Goal: Task Accomplishment & Management: Manage account settings

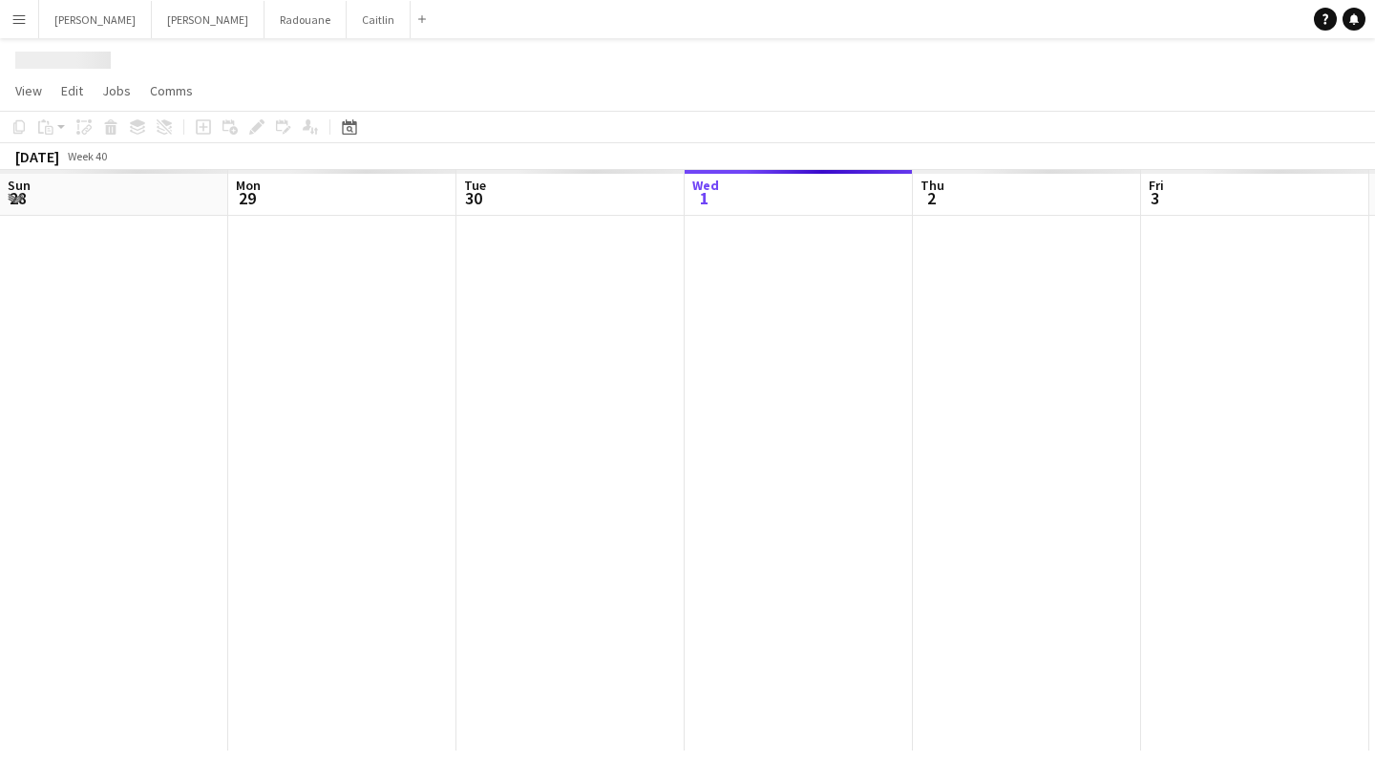
scroll to position [0, 457]
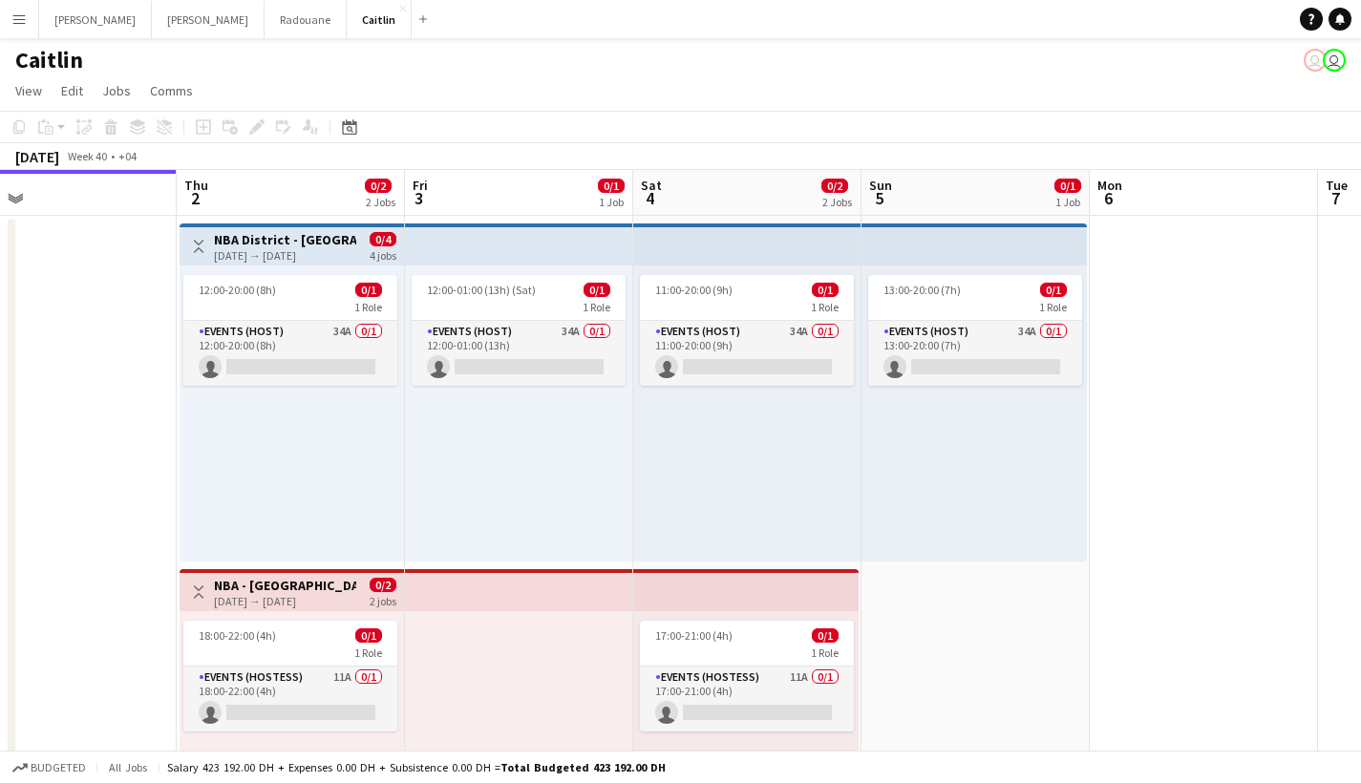
drag, startPoint x: 893, startPoint y: 461, endPoint x: 284, endPoint y: 461, distance: 609.4
click at [284, 461] on app-calendar-viewport "Mon 29 Tue 30 Wed 1 Thu 2 0/2 2 Jobs Fri 3 0/1 1 Job Sat 4 0/2 2 Jobs Sun 5 0/1…" at bounding box center [680, 542] width 1361 height 745
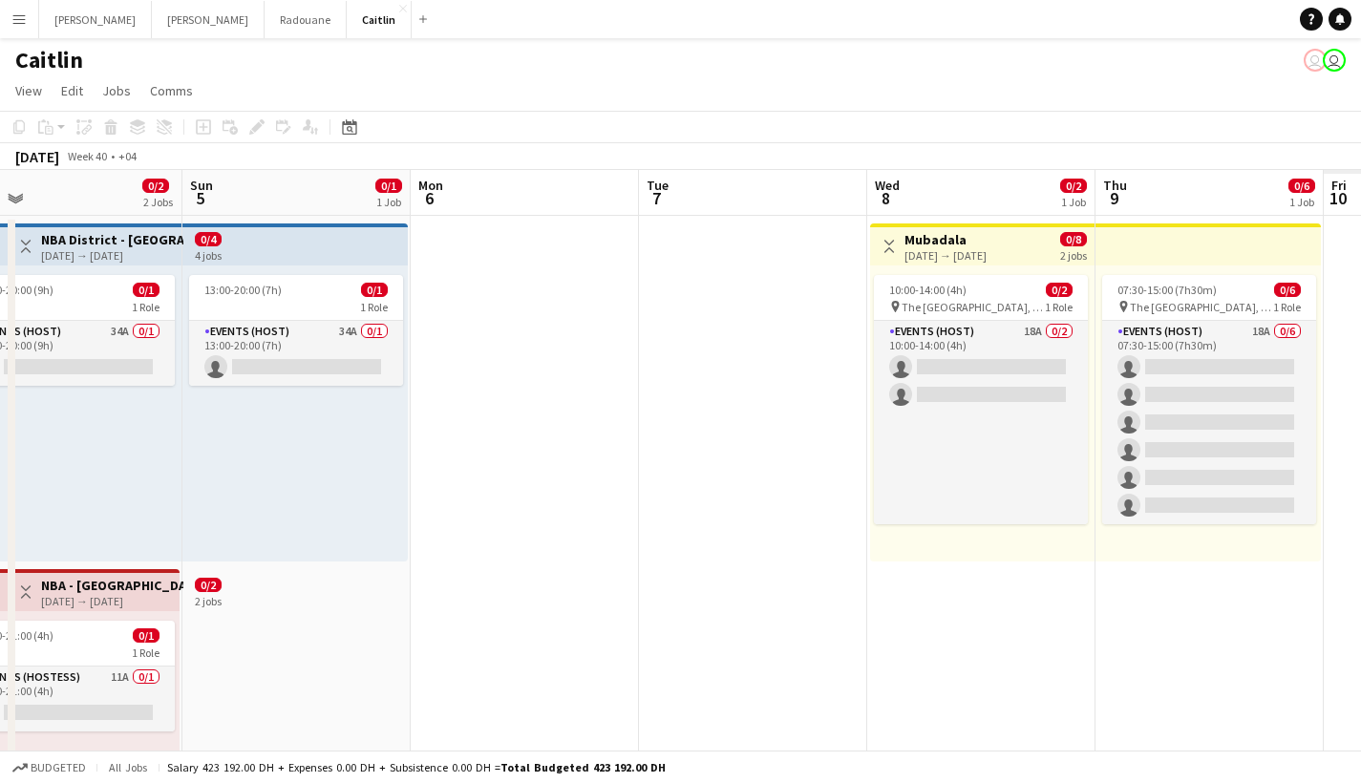
drag, startPoint x: 953, startPoint y: 367, endPoint x: 408, endPoint y: 440, distance: 550.3
click at [383, 456] on app-calendar-viewport "Wed 1 Thu 2 0/2 2 Jobs Fri 3 0/1 1 Job Sat 4 0/2 2 Jobs Sun 5 0/1 1 Job Mon 6 T…" at bounding box center [680, 542] width 1361 height 745
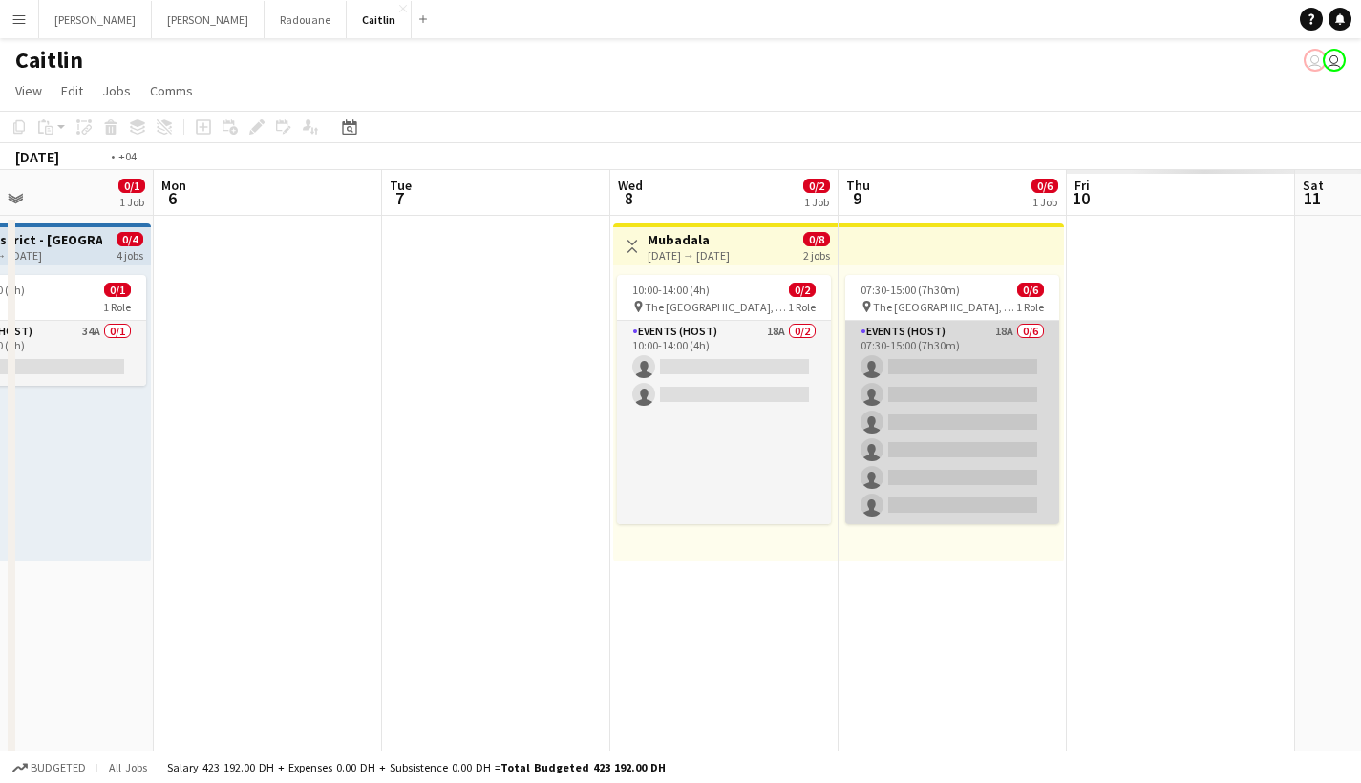
drag, startPoint x: 1060, startPoint y: 372, endPoint x: 425, endPoint y: 458, distance: 640.8
click at [425, 458] on app-calendar-viewport "Thu 2 0/2 2 Jobs Fri 3 0/1 1 Job Sat 4 0/2 2 Jobs Sun 5 0/1 1 Job Mon 6 Tue 7 W…" at bounding box center [680, 542] width 1361 height 745
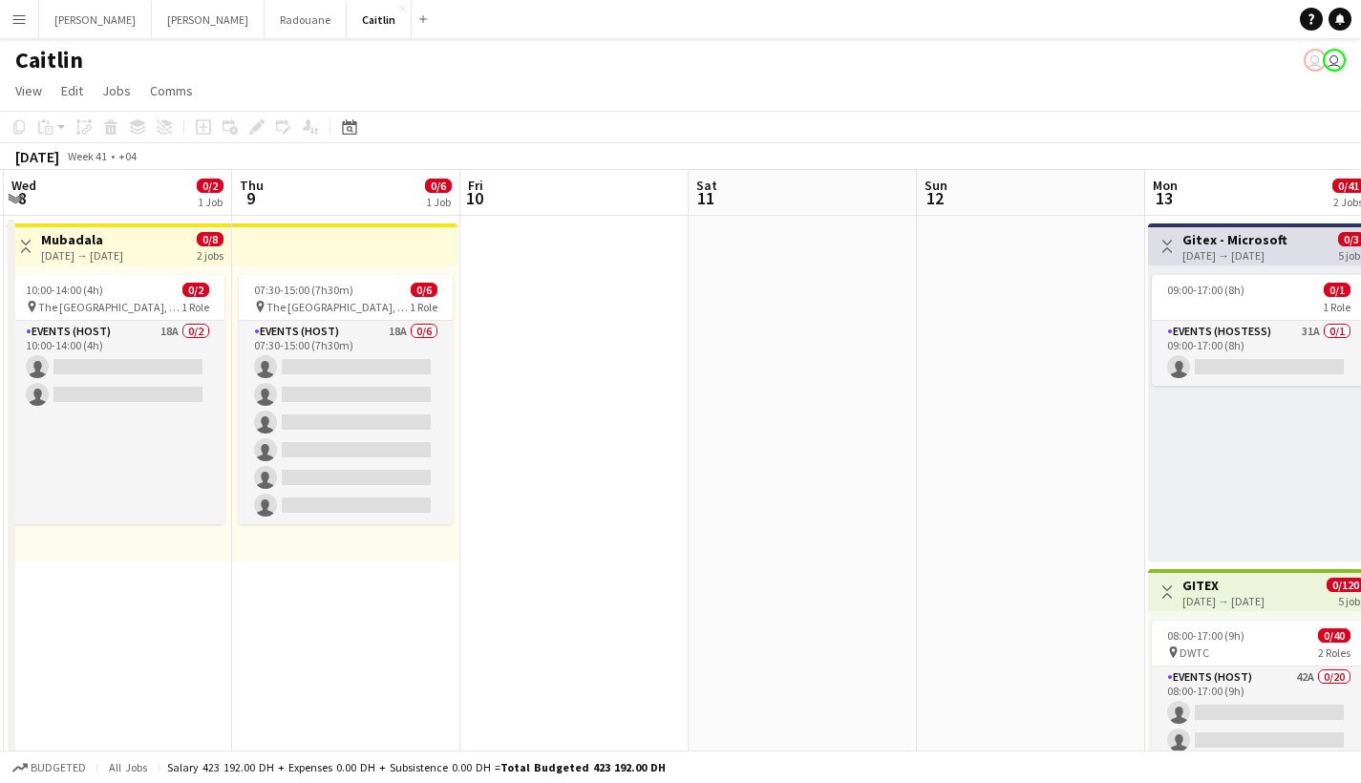
scroll to position [0, 531]
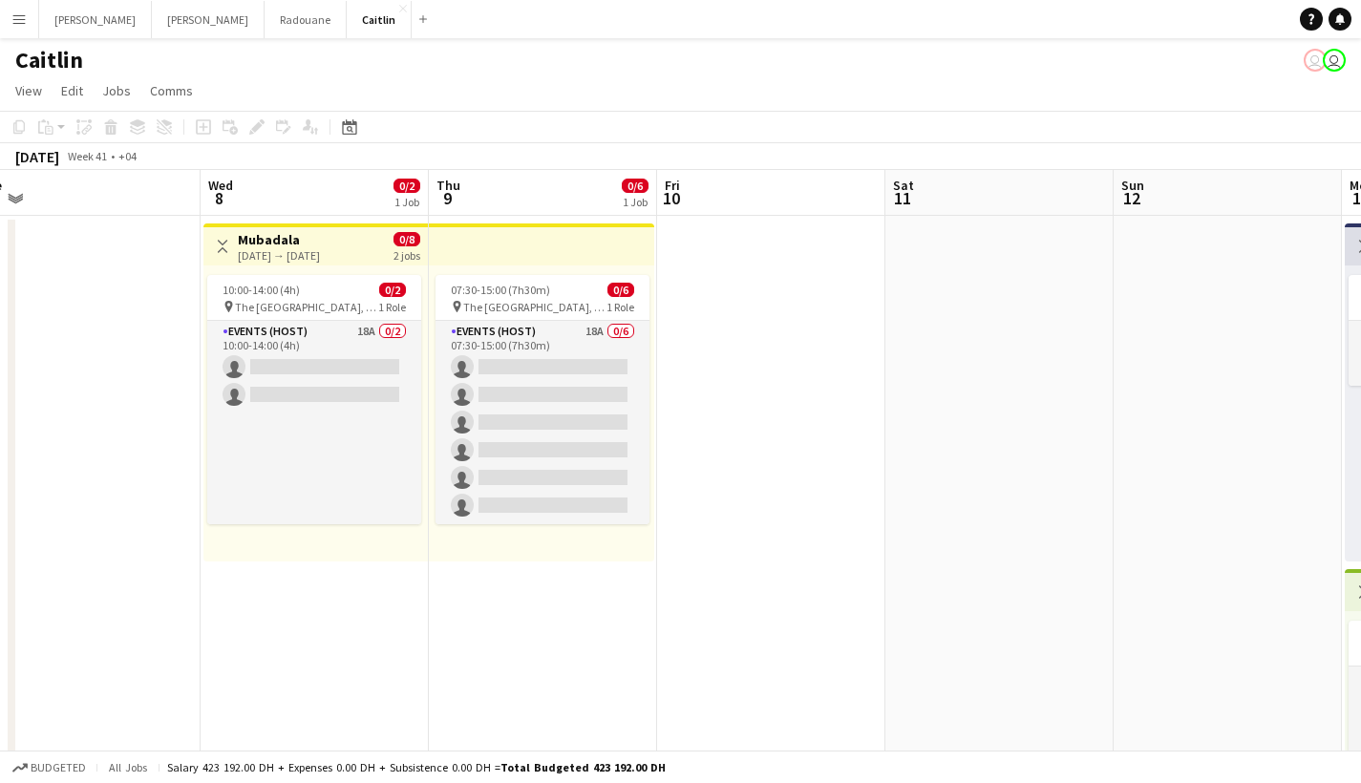
drag, startPoint x: 788, startPoint y: 392, endPoint x: 1065, endPoint y: 375, distance: 277.5
click at [1077, 373] on app-calendar-viewport "Sun 5 0/1 1 Job Mon 6 Tue 7 Wed 8 0/2 1 Job Thu 9 0/6 1 Job Fri 10 Sat 11 Sun 1…" at bounding box center [680, 542] width 1361 height 745
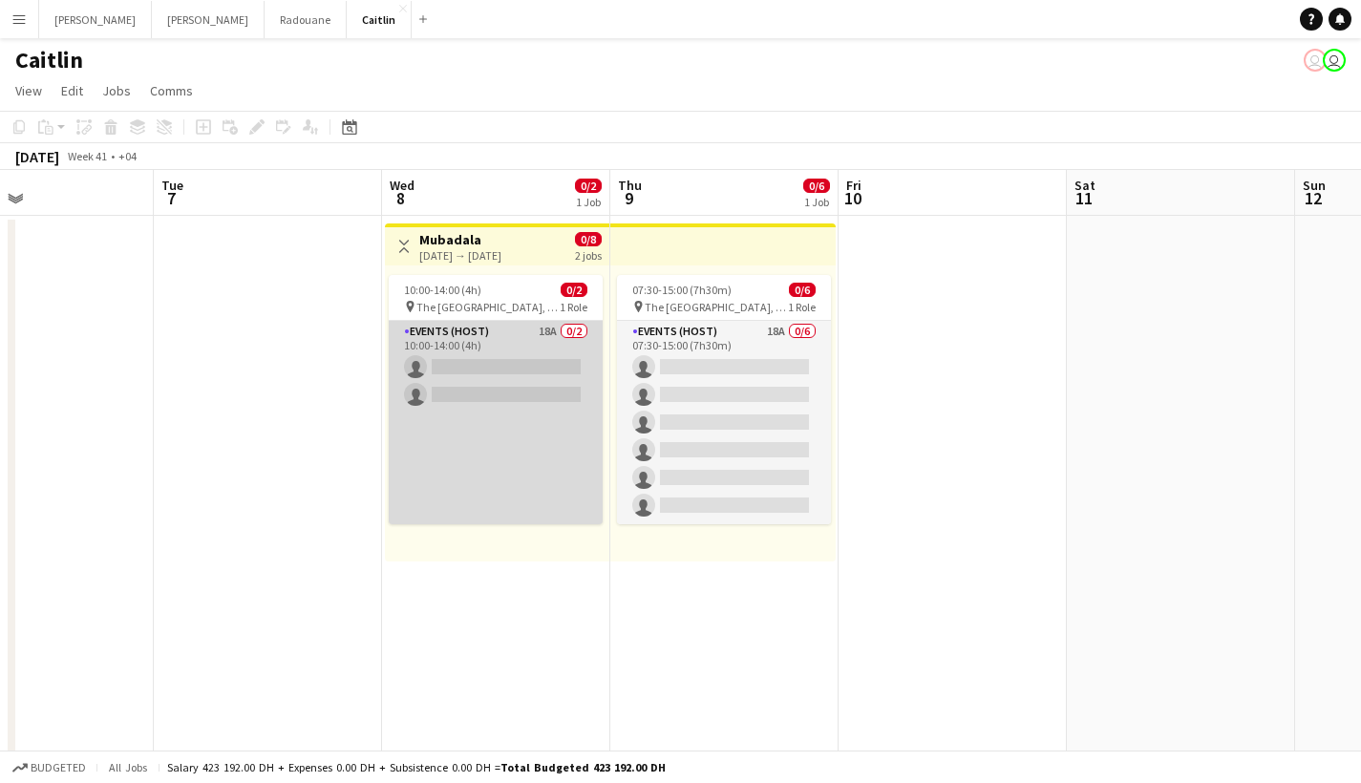
click at [475, 394] on app-card-role "Events (Host) 18A 0/2 10:00-14:00 (4h) single-neutral-actions single-neutral-ac…" at bounding box center [496, 422] width 214 height 203
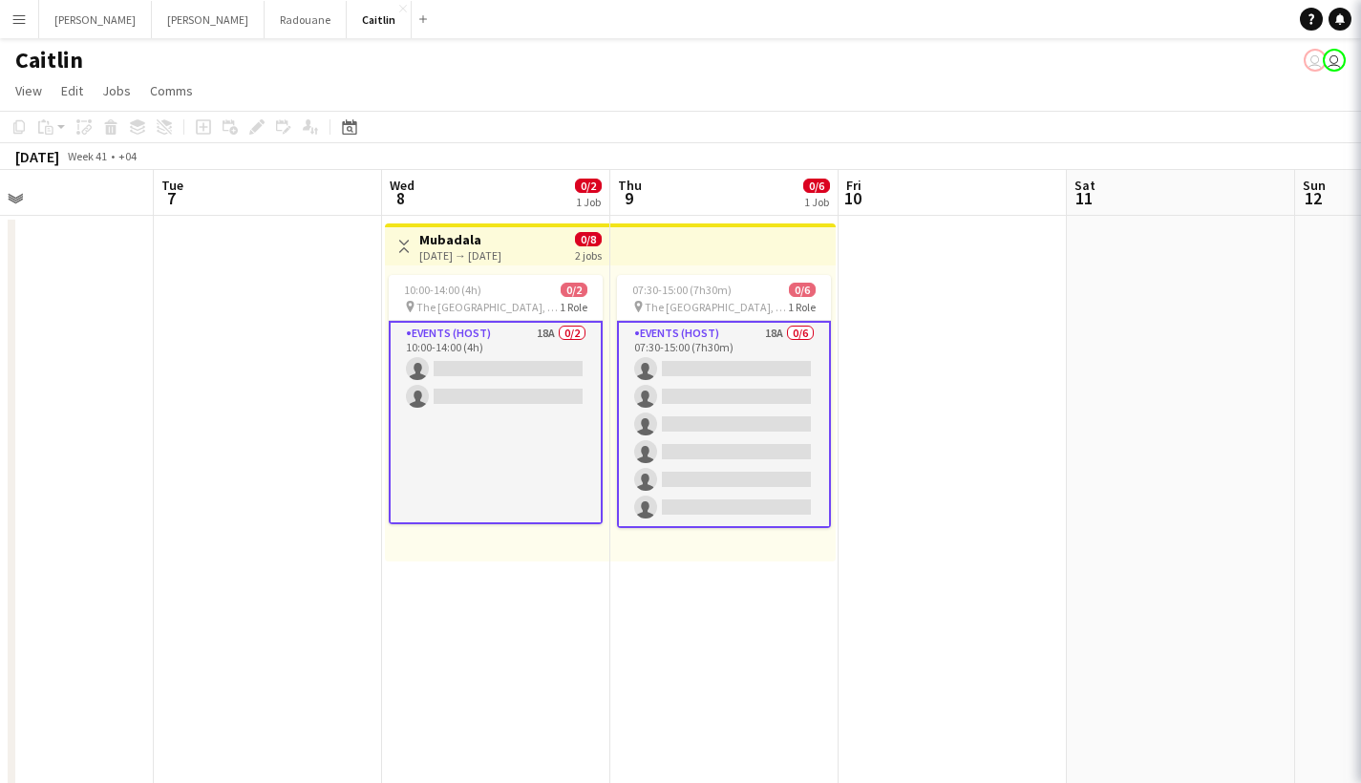
click at [837, 379] on app-date-cell "07:30-15:00 (7h30m) 0/6 pin The [GEOGRAPHIC_DATA], [GEOGRAPHIC_DATA] 1 Role Eve…" at bounding box center [724, 565] width 228 height 699
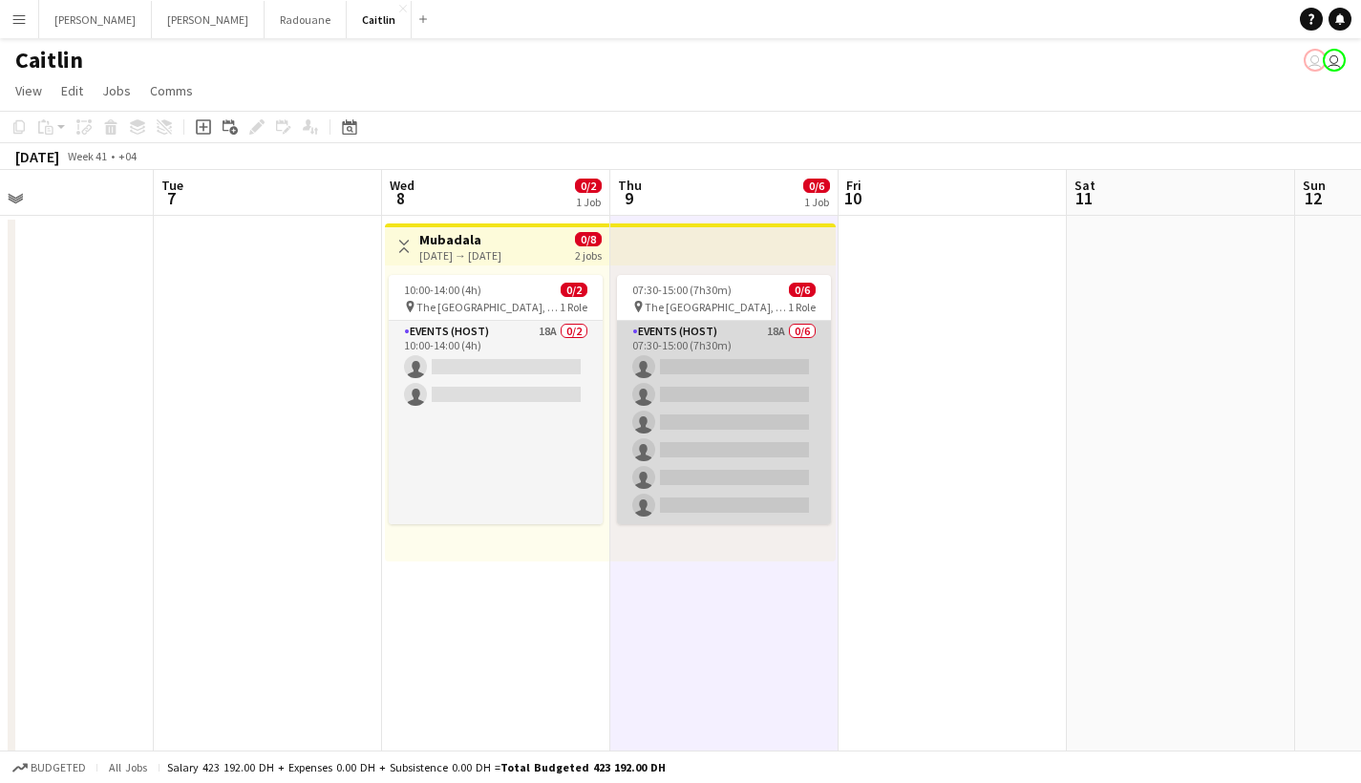
click at [743, 379] on app-card-role "Events (Host) 18A 0/6 07:30-15:00 (7h30m) single-neutral-actions single-neutral…" at bounding box center [724, 422] width 214 height 203
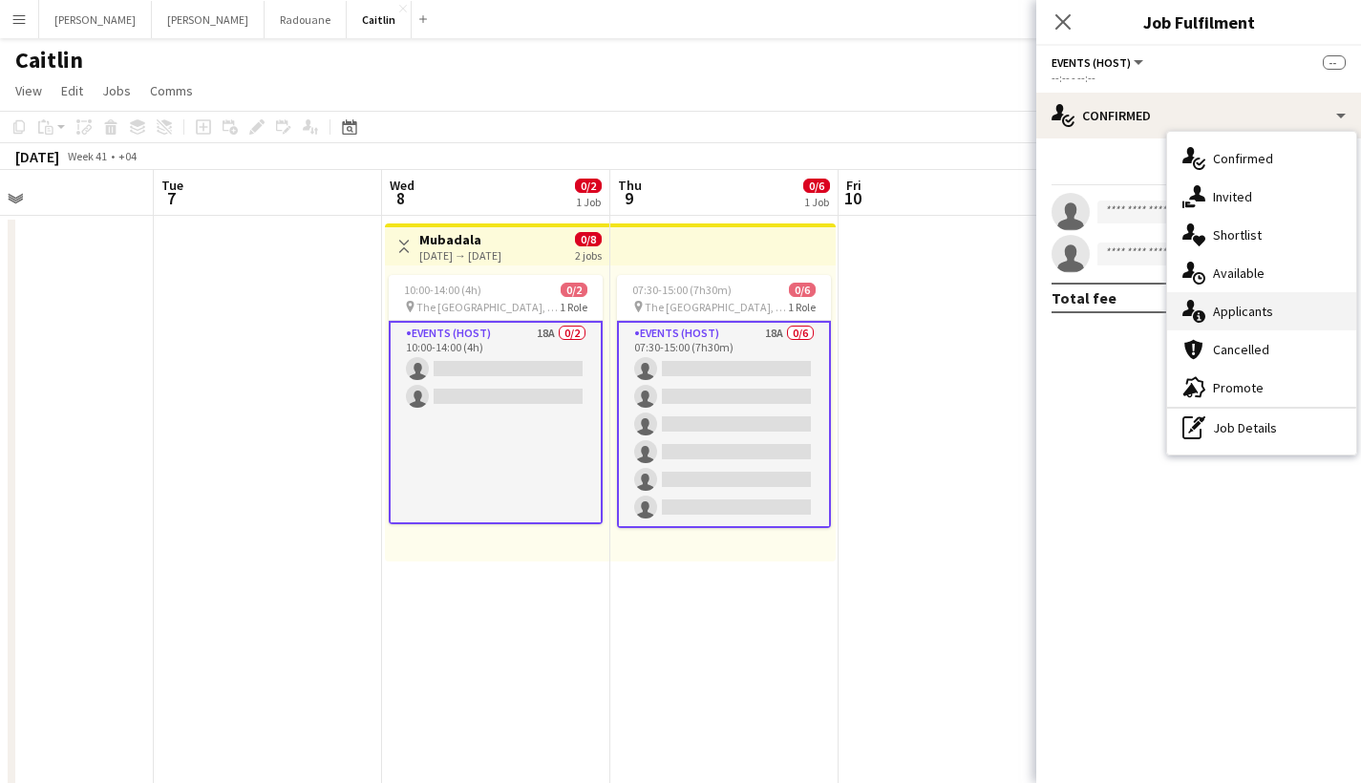
click at [1268, 304] on span "Applicants" at bounding box center [1243, 311] width 60 height 17
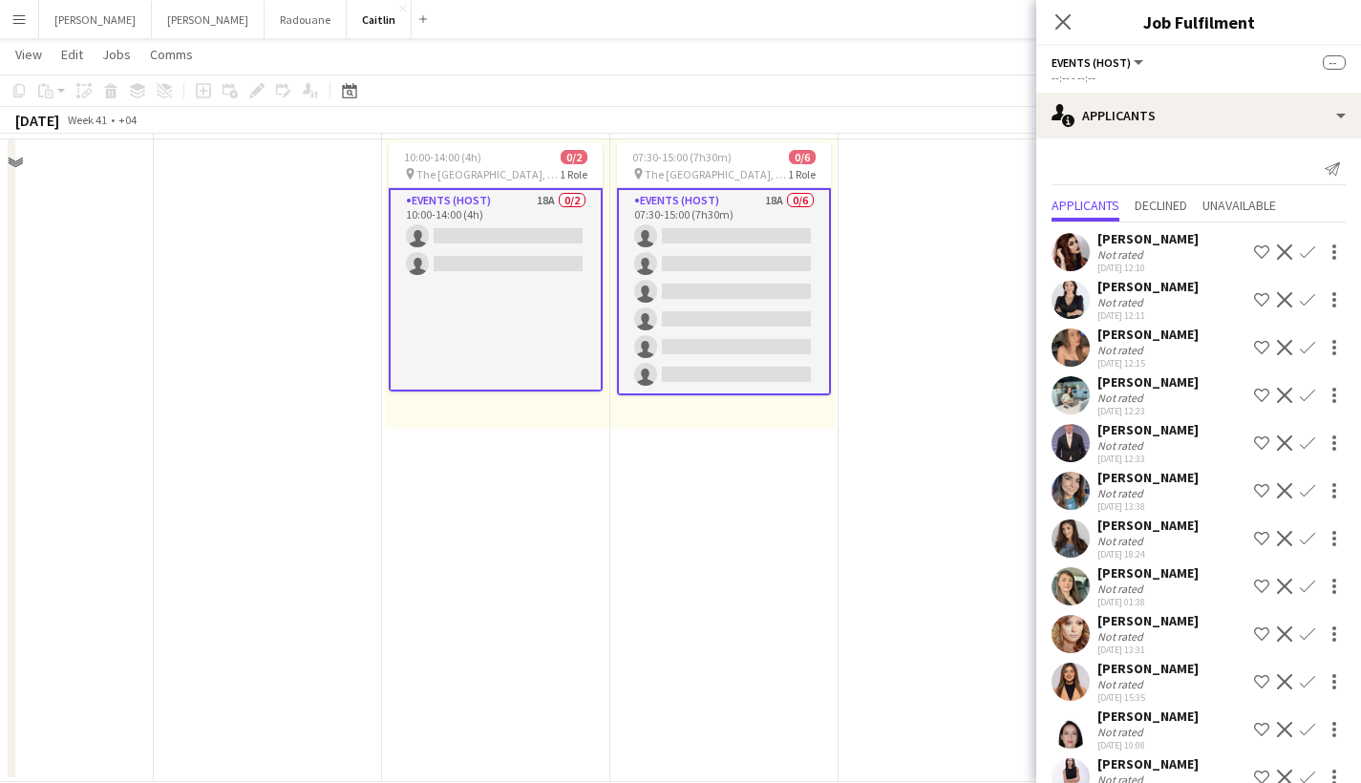
scroll to position [0, 0]
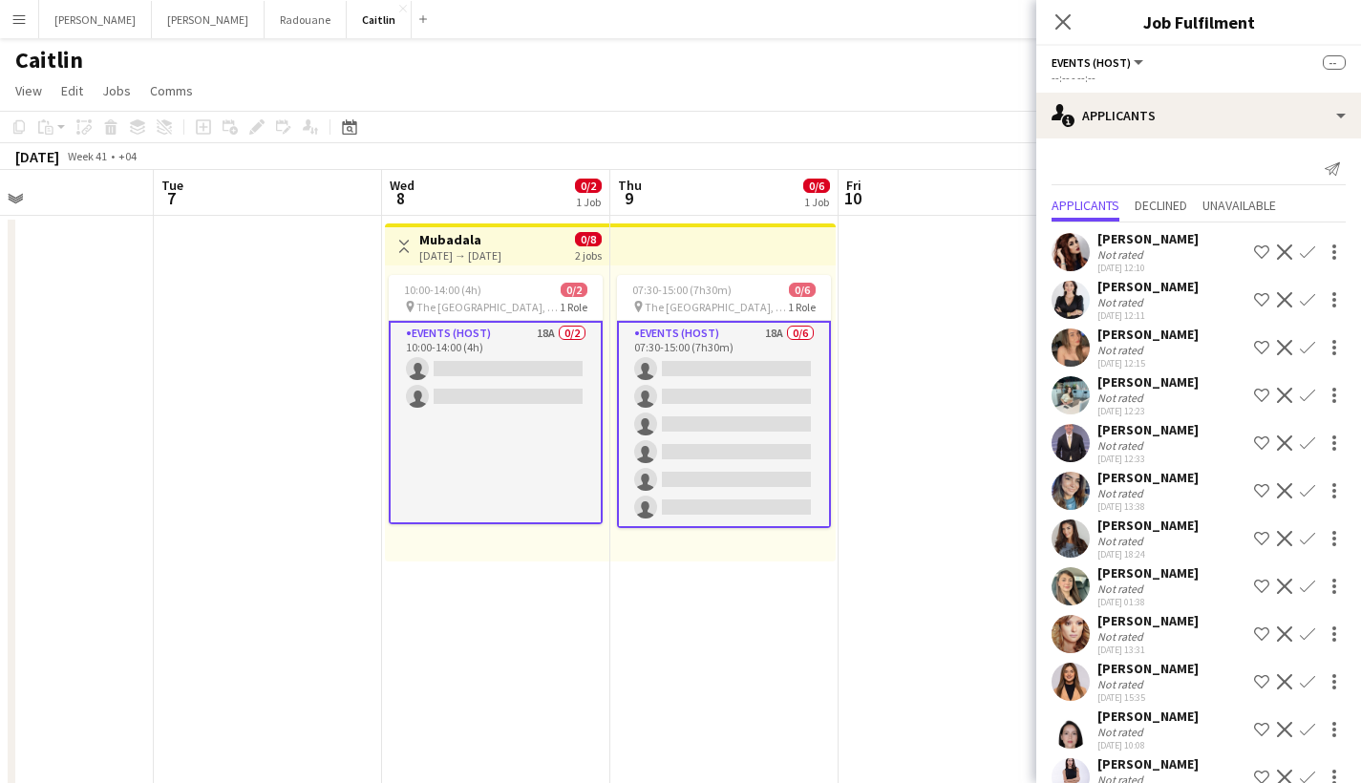
click at [1123, 256] on div "Not rated" at bounding box center [1122, 254] width 50 height 14
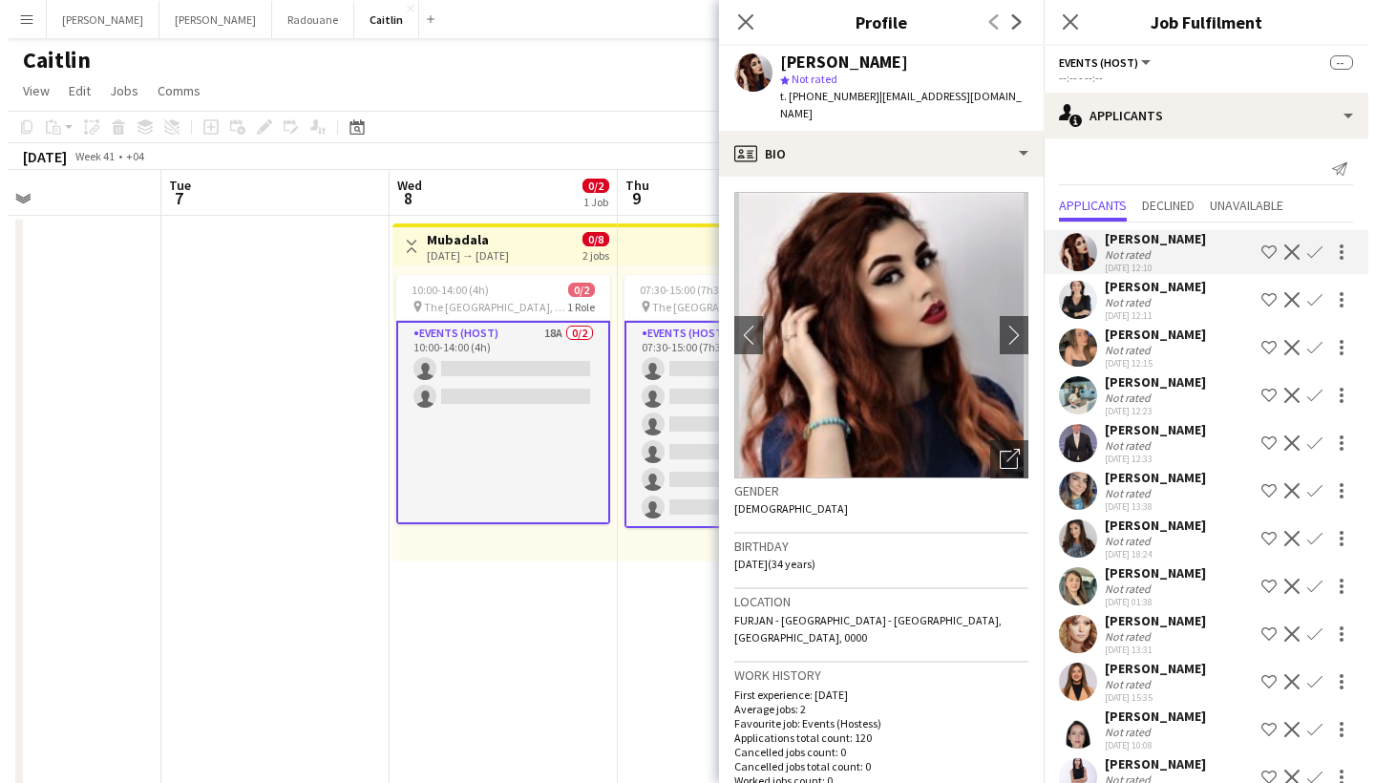
scroll to position [177, 0]
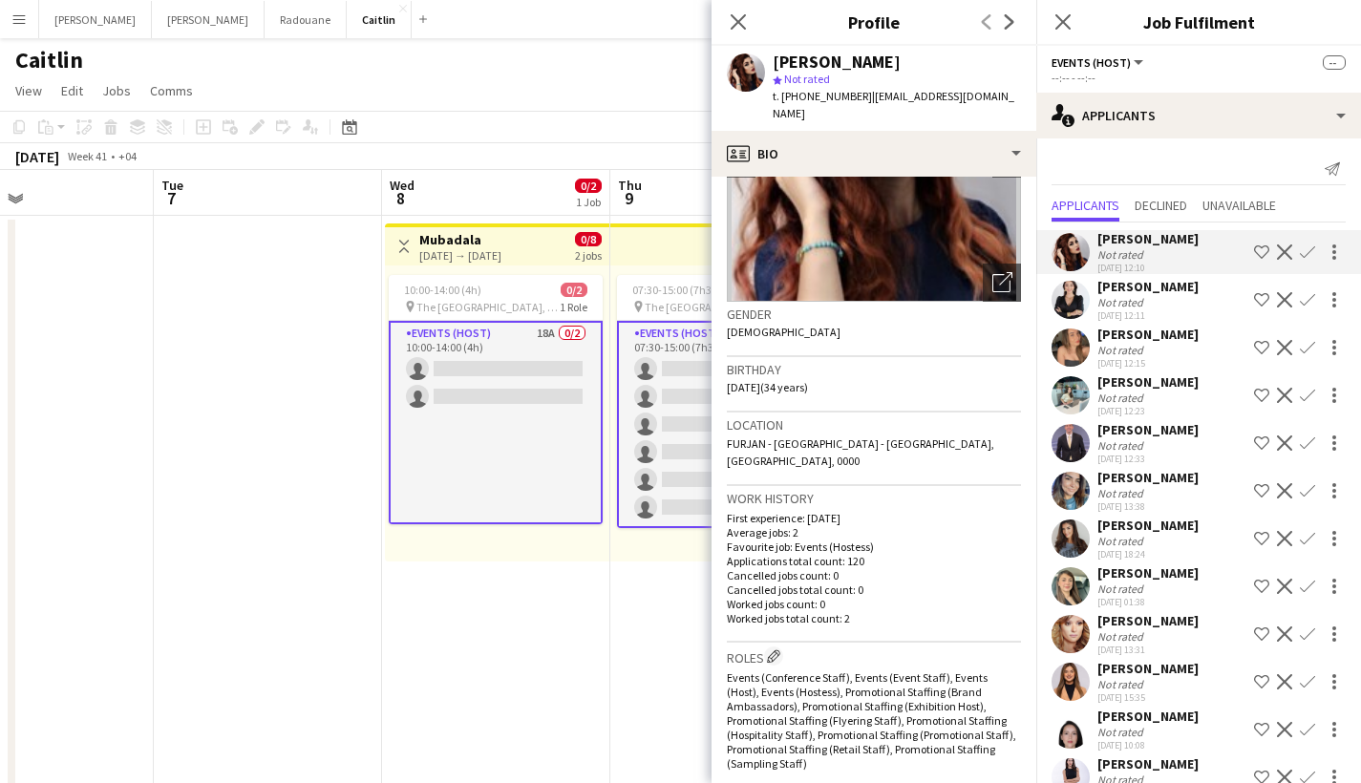
click at [5, 3] on button "Menu" at bounding box center [19, 19] width 38 height 38
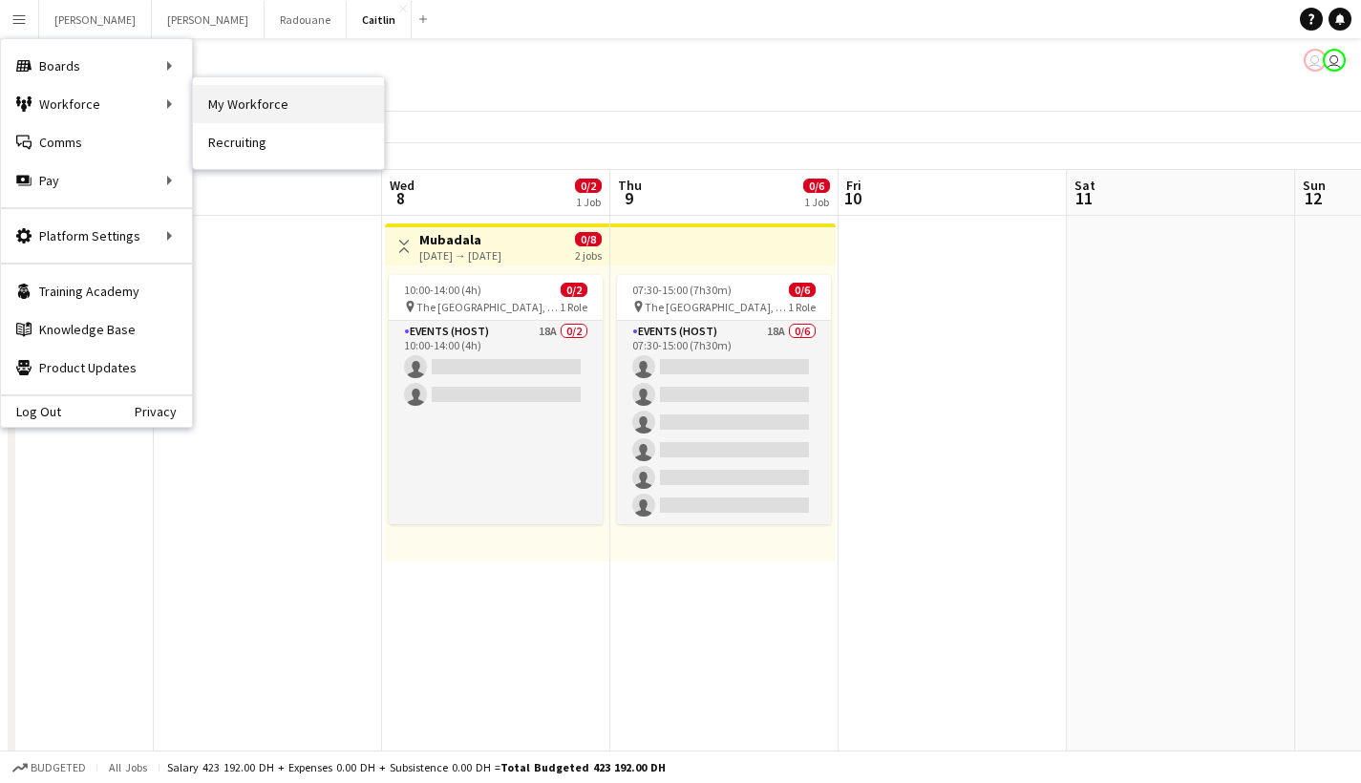
click at [234, 104] on link "My Workforce" at bounding box center [288, 104] width 191 height 38
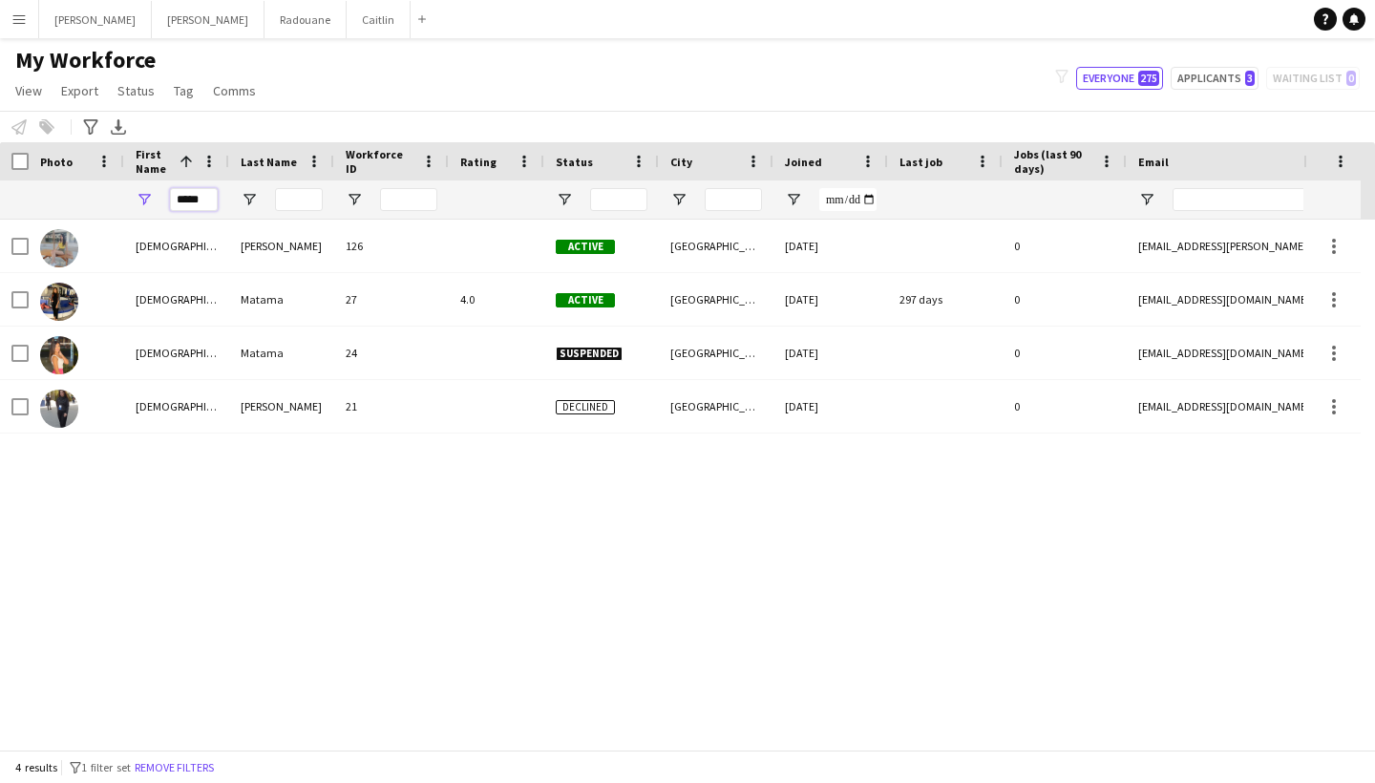
click at [205, 196] on input "*****" at bounding box center [194, 199] width 48 height 23
click at [205, 197] on input "*****" at bounding box center [194, 199] width 48 height 23
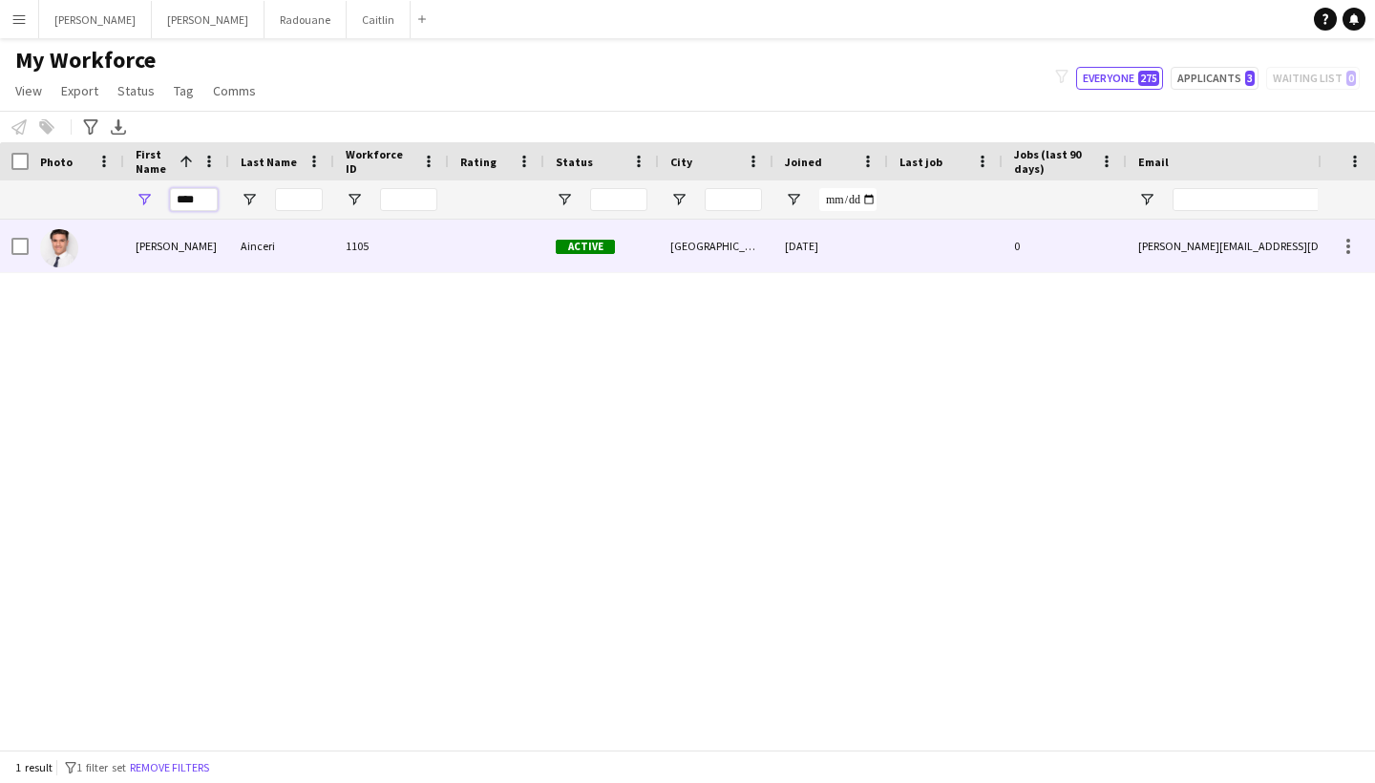
type input "****"
drag, startPoint x: 193, startPoint y: 231, endPoint x: 226, endPoint y: 251, distance: 39.0
click at [215, 245] on div "[PERSON_NAME]" at bounding box center [176, 246] width 105 height 53
click at [589, 253] on span "Active" at bounding box center [585, 247] width 59 height 14
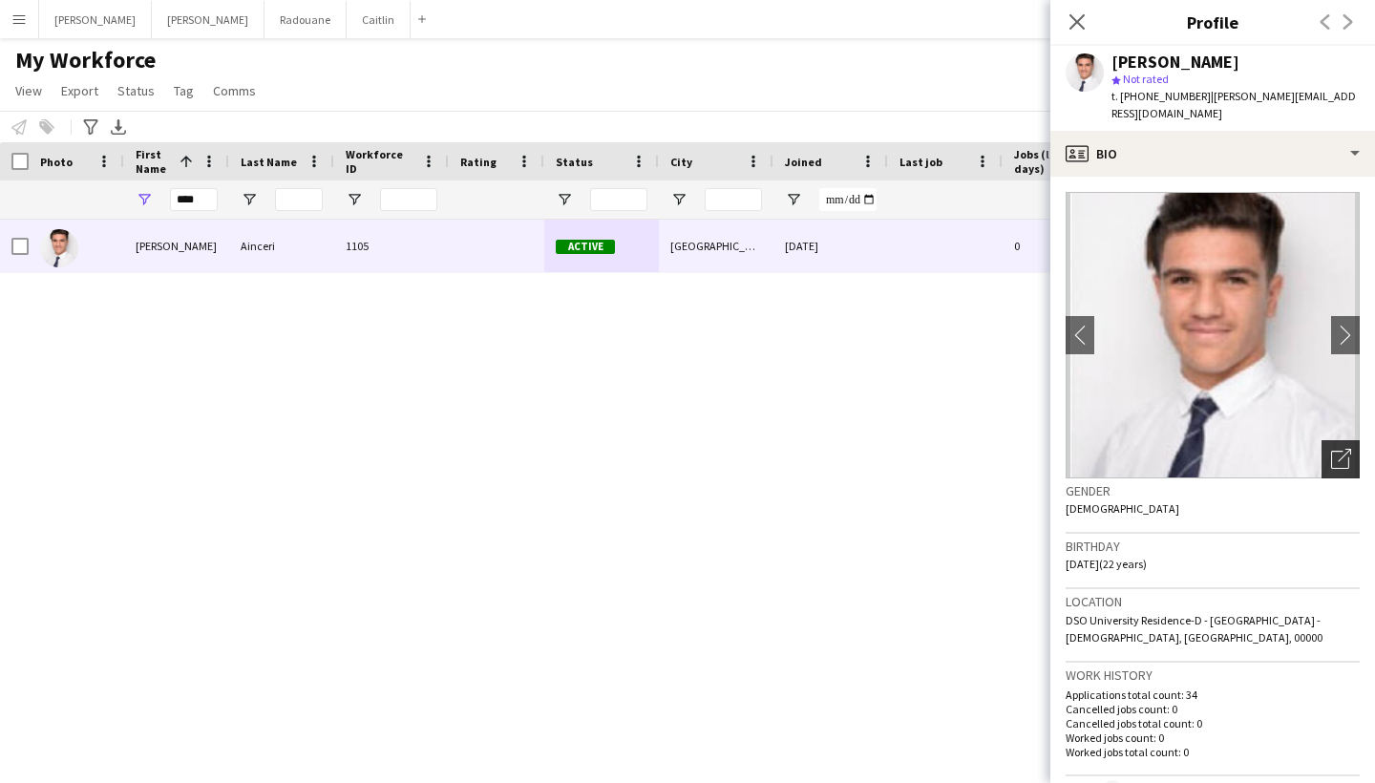
click at [1331, 449] on icon "Open photos pop-in" at bounding box center [1341, 459] width 20 height 20
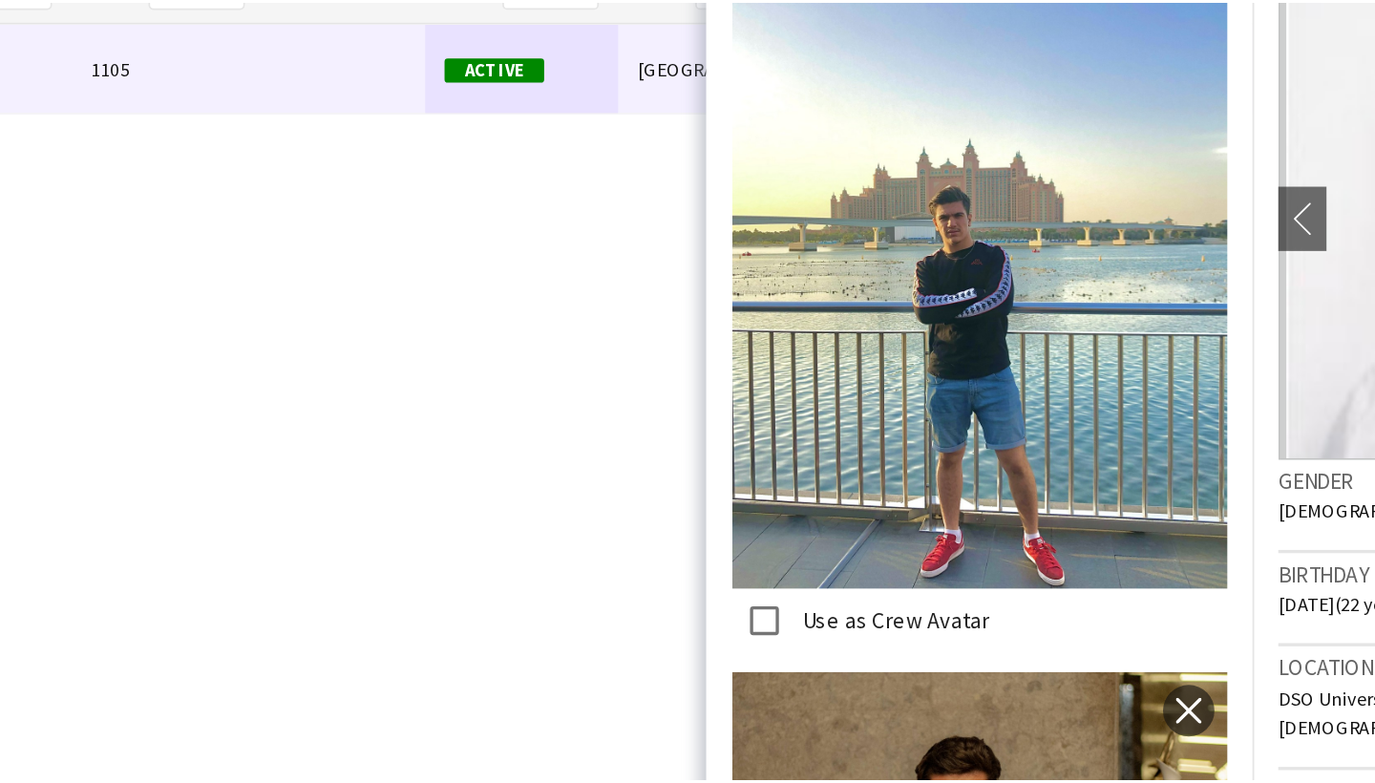
scroll to position [0, 0]
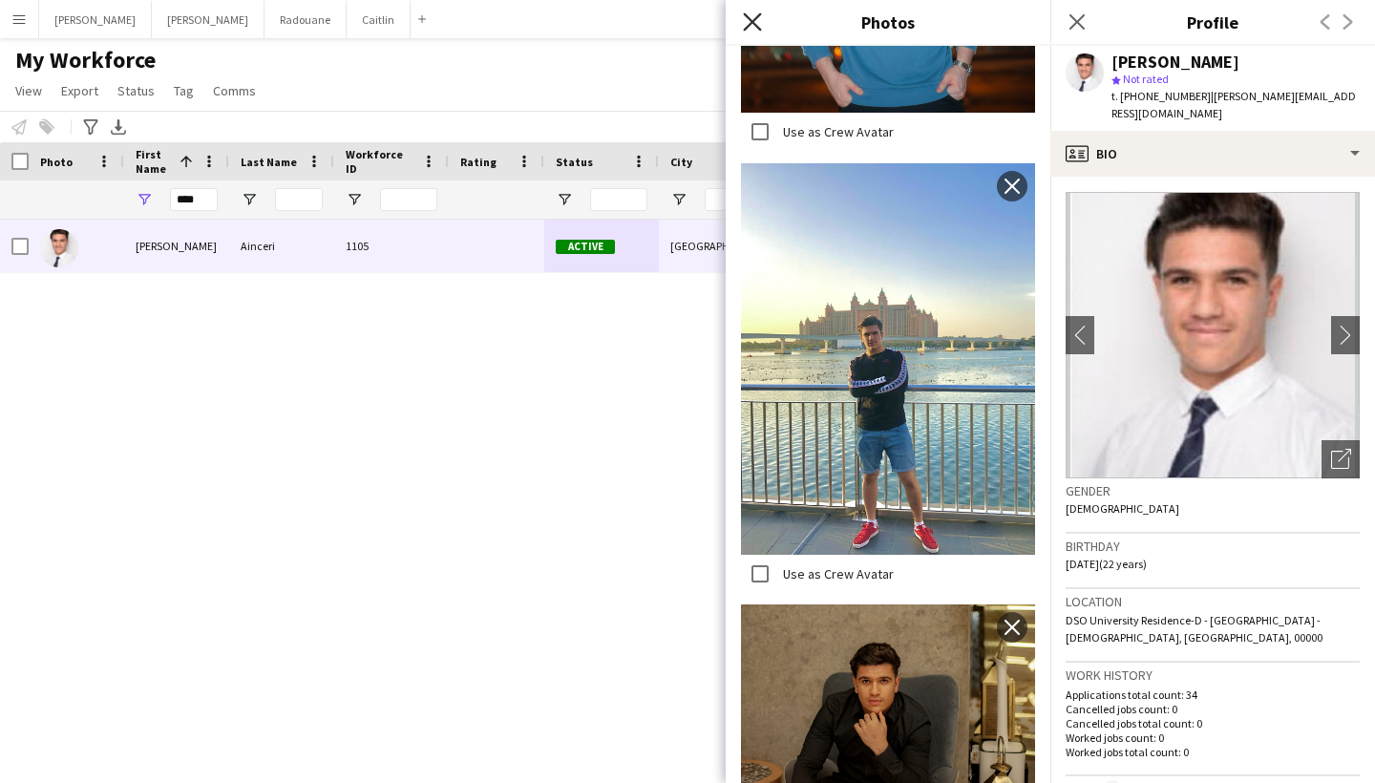
click at [744, 26] on icon "Close pop-in" at bounding box center [752, 21] width 18 height 18
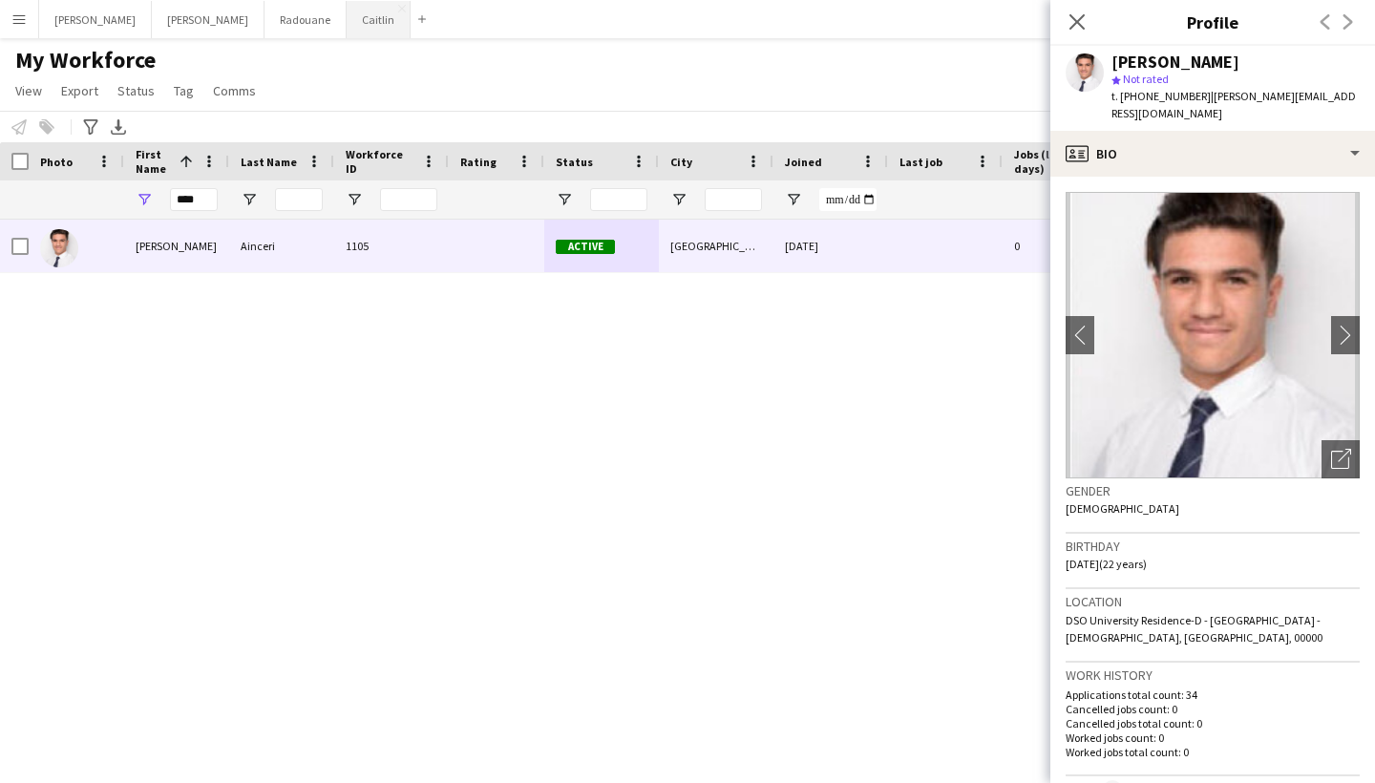
click at [347, 16] on button "[PERSON_NAME]" at bounding box center [379, 19] width 64 height 37
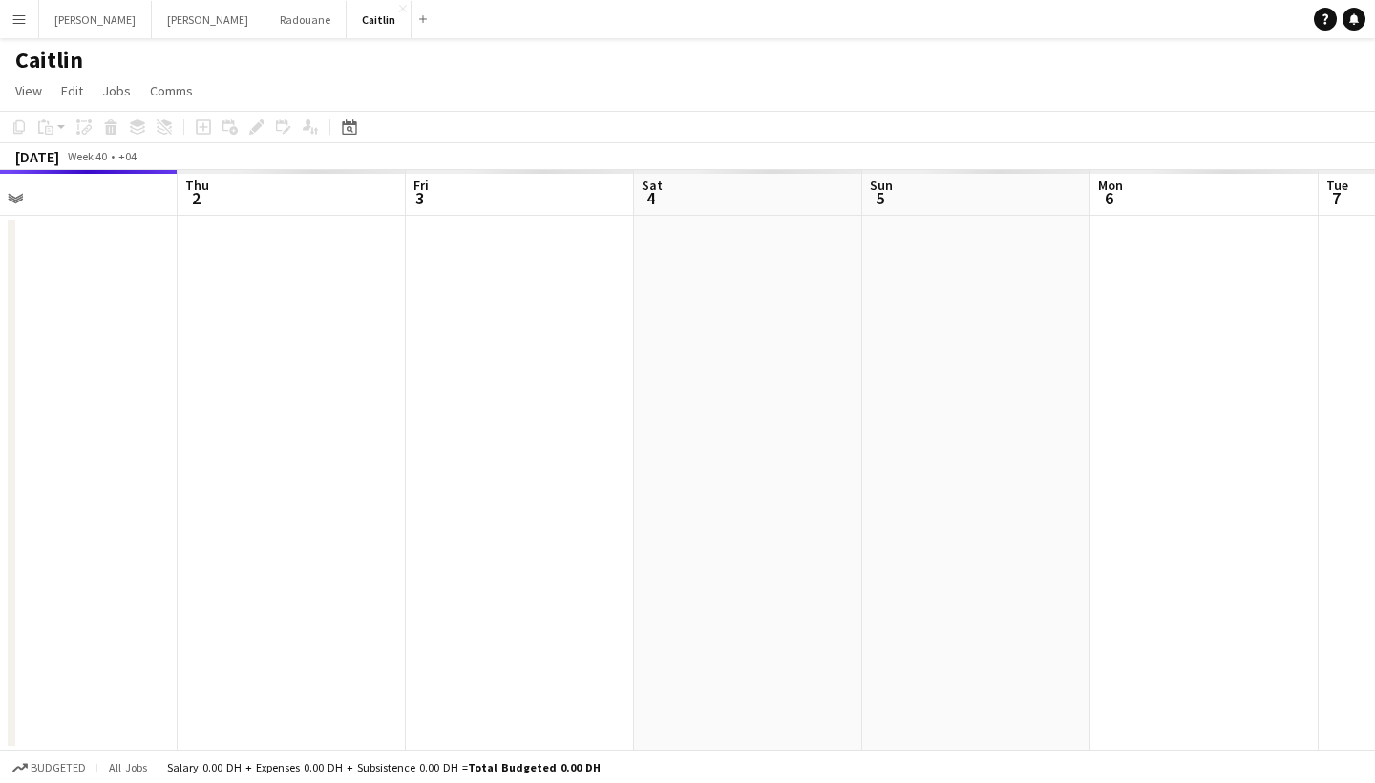
click at [57, 360] on app-calendar-viewport "Sun 28 Mon 29 Tue 30 Wed 1 Thu 2 Fri 3 Sat 4 Sun 5 Mon 6 Tue 7 Wed 8" at bounding box center [687, 460] width 1375 height 581
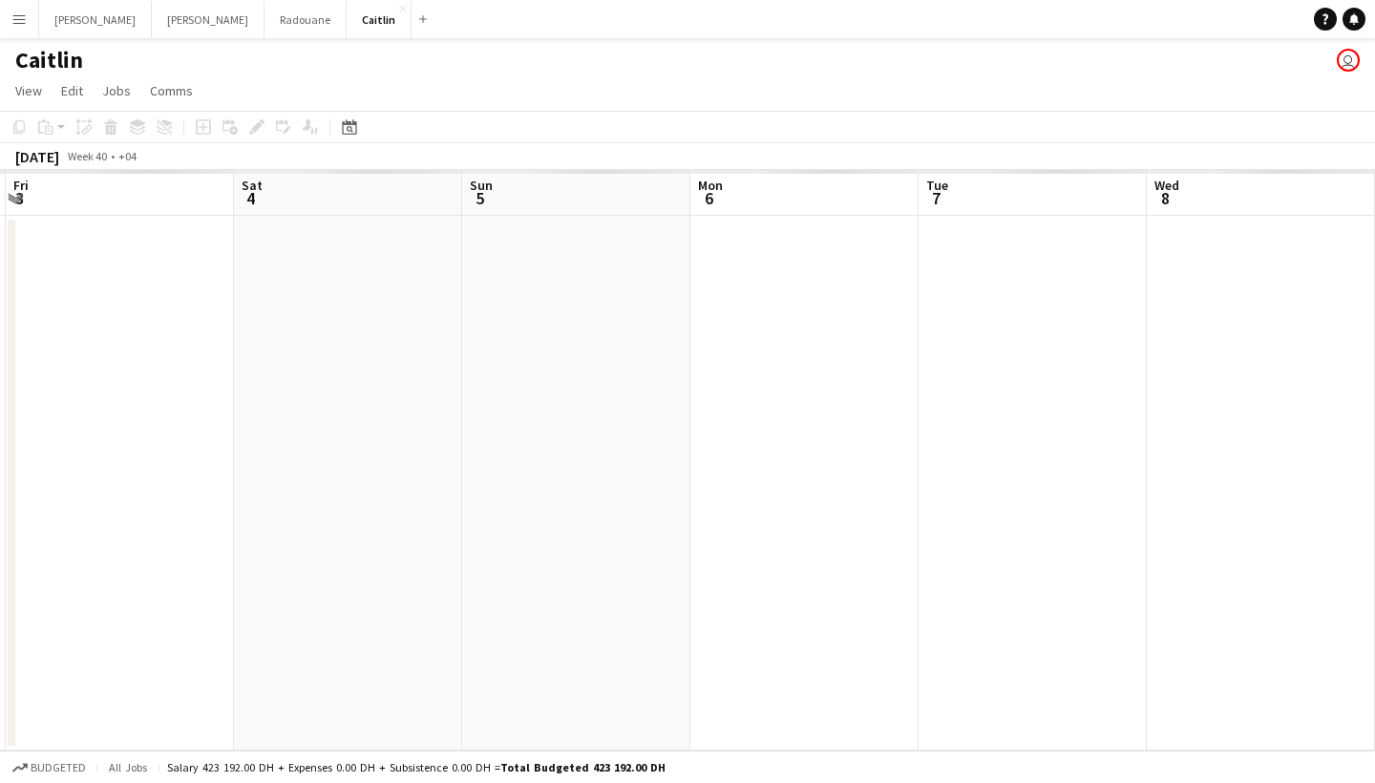
drag, startPoint x: 762, startPoint y: 378, endPoint x: 251, endPoint y: 434, distance: 514.0
click at [264, 434] on app-calendar-viewport "Tue 30 Wed 1 Thu 2 Fri 3 Sat 4 Sun 5 Mon 6 Tue 7 Wed 8 Thu 9 Fri 10" at bounding box center [687, 460] width 1375 height 581
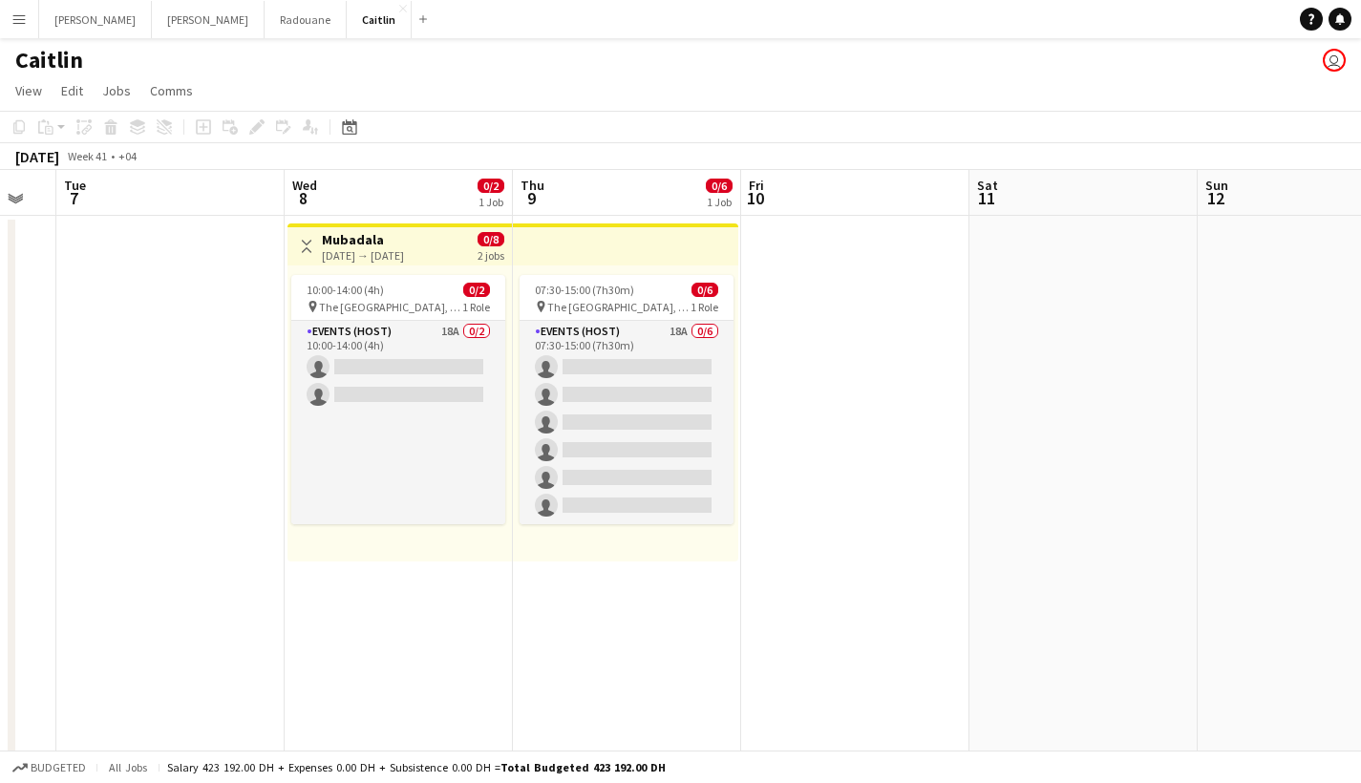
drag, startPoint x: 579, startPoint y: 469, endPoint x: 282, endPoint y: 453, distance: 297.5
click at [282, 453] on app-calendar-viewport "Sat 4 0/2 2 Jobs Sun 5 0/1 1 Job Mon 6 Tue 7 Wed 8 0/2 1 Job Thu 9 0/6 1 Job Fr…" at bounding box center [680, 542] width 1361 height 745
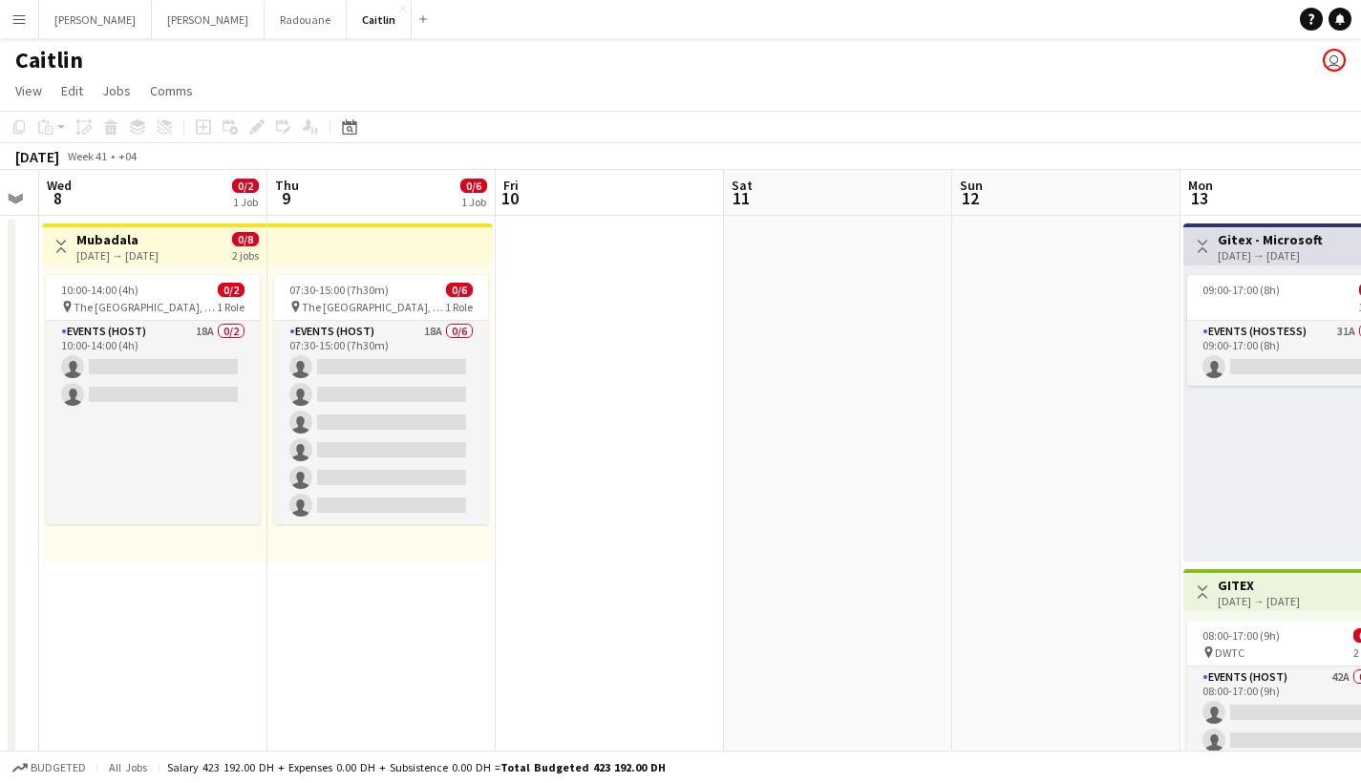
drag, startPoint x: 808, startPoint y: 409, endPoint x: 175, endPoint y: 390, distance: 633.5
click at [181, 393] on app-calendar-viewport "Sun 5 0/1 1 Job Mon 6 Tue 7 Wed 8 0/2 1 Job Thu 9 0/6 1 Job Fri 10 Sat 11 Sun 1…" at bounding box center [680, 542] width 1361 height 745
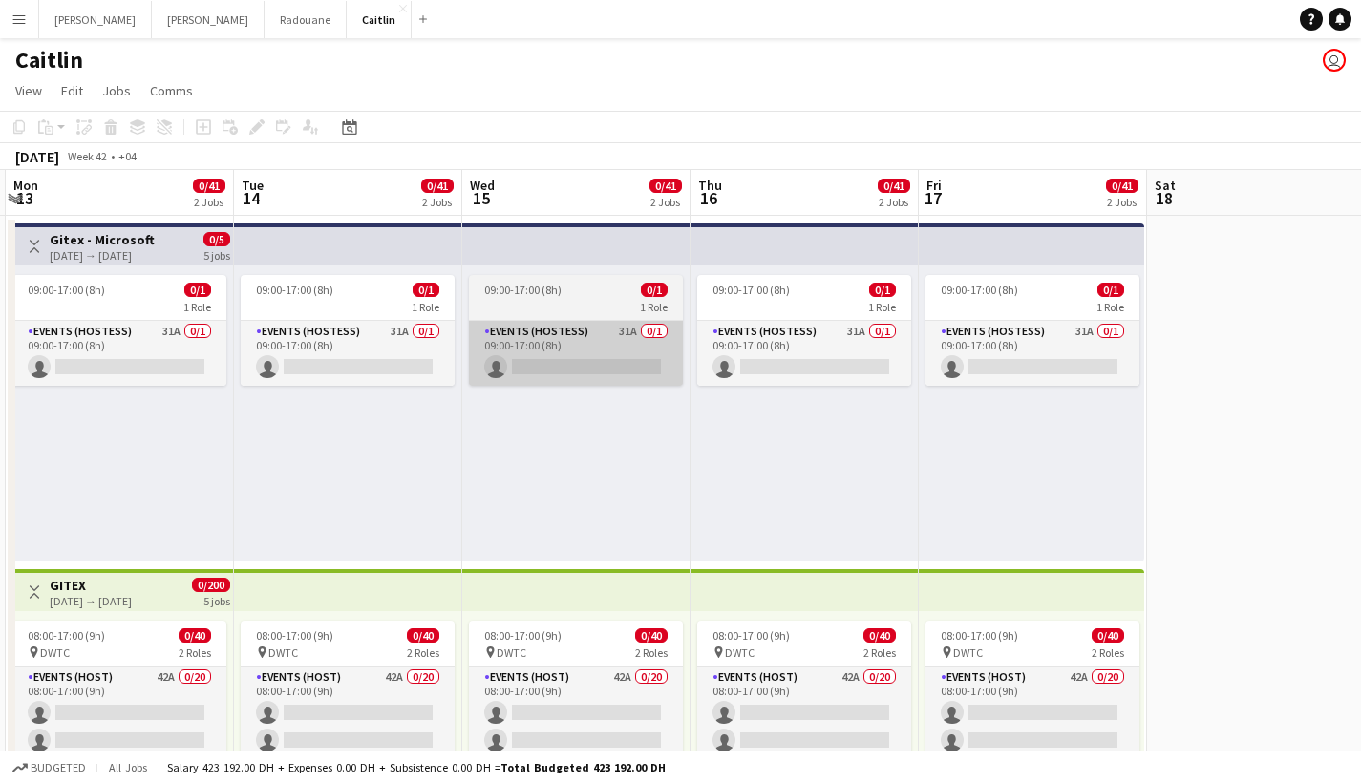
drag, startPoint x: 968, startPoint y: 402, endPoint x: 175, endPoint y: 374, distance: 793.2
click at [174, 376] on app-calendar-viewport "Fri 10 Sat 11 Sun 12 Mon 13 0/41 2 Jobs Tue 14 0/41 2 Jobs Wed 15 0/41 2 Jobs T…" at bounding box center [680, 542] width 1361 height 745
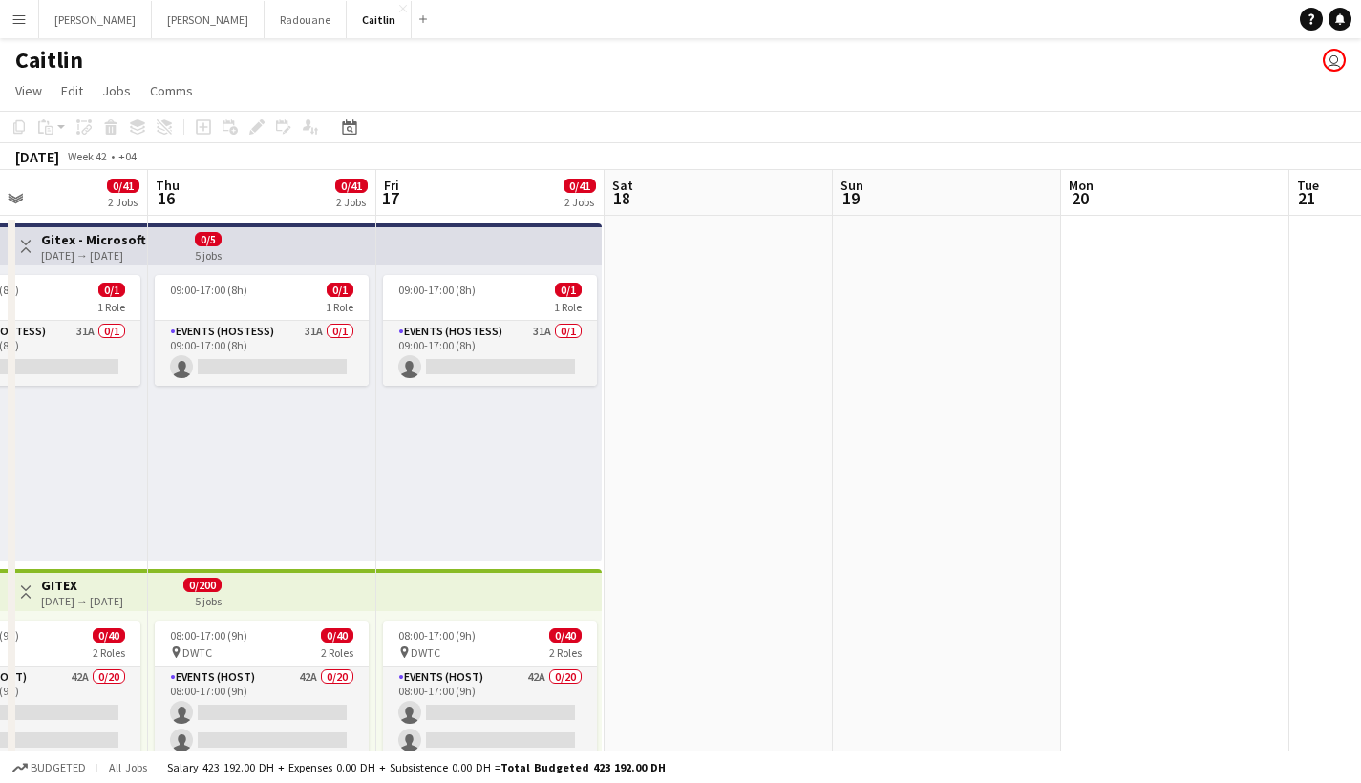
drag, startPoint x: 995, startPoint y: 360, endPoint x: 350, endPoint y: 344, distance: 645.9
click at [285, 380] on app-calendar-viewport "Sun 12 Mon 13 0/41 2 Jobs Tue 14 0/41 2 Jobs Wed 15 0/41 2 Jobs Thu 16 0/41 2 J…" at bounding box center [680, 542] width 1361 height 745
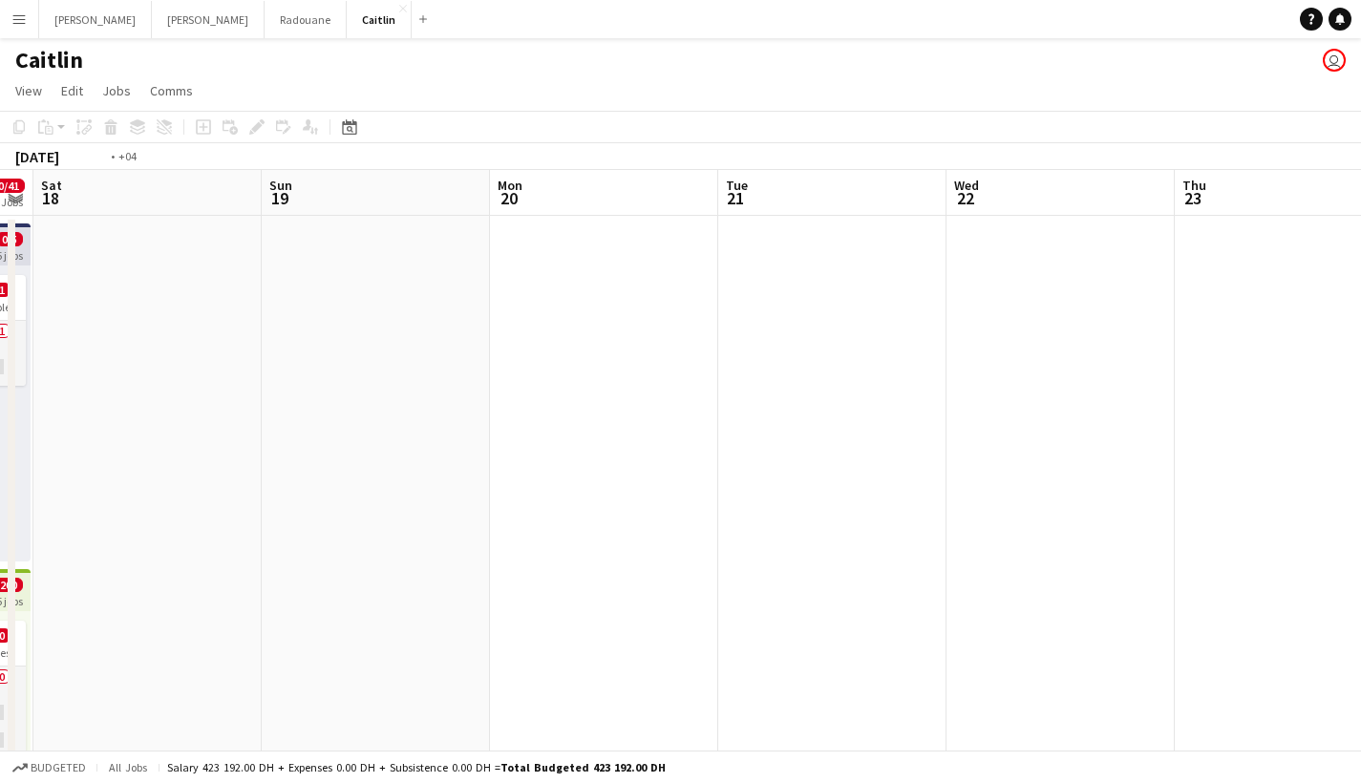
drag, startPoint x: 782, startPoint y: 275, endPoint x: 68, endPoint y: 275, distance: 714.4
click at [100, 316] on app-calendar-viewport "Wed 15 0/41 2 Jobs Thu 16 0/41 2 Jobs Fri 17 0/41 2 Jobs Sat 18 Sun 19 Mon 20 T…" at bounding box center [680, 542] width 1361 height 745
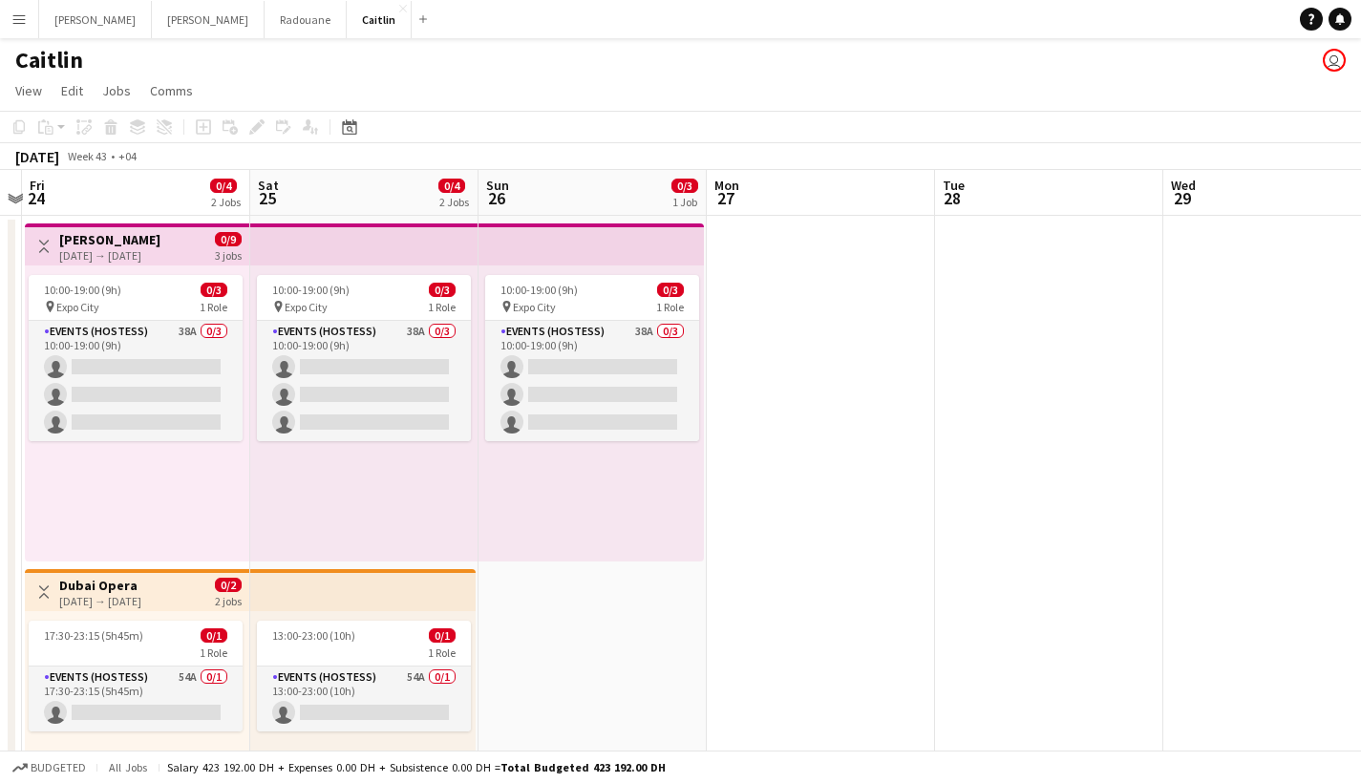
drag, startPoint x: 749, startPoint y: 335, endPoint x: 10, endPoint y: 325, distance: 739.3
click at [10, 325] on div "Tue 21 Wed 22 Thu 23 Fri 24 0/4 2 Jobs Sat 25 0/4 2 Jobs Sun 26 0/3 1 Job Mon 2…" at bounding box center [680, 542] width 1361 height 745
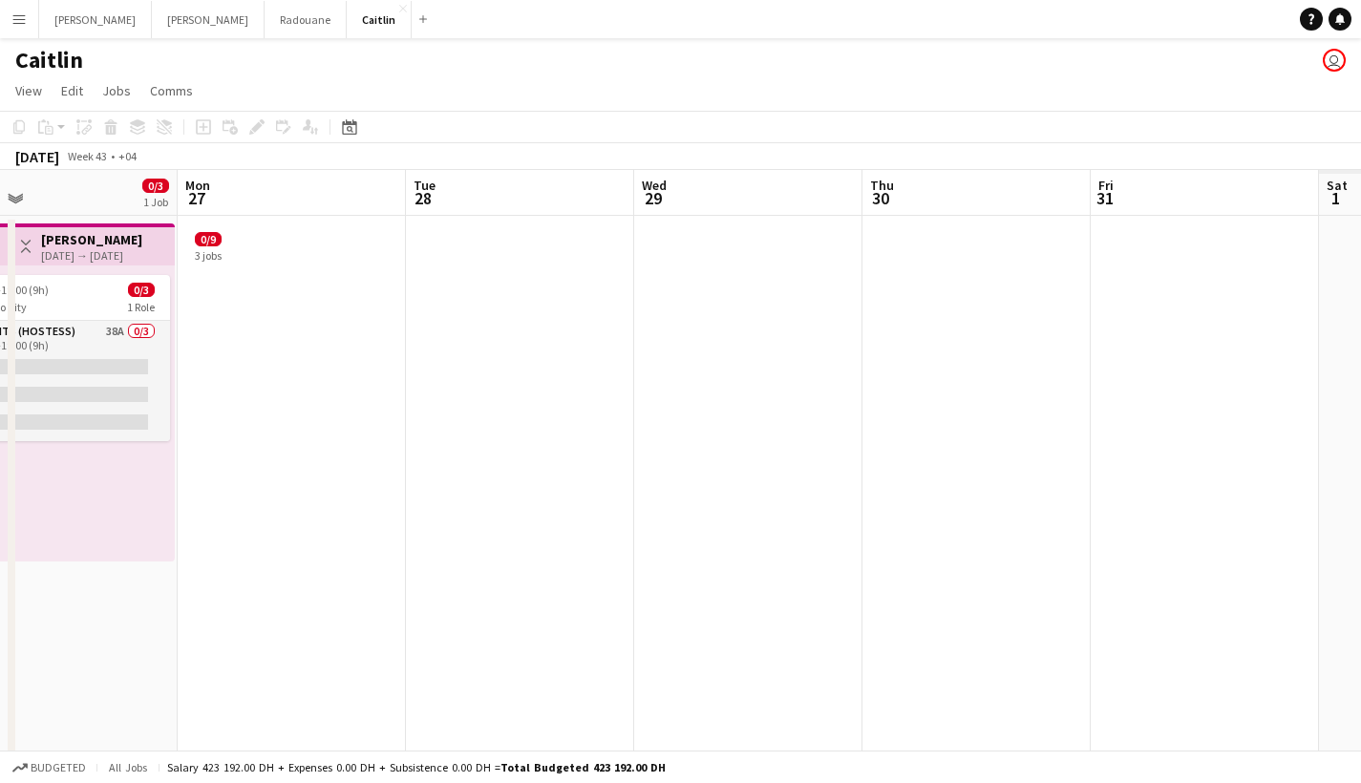
drag, startPoint x: 770, startPoint y: 331, endPoint x: 155, endPoint y: 306, distance: 615.6
click at [74, 351] on app-calendar-viewport "Thu 23 Fri 24 0/4 2 Jobs Sat 25 0/4 2 Jobs Sun 26 0/3 1 Job Mon 27 Tue 28 Wed 2…" at bounding box center [680, 542] width 1361 height 745
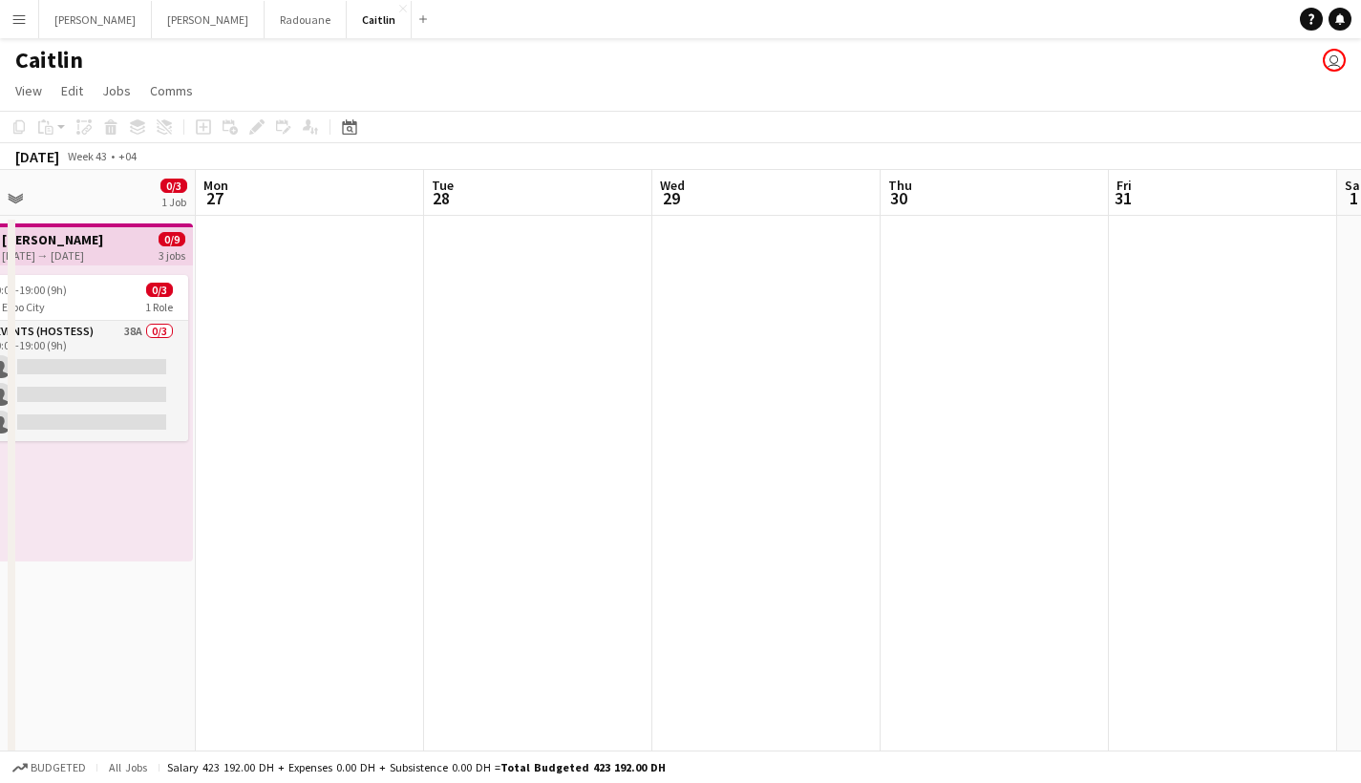
drag, startPoint x: 760, startPoint y: 318, endPoint x: 982, endPoint y: 322, distance: 221.6
click at [1208, 301] on app-calendar-viewport "Fri 24 0/4 2 Jobs Sat 25 0/4 2 Jobs Sun 26 0/3 1 Job Mon 27 Tue 28 Wed 29 Thu 3…" at bounding box center [680, 542] width 1361 height 745
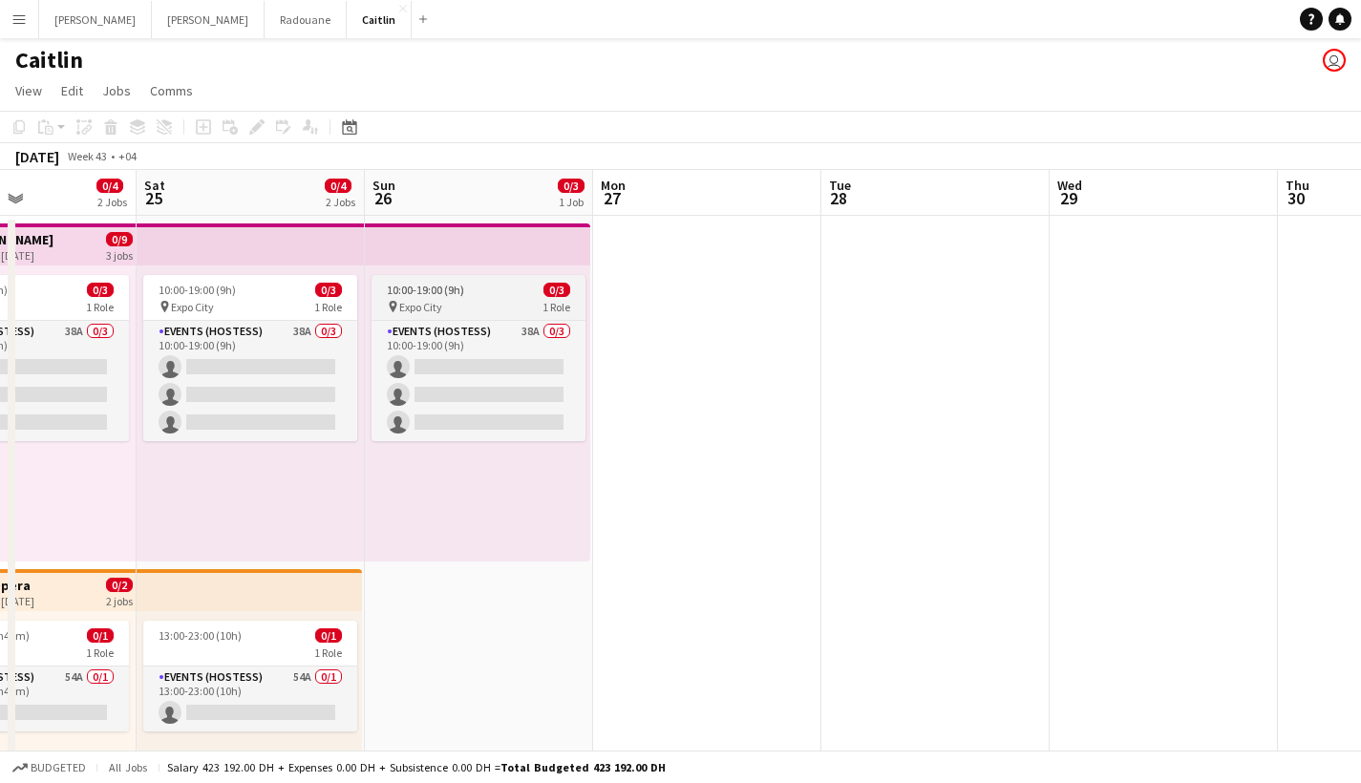
drag, startPoint x: 314, startPoint y: 284, endPoint x: 845, endPoint y: 313, distance: 531.9
click at [869, 313] on app-calendar-viewport "Wed 22 Thu 23 Fri 24 0/4 2 Jobs Sat 25 0/4 2 Jobs Sun 26 0/3 1 Job Mon 27 Tue 2…" at bounding box center [680, 542] width 1361 height 745
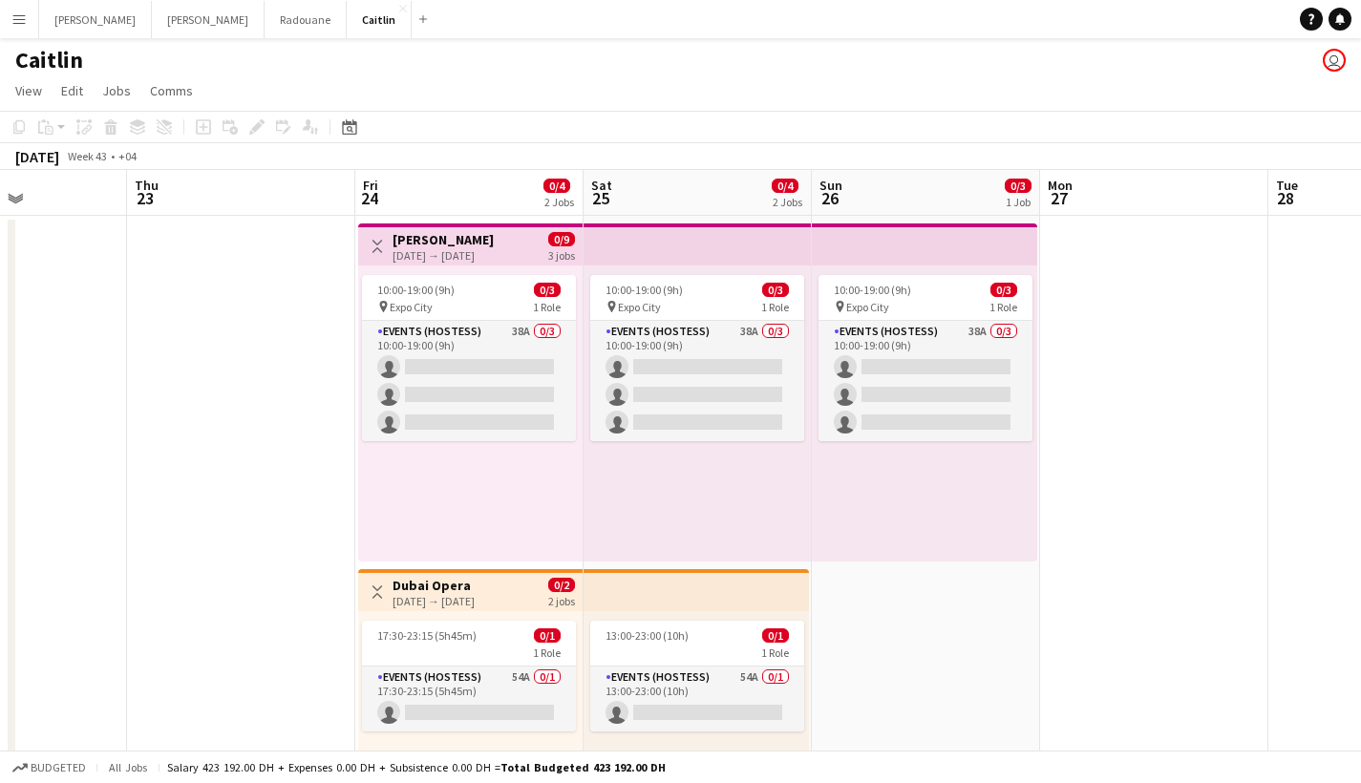
click at [540, 236] on div "Toggle View [PERSON_NAME] [DATE] → [DATE] 0/9 3 jobs" at bounding box center [470, 246] width 209 height 32
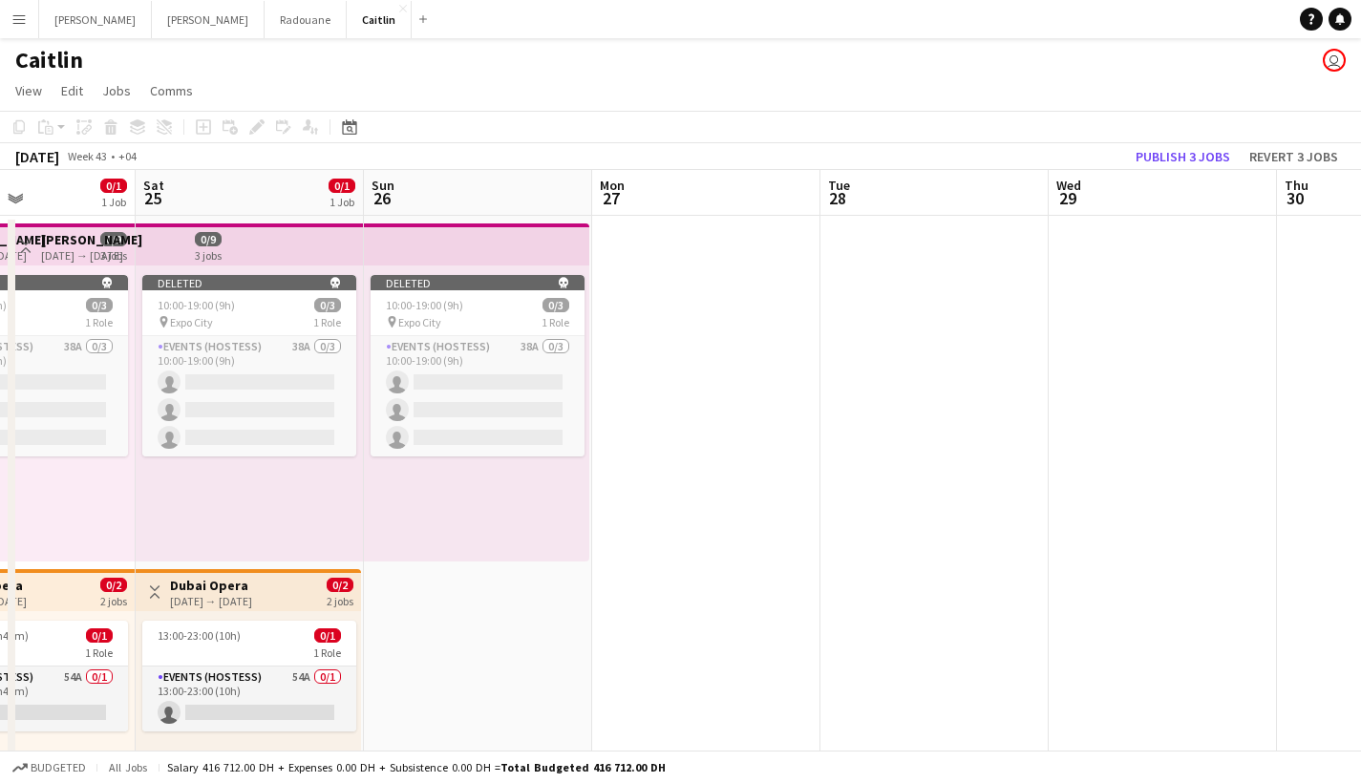
drag, startPoint x: 1112, startPoint y: 413, endPoint x: 436, endPoint y: 491, distance: 680.7
click at [436, 491] on app-calendar-viewport "Wed 22 Thu 23 Fri 24 0/1 1 Job Sat 25 0/1 1 Job Sun 26 Mon 27 Tue 28 Wed 29 Thu…" at bounding box center [680, 542] width 1361 height 745
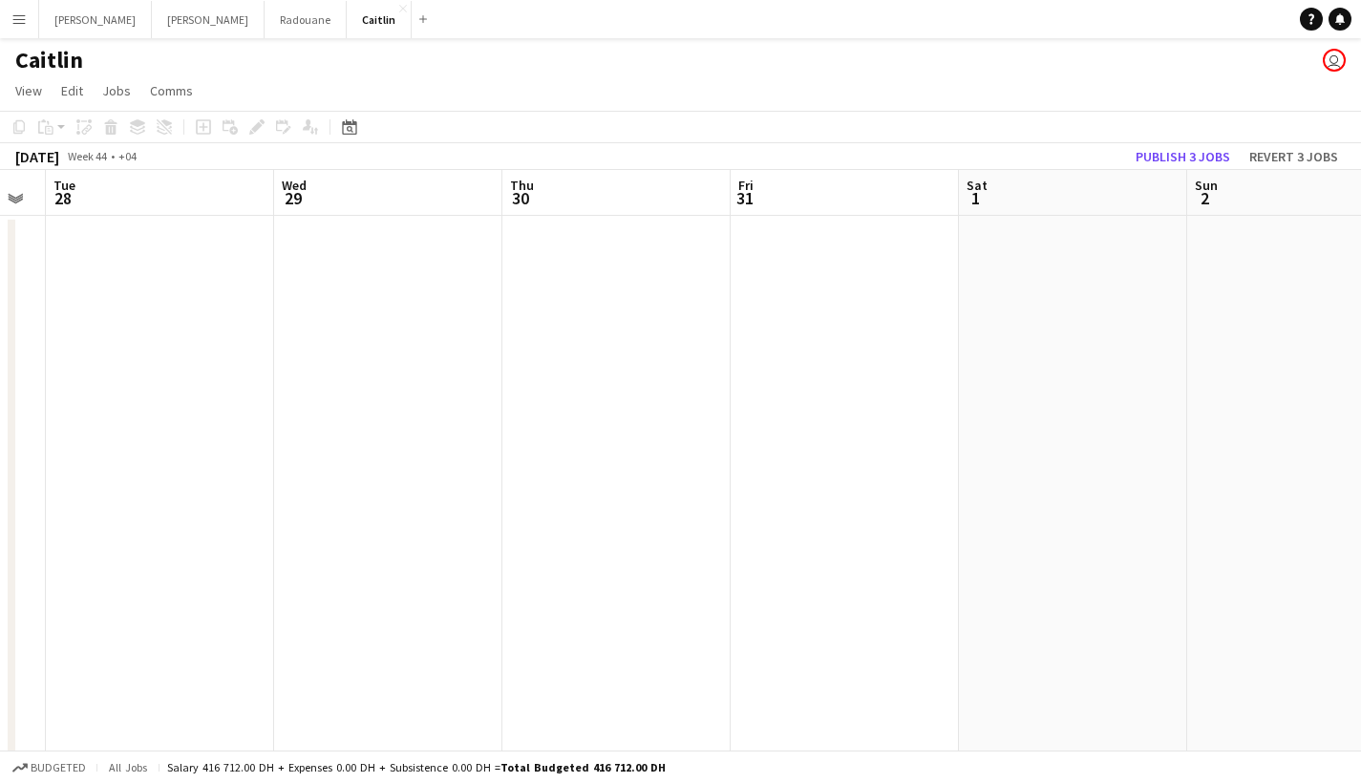
drag, startPoint x: 1001, startPoint y: 372, endPoint x: 223, endPoint y: 335, distance: 779.3
click at [200, 359] on app-calendar-viewport "Sat 25 0/1 1 Job Sun 26 Mon 27 Tue 28 Wed 29 Thu 30 Fri 31 Sat 1 Sun 2 Mon 3 Tu…" at bounding box center [680, 542] width 1361 height 745
drag, startPoint x: 534, startPoint y: 382, endPoint x: 0, endPoint y: 369, distance: 534.1
click at [0, 380] on app-calendar-viewport "Tue 28 Wed 29 Thu 30 Fri 31 Sat 1 Sun 2 Mon 3 Tue 4 Wed 5 Thu 6 Fri 7" at bounding box center [680, 542] width 1361 height 745
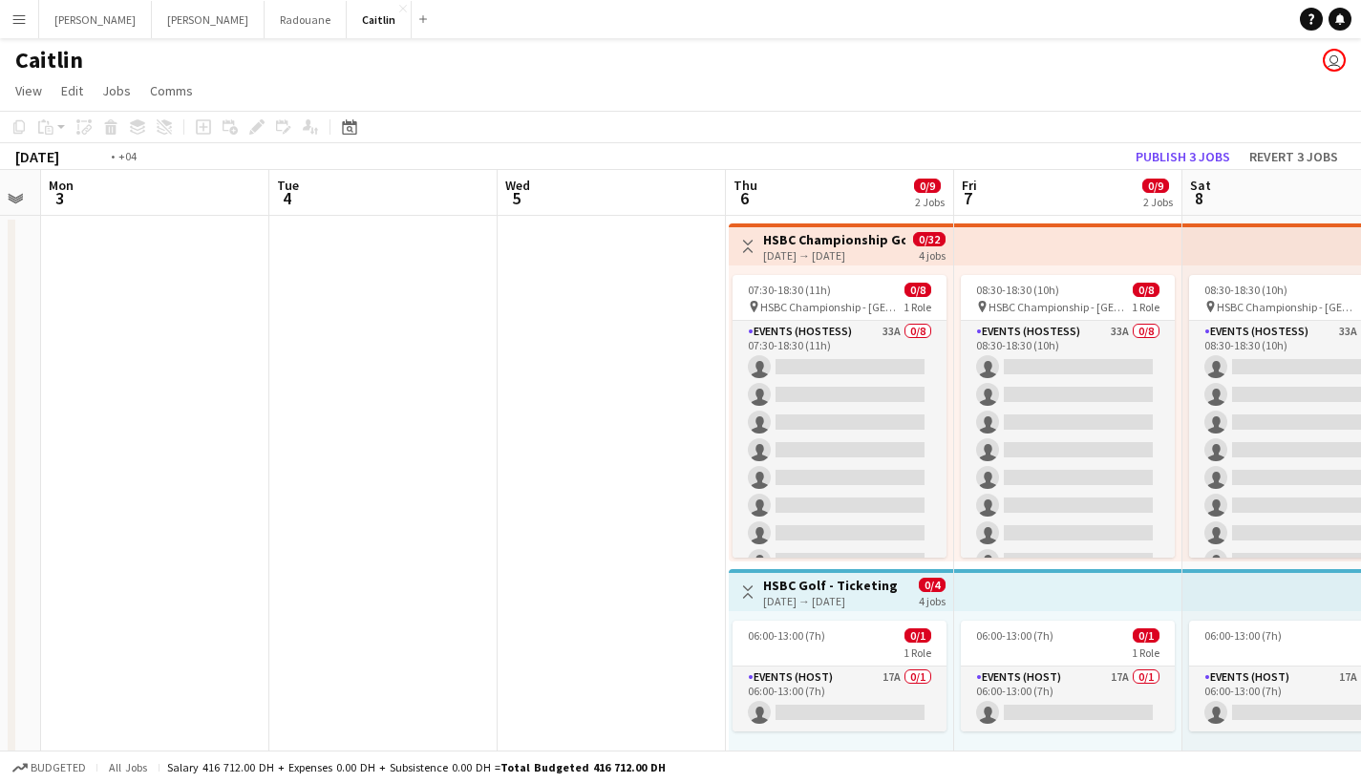
scroll to position [0, 527]
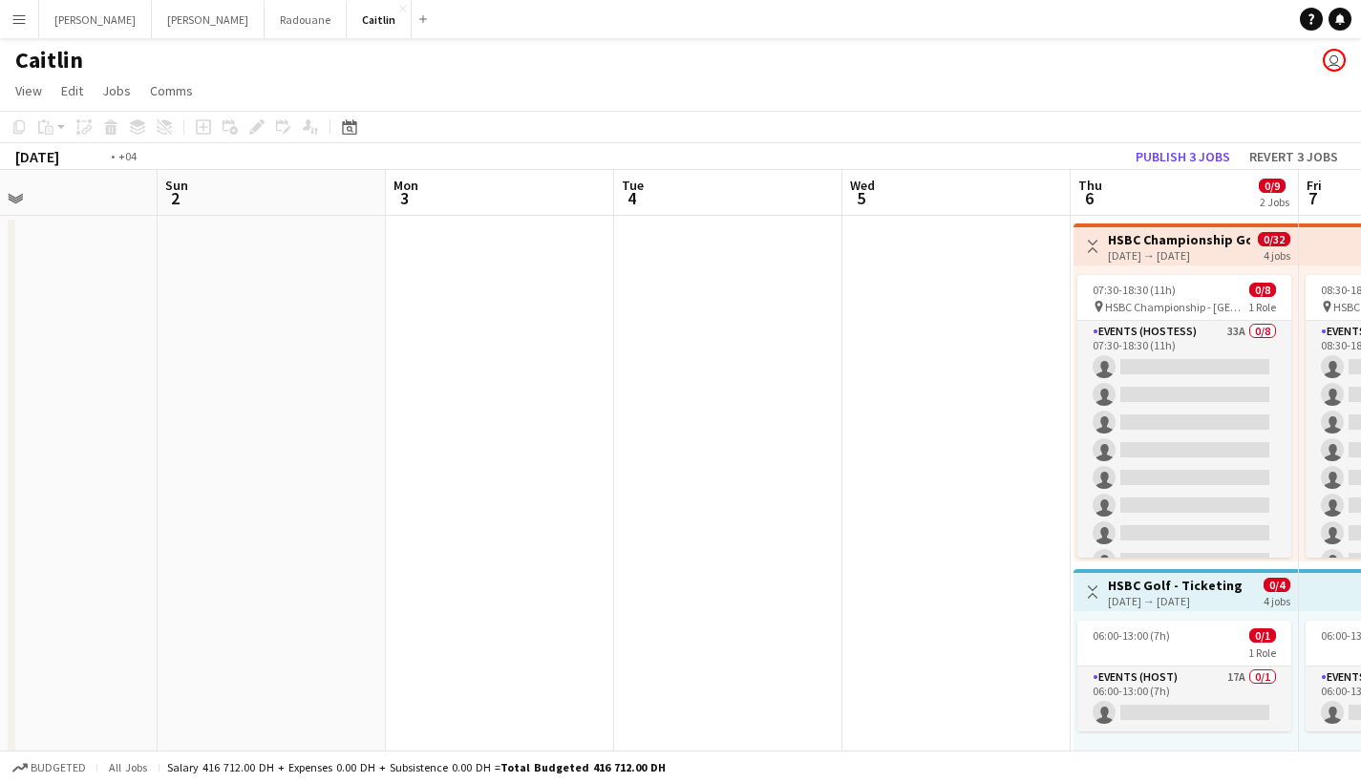
drag, startPoint x: 639, startPoint y: 385, endPoint x: 3, endPoint y: 368, distance: 636.3
click at [3, 368] on app-calendar-viewport "Thu 30 Fri 31 Sat 1 Sun 2 Mon 3 Tue 4 Wed 5 Thu 6 0/9 2 Jobs Fri 7 0/9 2 Jobs S…" at bounding box center [680, 542] width 1361 height 745
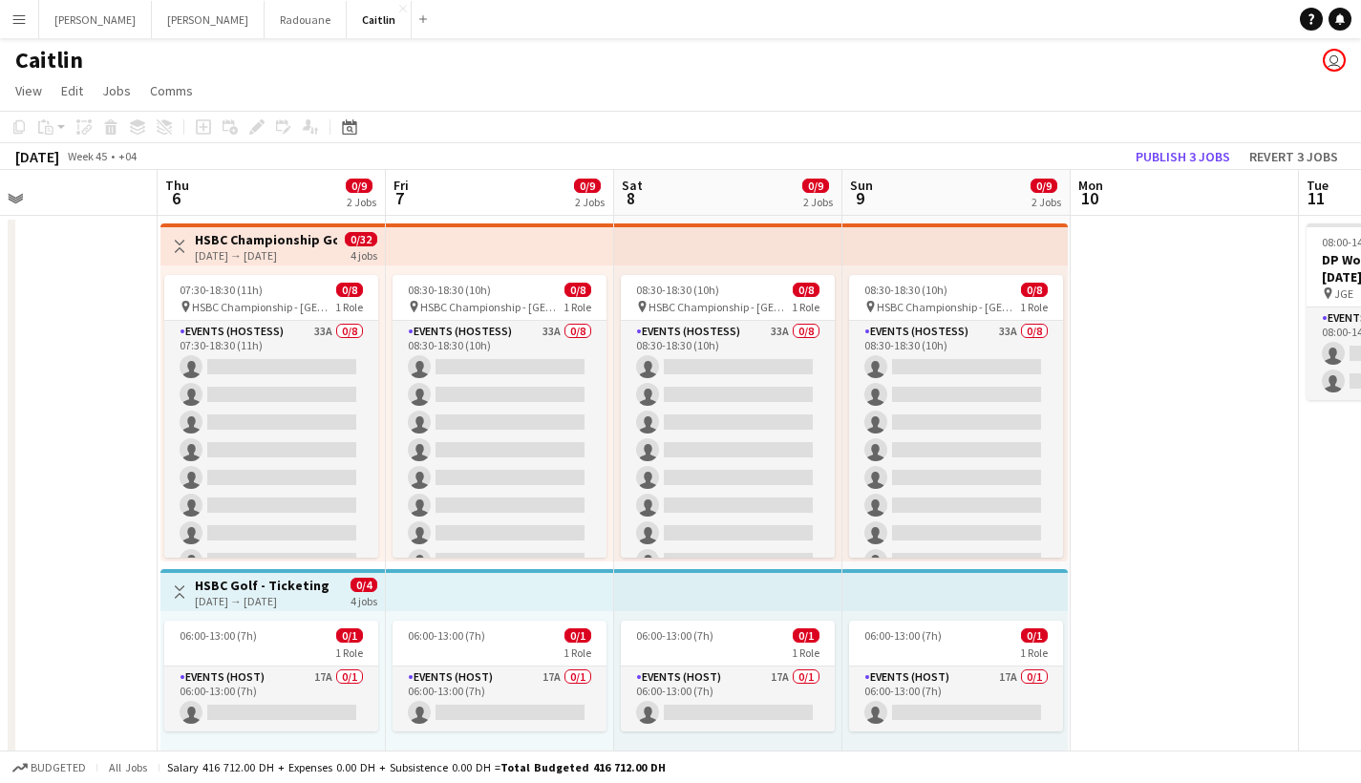
click at [444, 244] on app-top-bar at bounding box center [500, 244] width 228 height 42
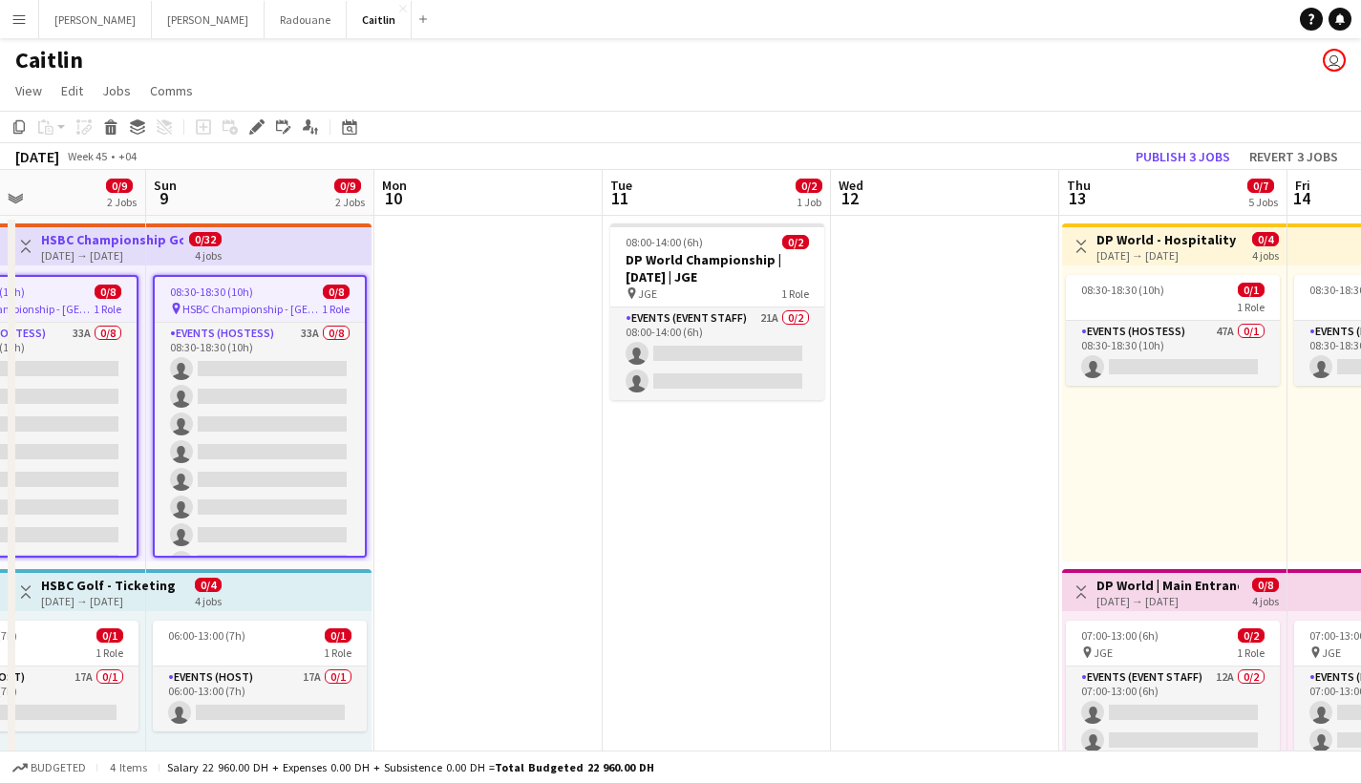
drag, startPoint x: 883, startPoint y: 216, endPoint x: 187, endPoint y: 236, distance: 696.6
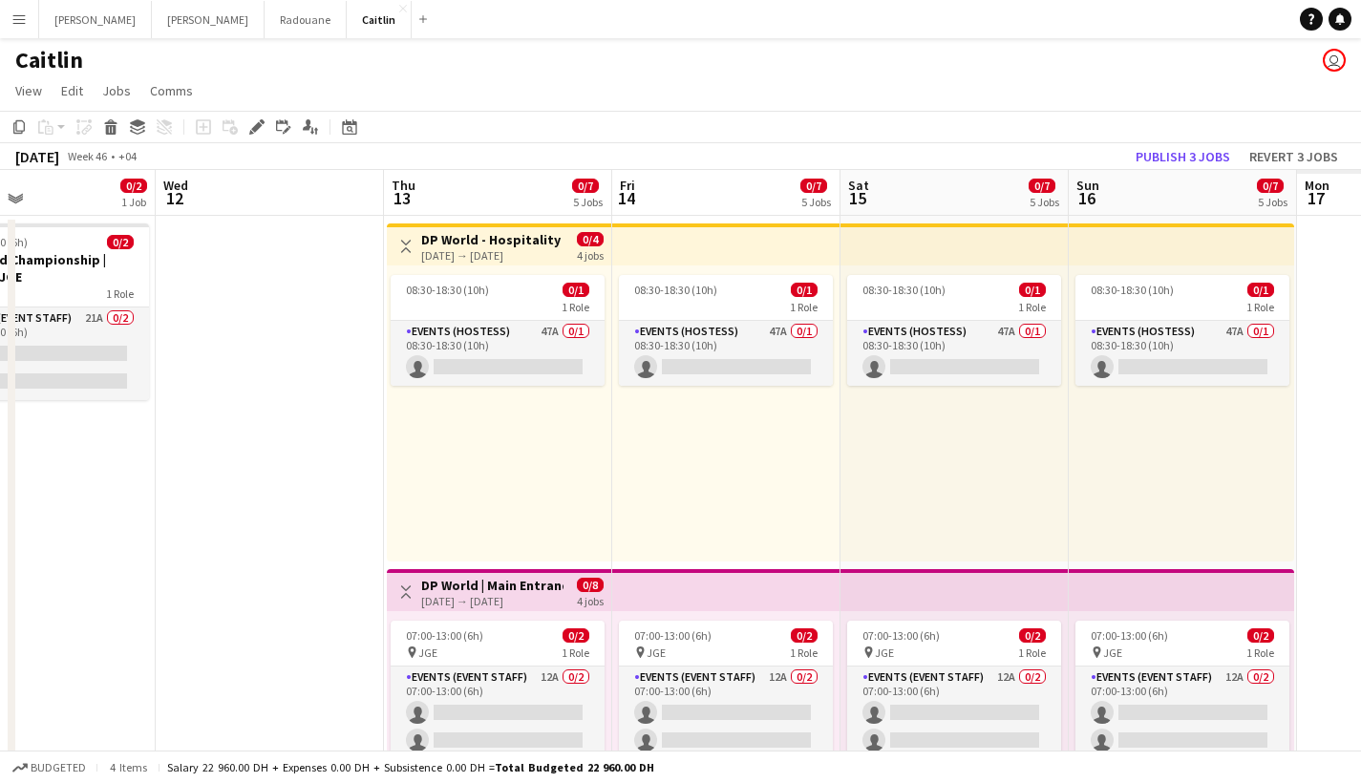
drag, startPoint x: 911, startPoint y: 330, endPoint x: 235, endPoint y: 352, distance: 676.6
click at [483, 345] on app-card-role "Events (Hostess) 47A 0/1 08:30-18:30 (10h) single-neutral-actions" at bounding box center [497, 353] width 214 height 65
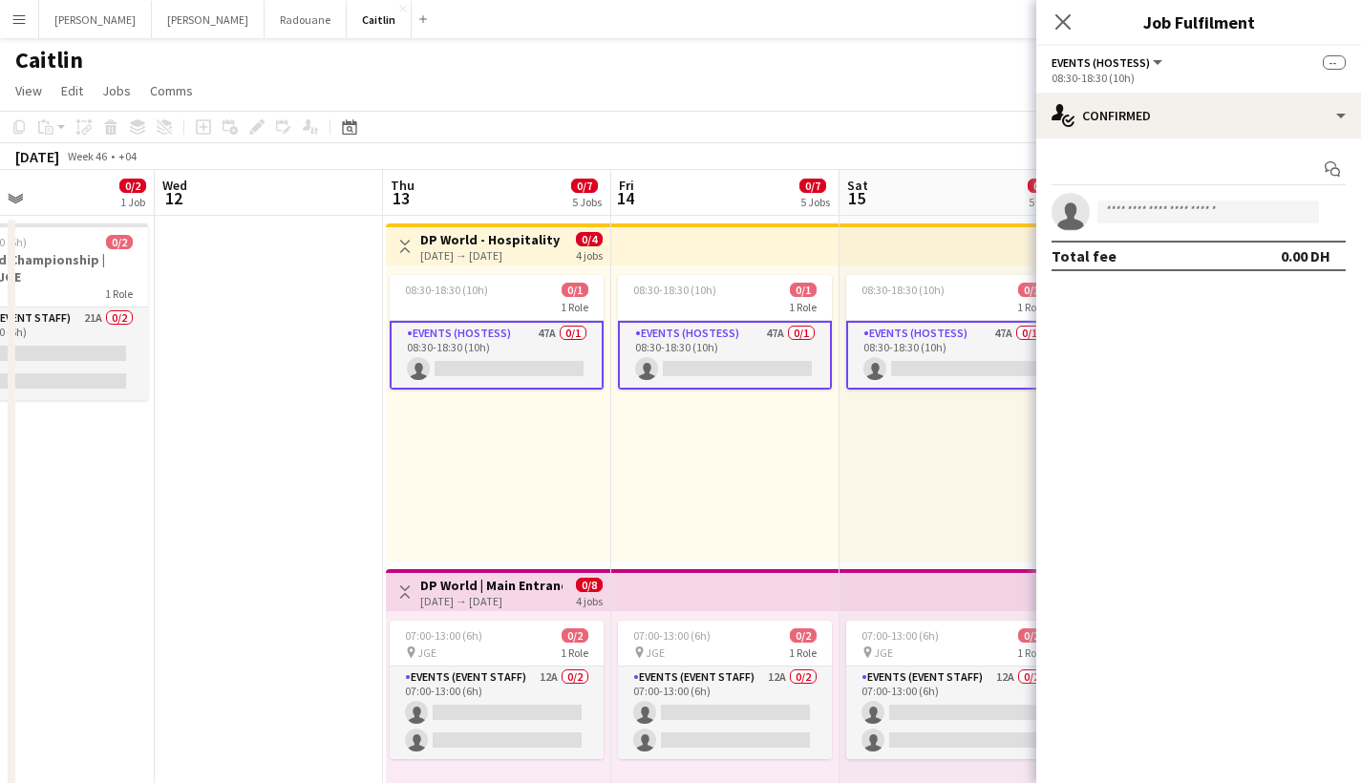
drag, startPoint x: 1262, startPoint y: 263, endPoint x: 1274, endPoint y: 160, distance: 103.9
click at [1264, 246] on div "Total fee 0.00 DH" at bounding box center [1199, 256] width 294 height 31
click at [1297, 89] on app-options-switcher "Events (Hostess) All roles Events (Hostess) -- 08:30-18:30 (10h)" at bounding box center [1198, 69] width 325 height 47
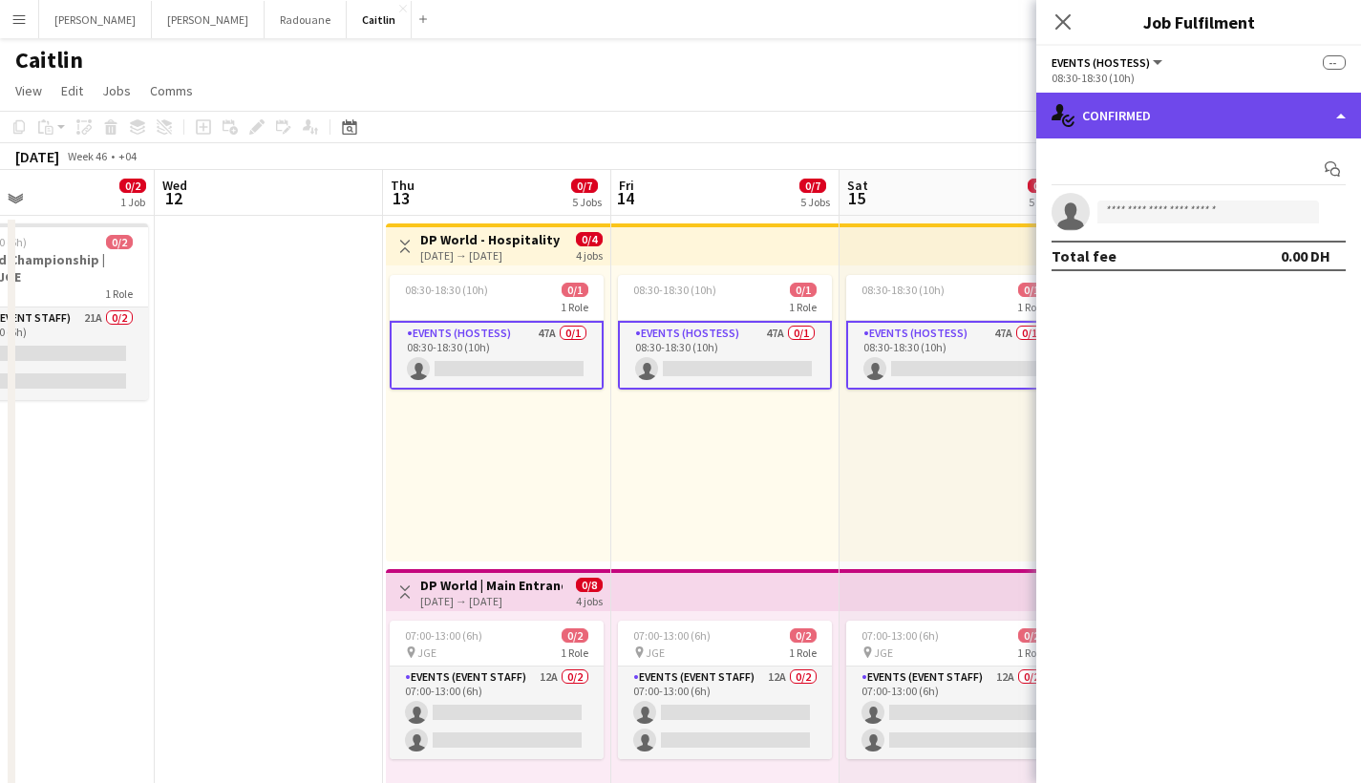
click at [1293, 130] on div "single-neutral-actions-check-2 Confirmed" at bounding box center [1198, 116] width 325 height 46
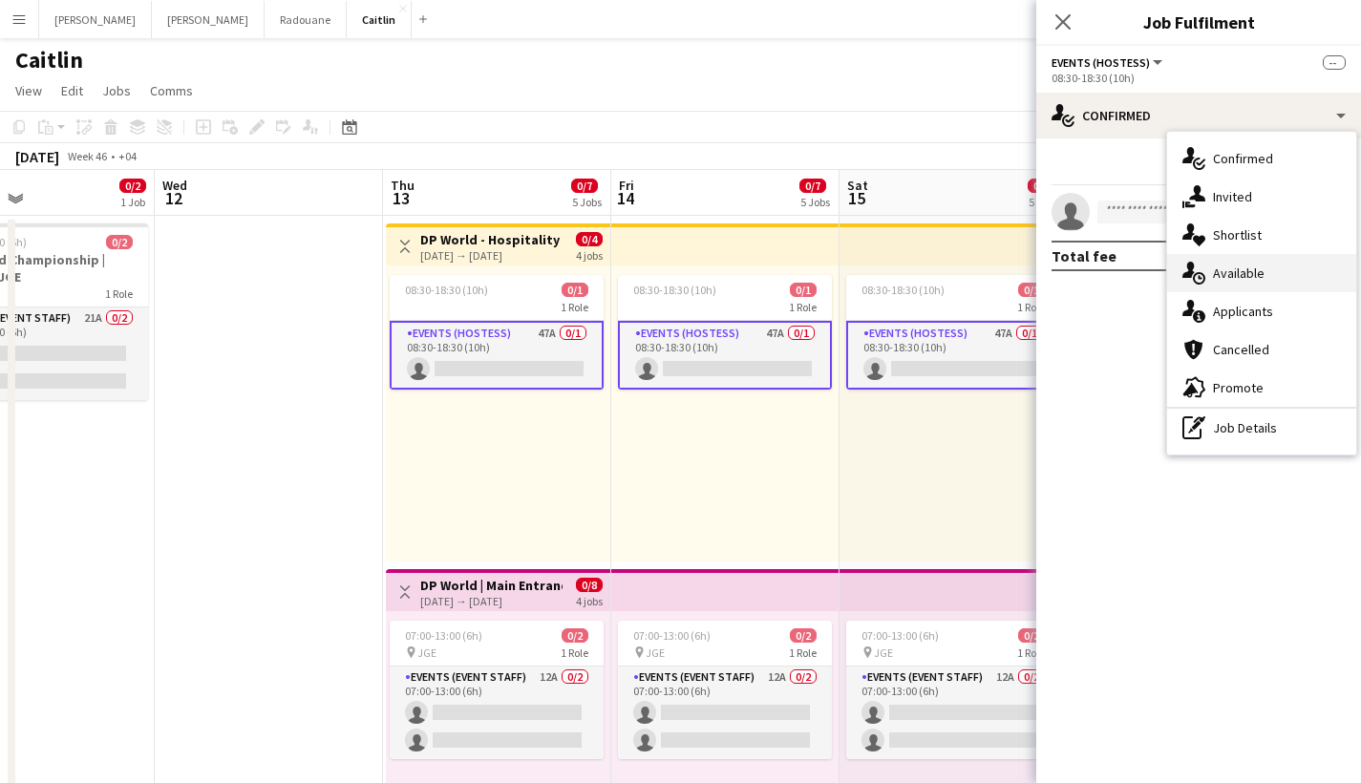
click at [1283, 285] on div "single-neutral-actions-upload Available" at bounding box center [1261, 273] width 189 height 38
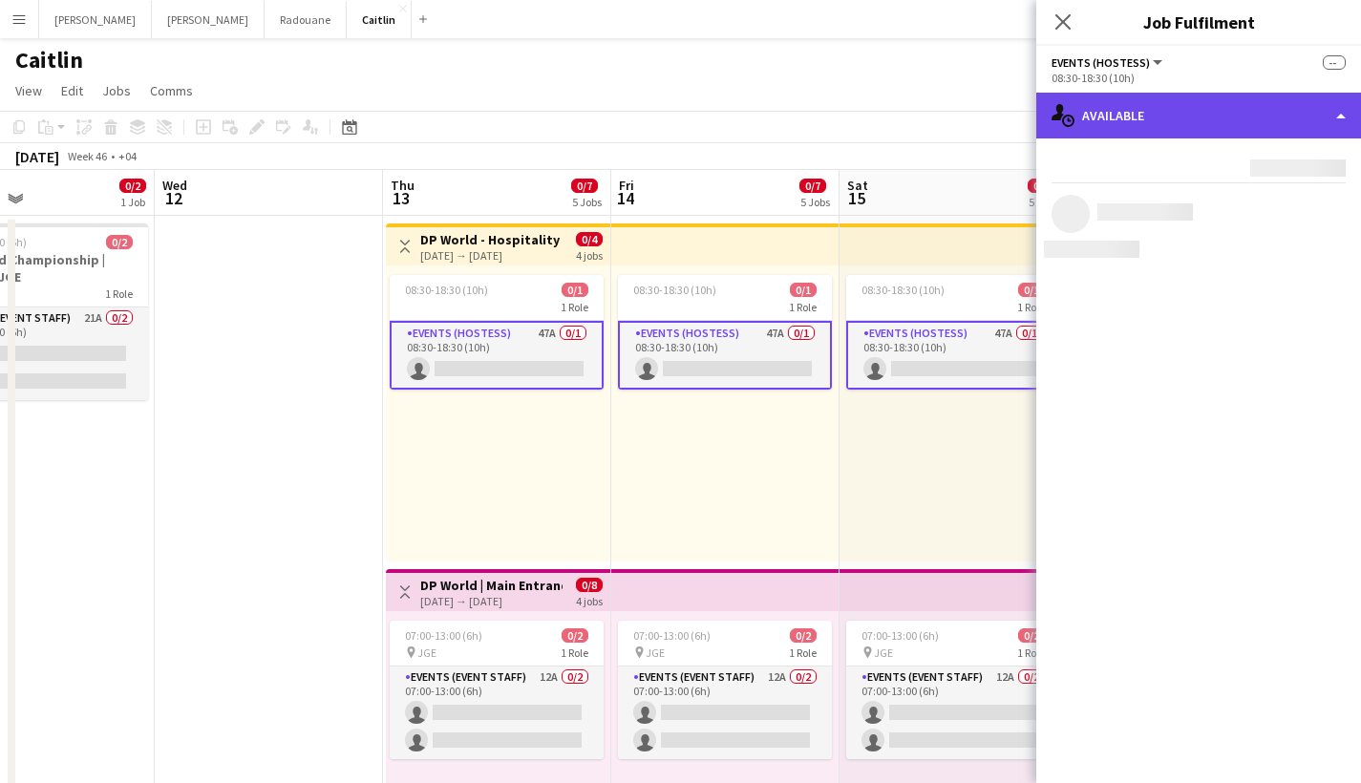
click at [1265, 110] on div "single-neutral-actions-upload Available" at bounding box center [1198, 116] width 325 height 46
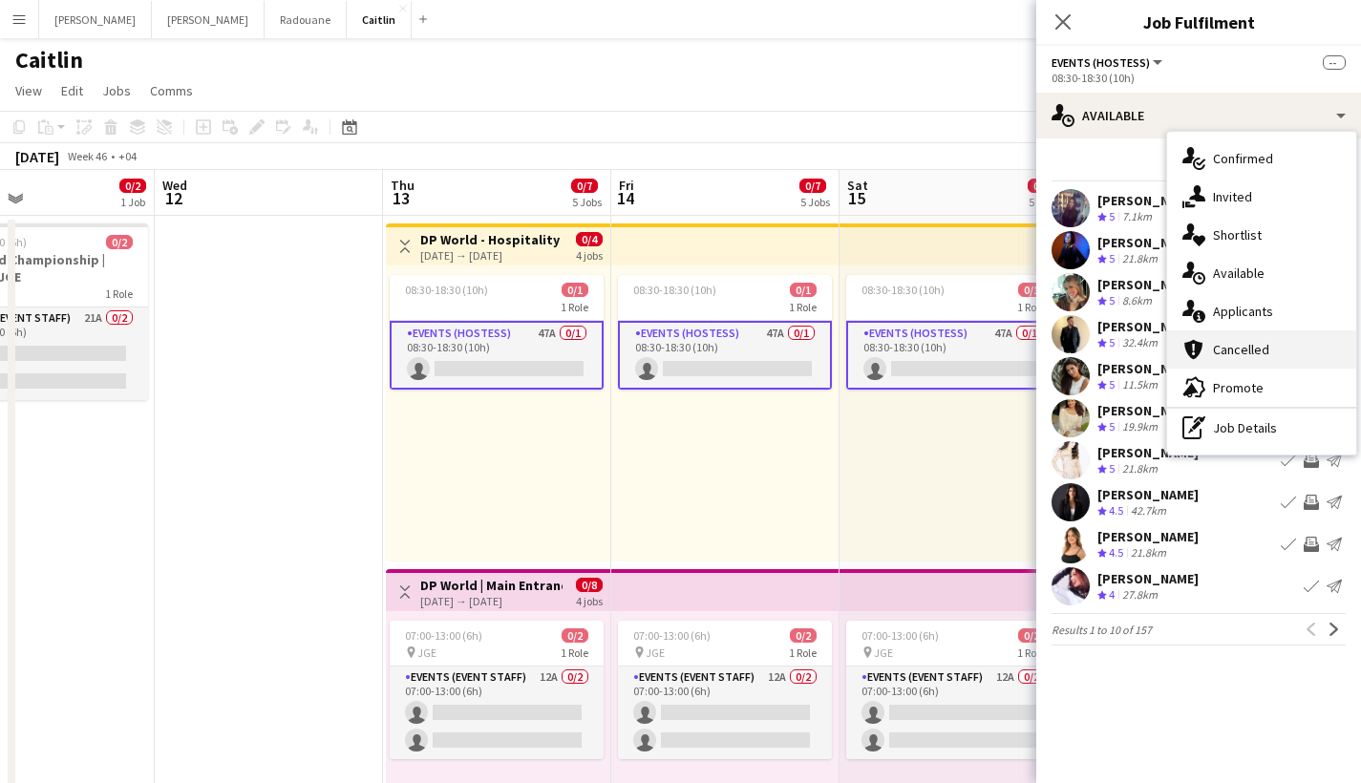
click at [1275, 331] on div "cancellation Cancelled" at bounding box center [1261, 349] width 189 height 38
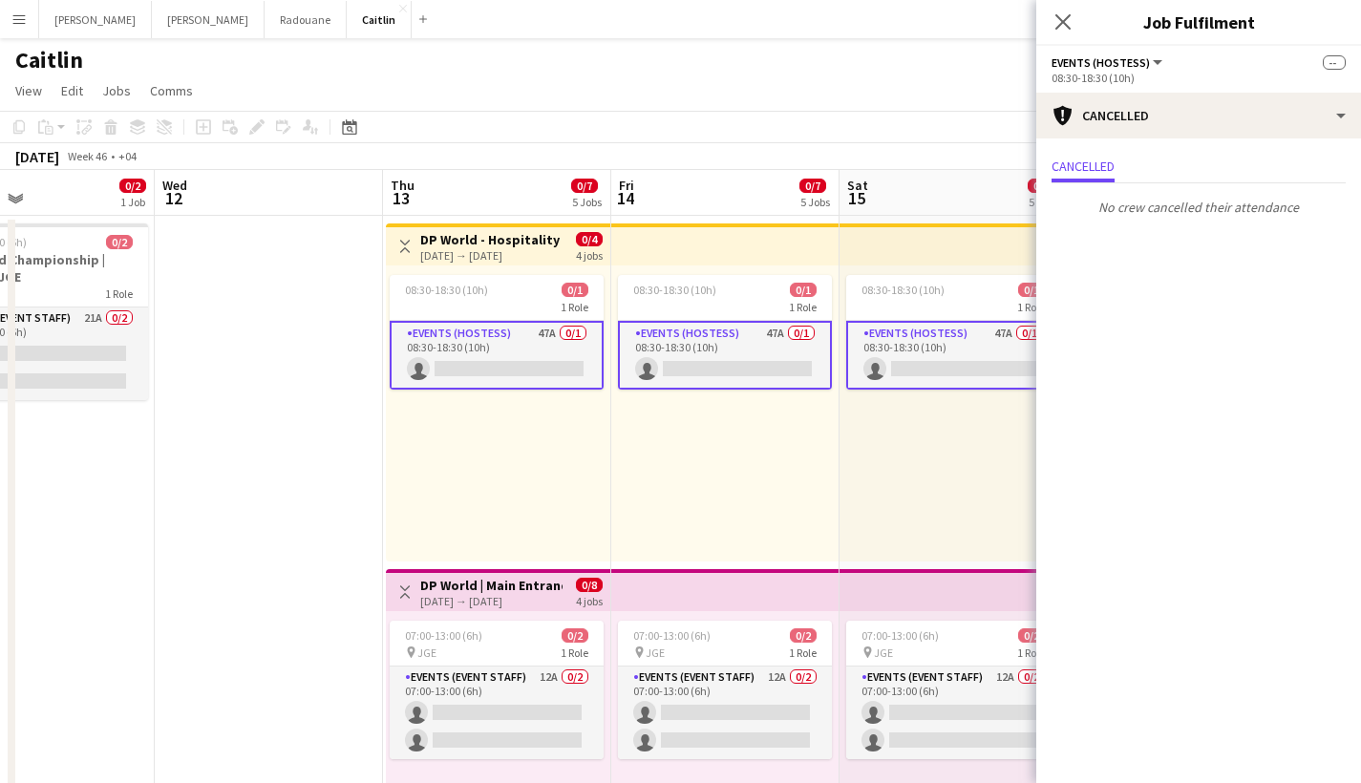
click at [1273, 327] on mat-expansion-panel "Cancellations Cancellations Cancelled No crew cancelled their attendance" at bounding box center [1198, 460] width 325 height 645
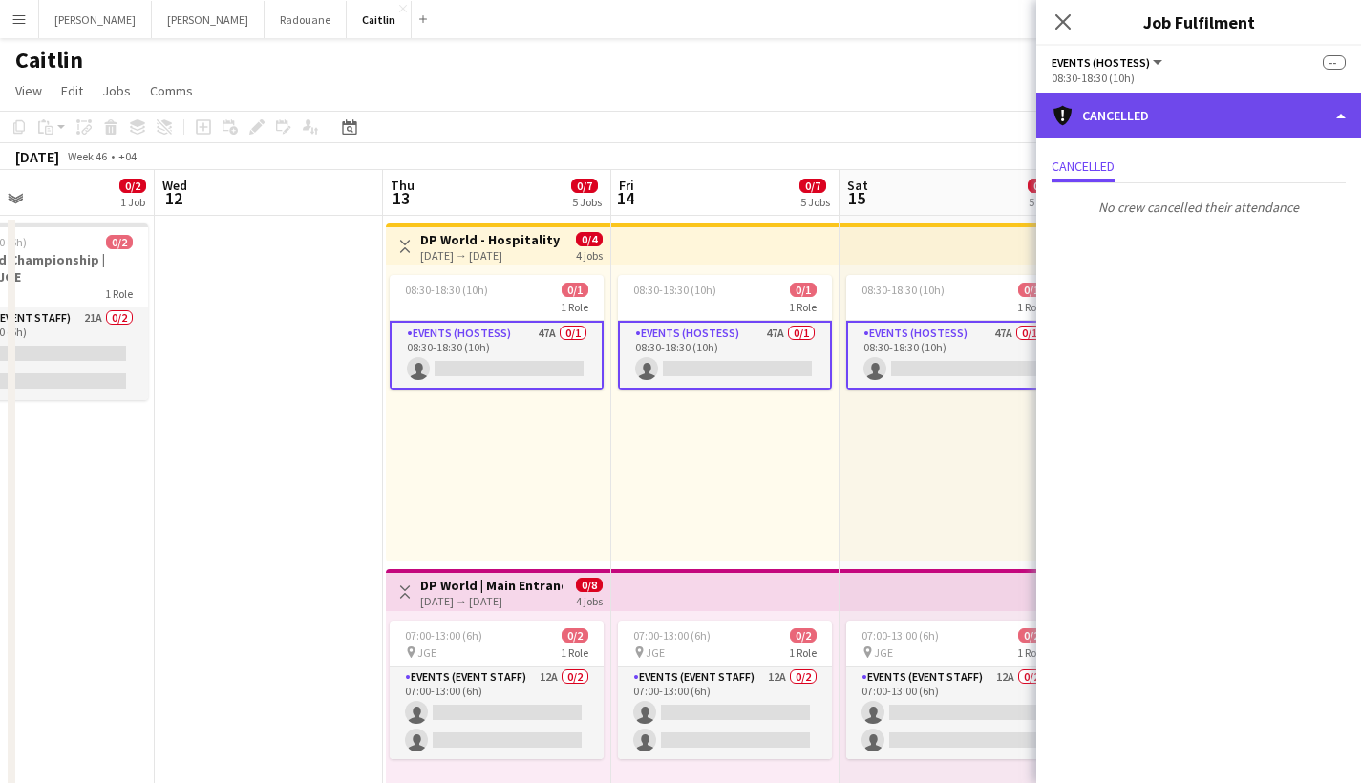
click at [1278, 113] on div "cancellation Cancelled" at bounding box center [1198, 116] width 325 height 46
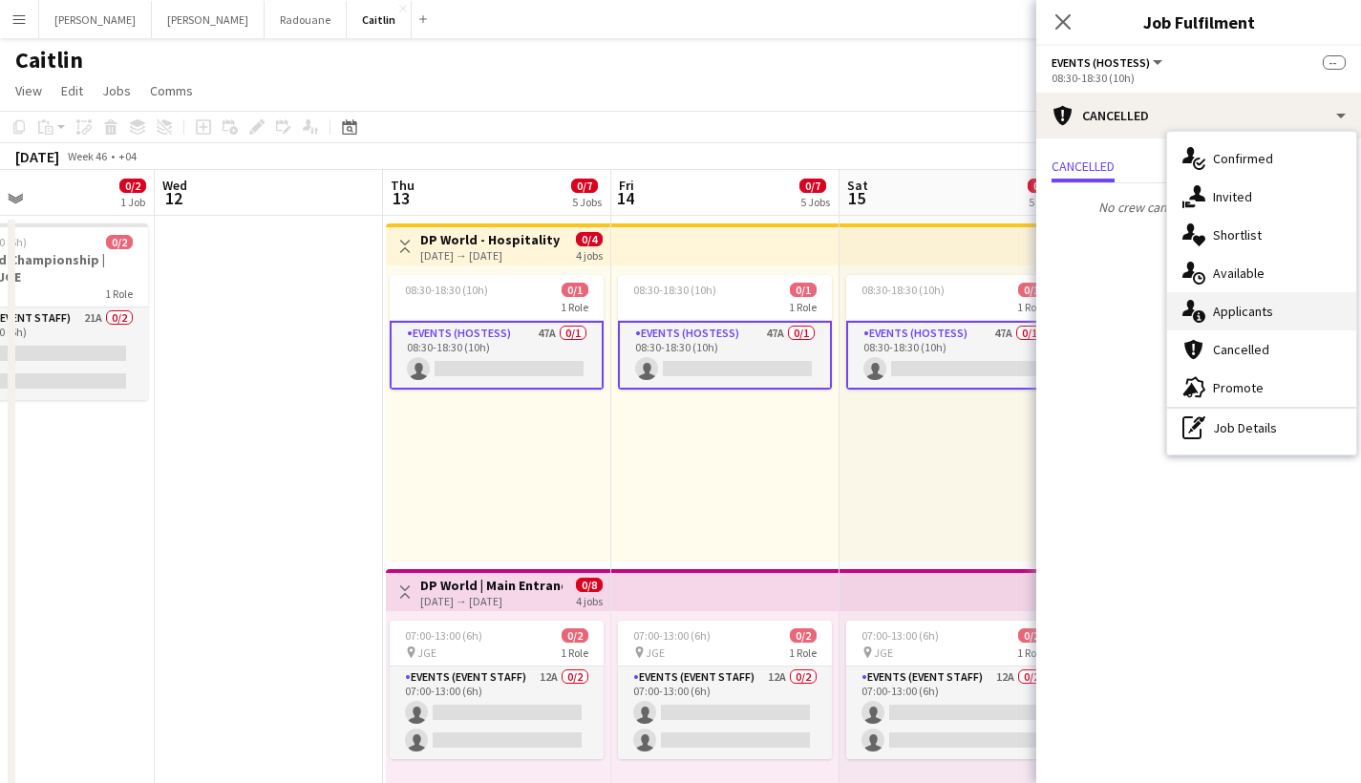
click at [1294, 324] on div "single-neutral-actions-information Applicants" at bounding box center [1261, 311] width 189 height 38
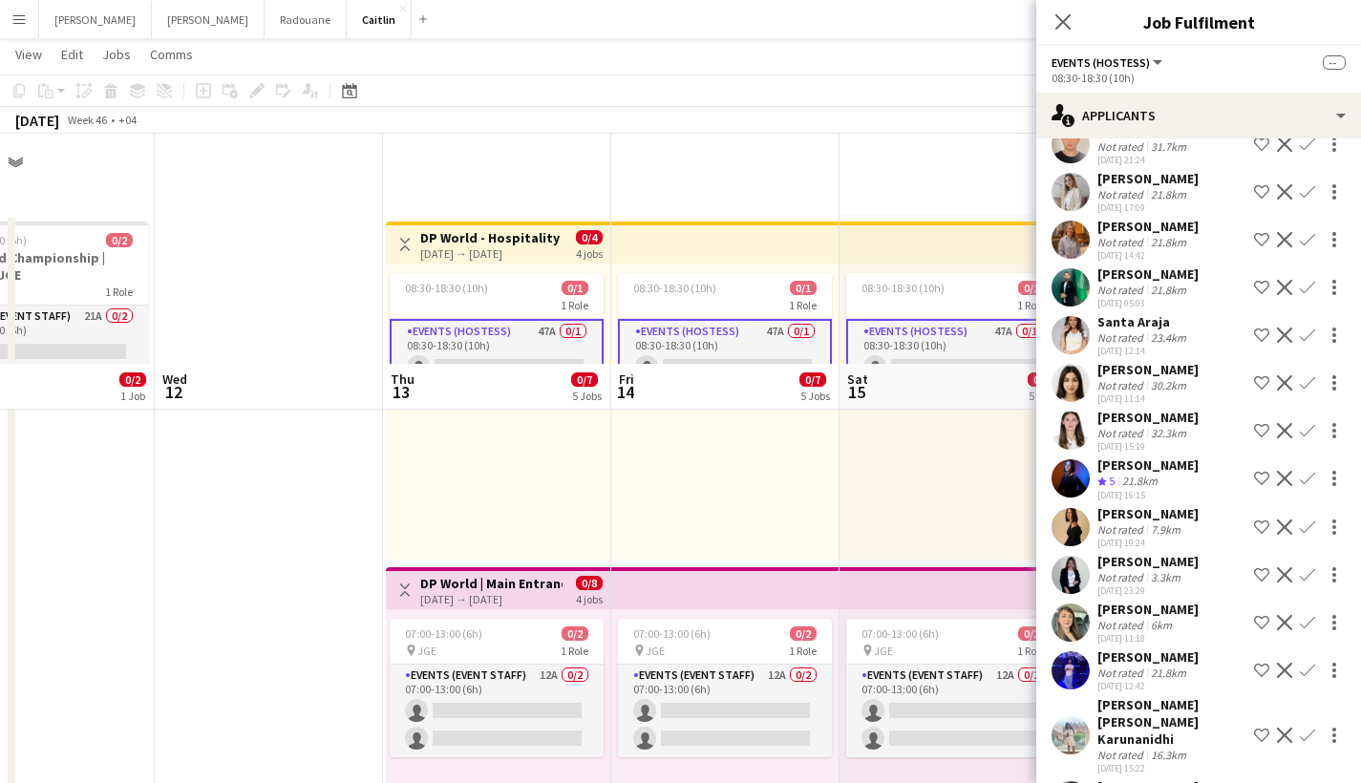
scroll to position [0, 0]
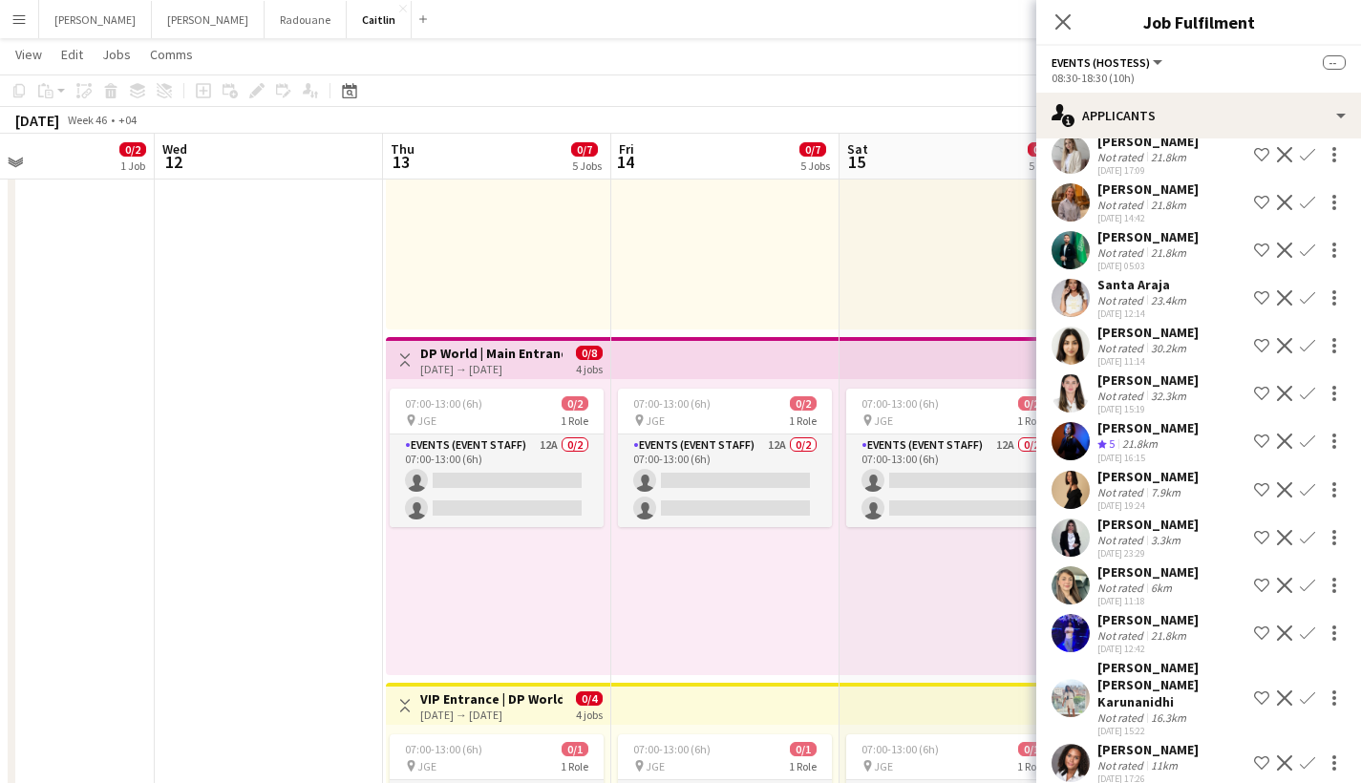
click at [1172, 485] on div "7.9km" at bounding box center [1165, 492] width 37 height 14
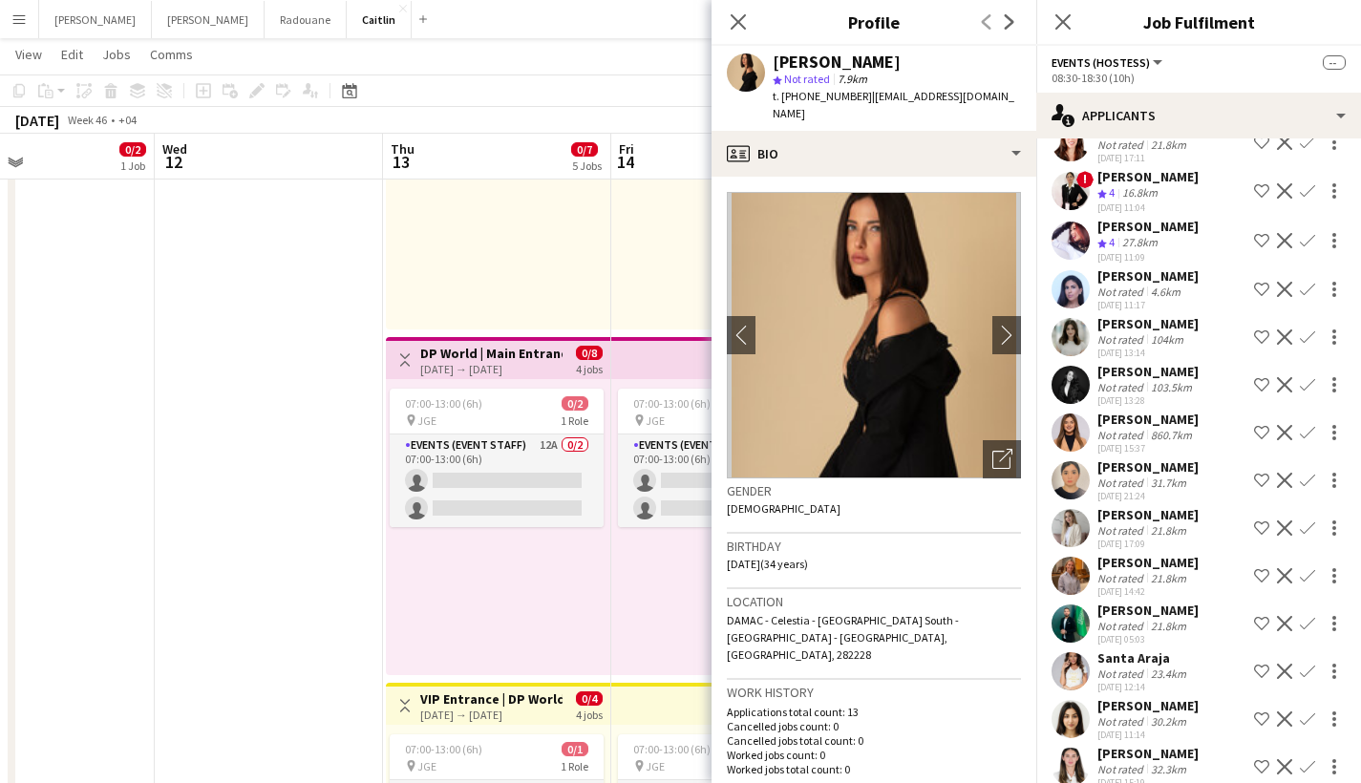
scroll to position [1308, 0]
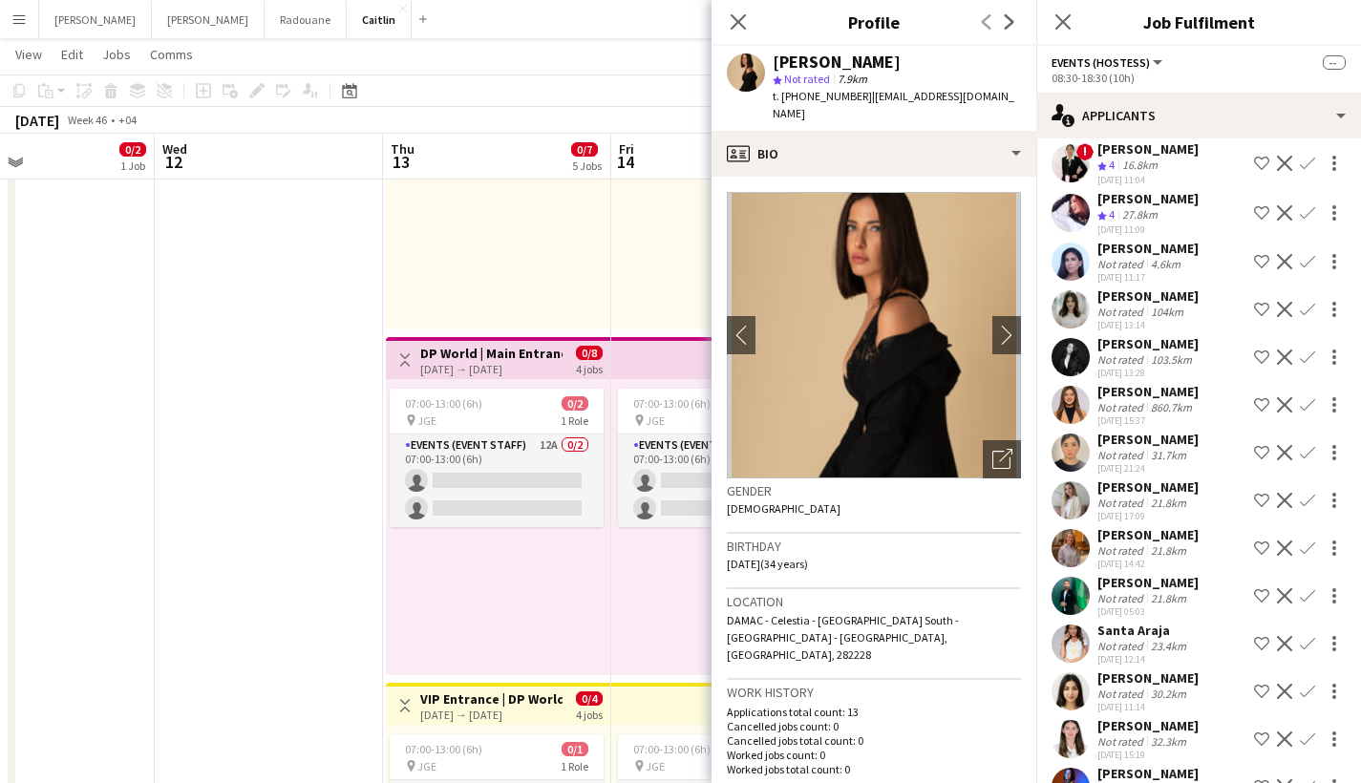
click at [1095, 335] on div "[PERSON_NAME] Not rated 103.5km [DATE] 13:28 Shortlist crew Decline Confirm" at bounding box center [1198, 357] width 325 height 44
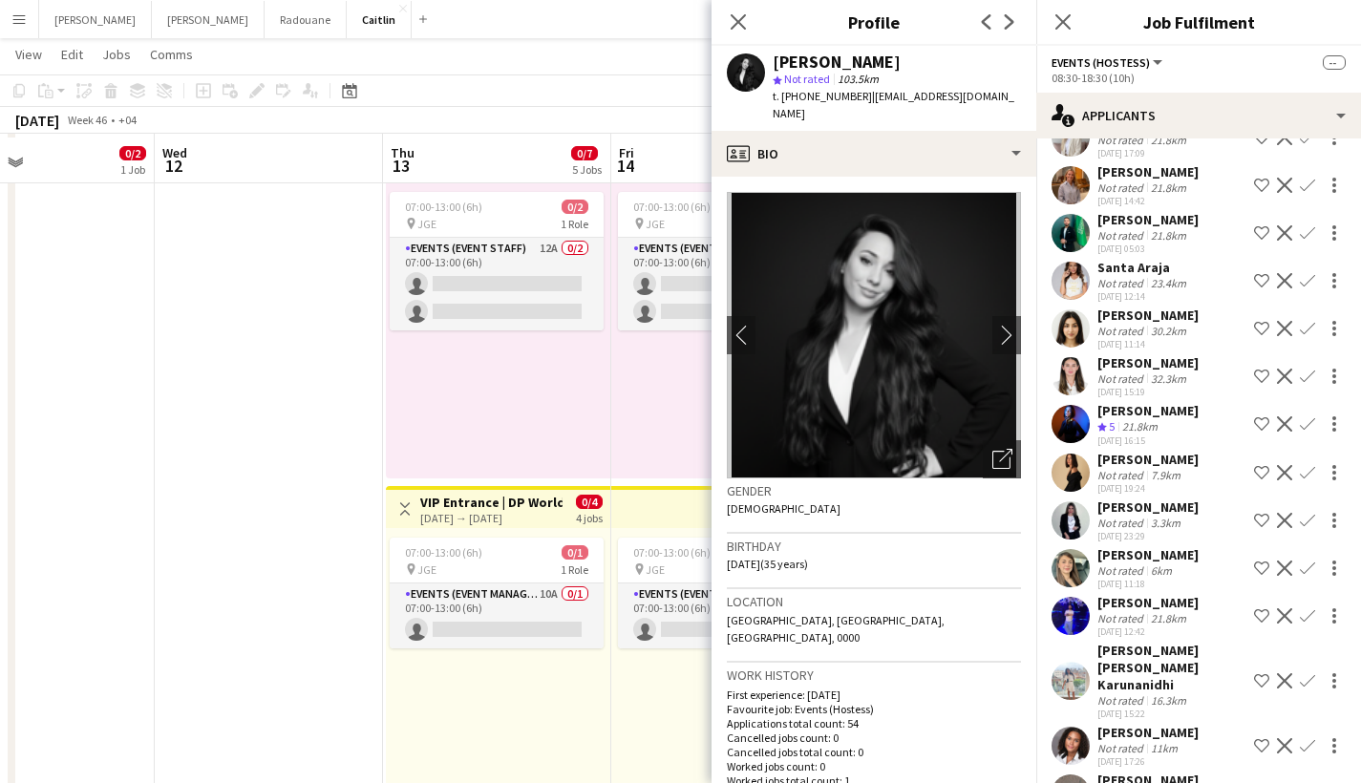
scroll to position [431, 0]
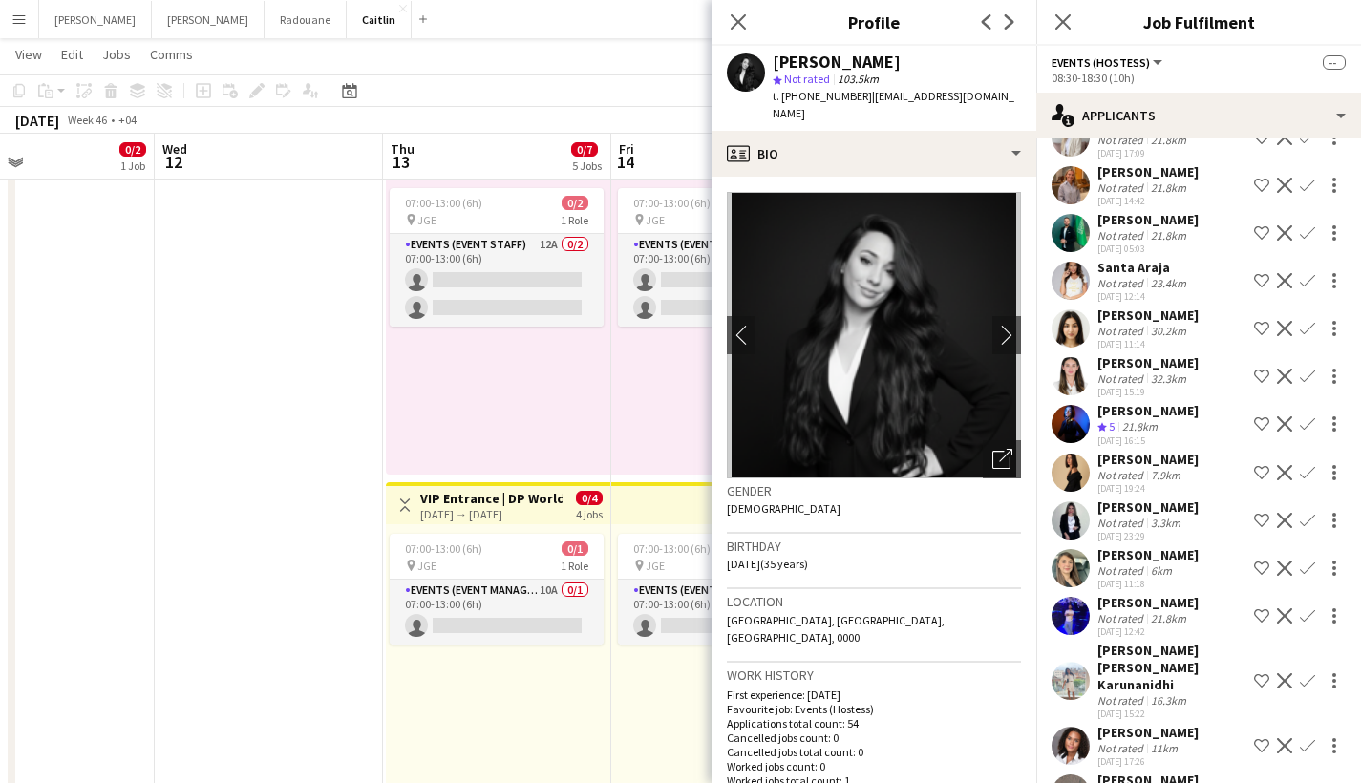
click at [1173, 642] on div "[PERSON_NAME] [PERSON_NAME] Karunanidhi" at bounding box center [1171, 668] width 149 height 52
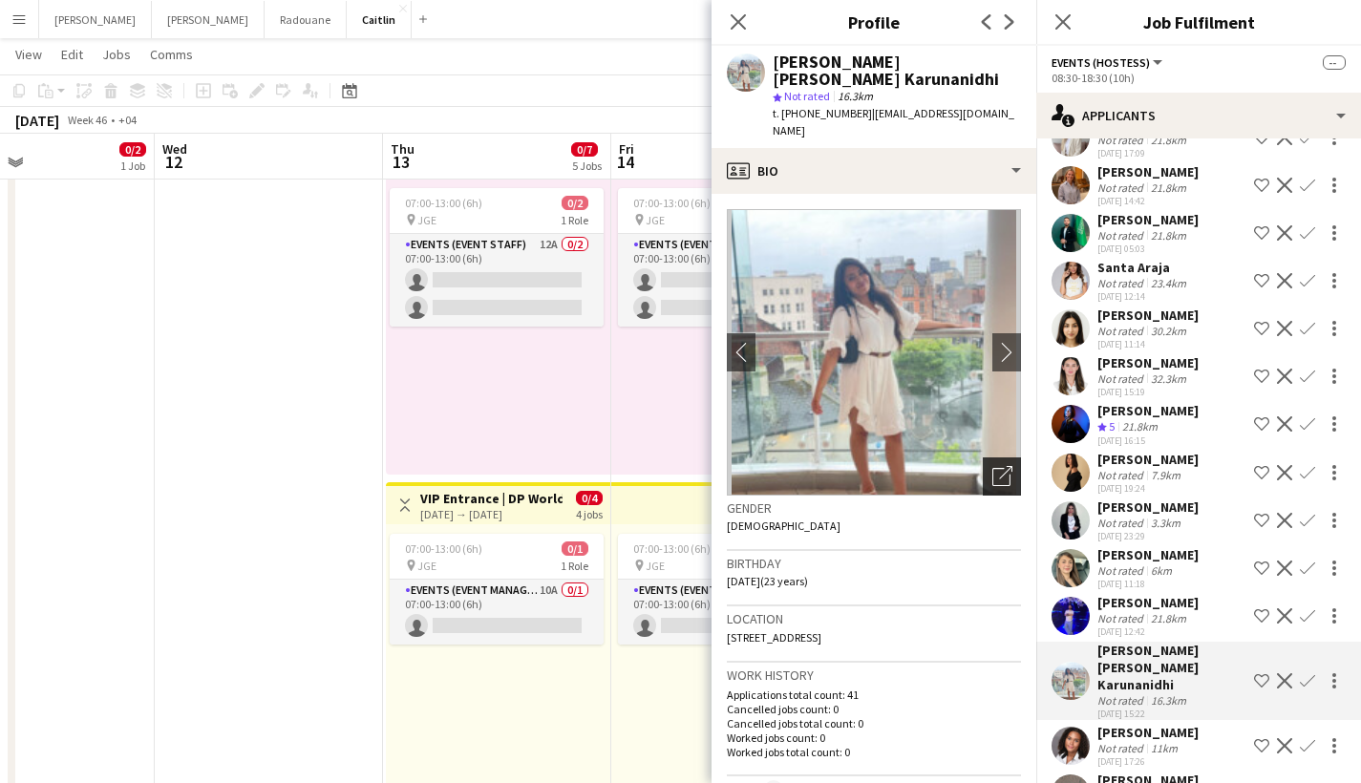
click at [992, 473] on icon "Open photos pop-in" at bounding box center [1002, 476] width 20 height 20
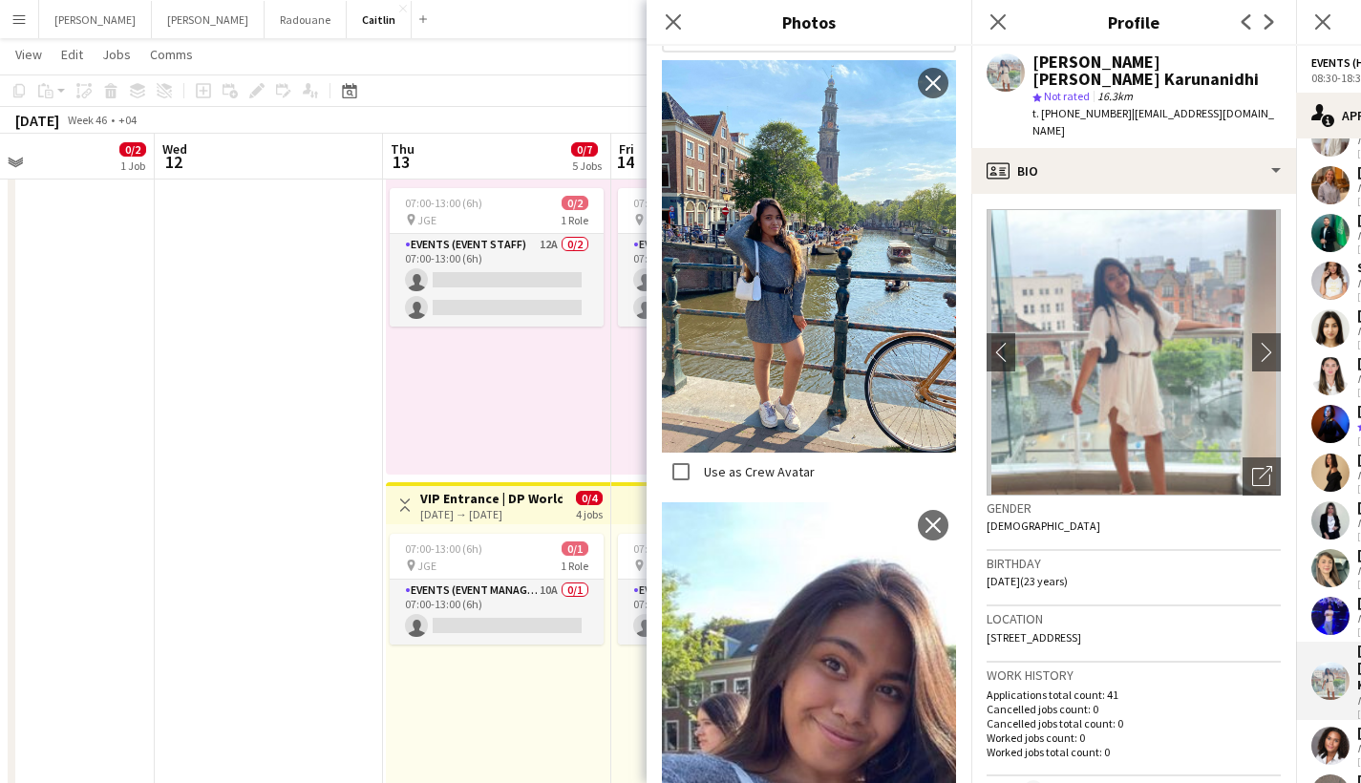
scroll to position [946, 0]
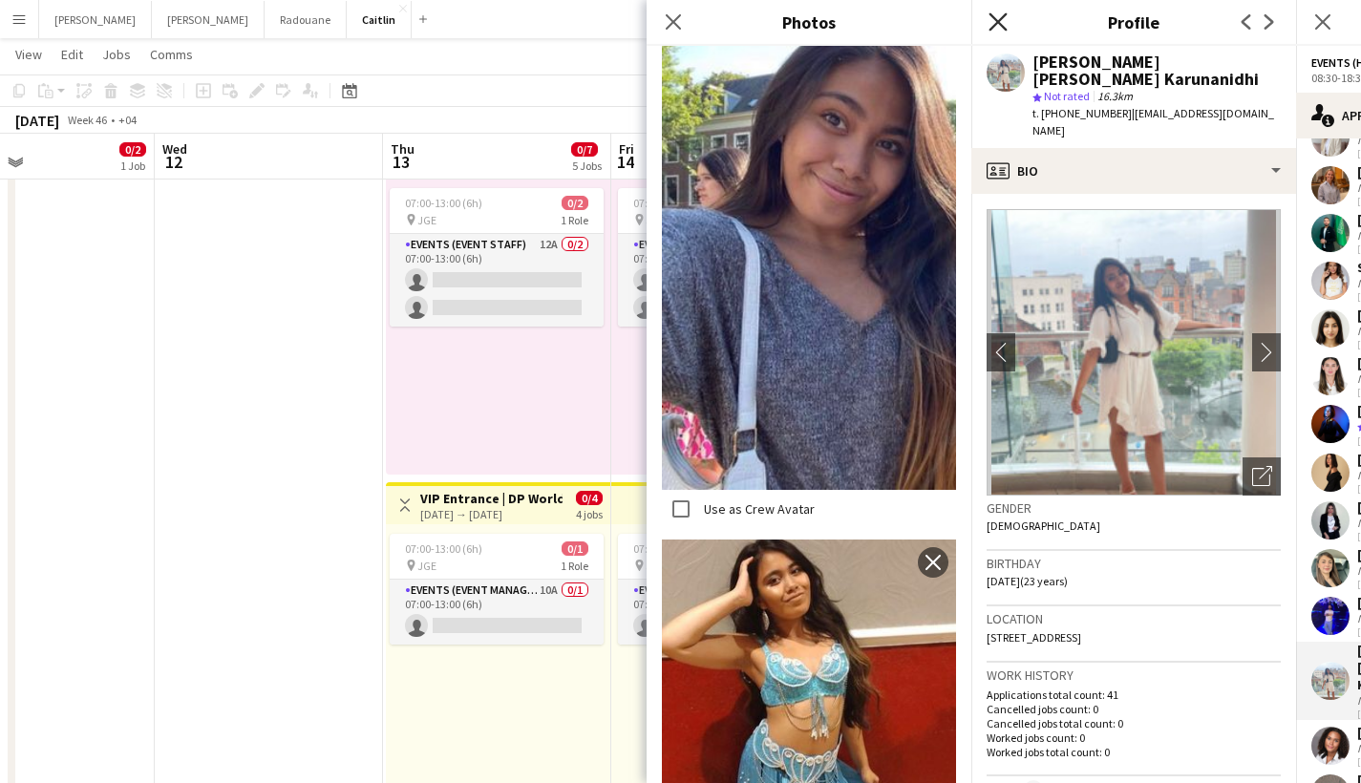
click at [1004, 26] on icon "Close pop-in" at bounding box center [998, 21] width 18 height 18
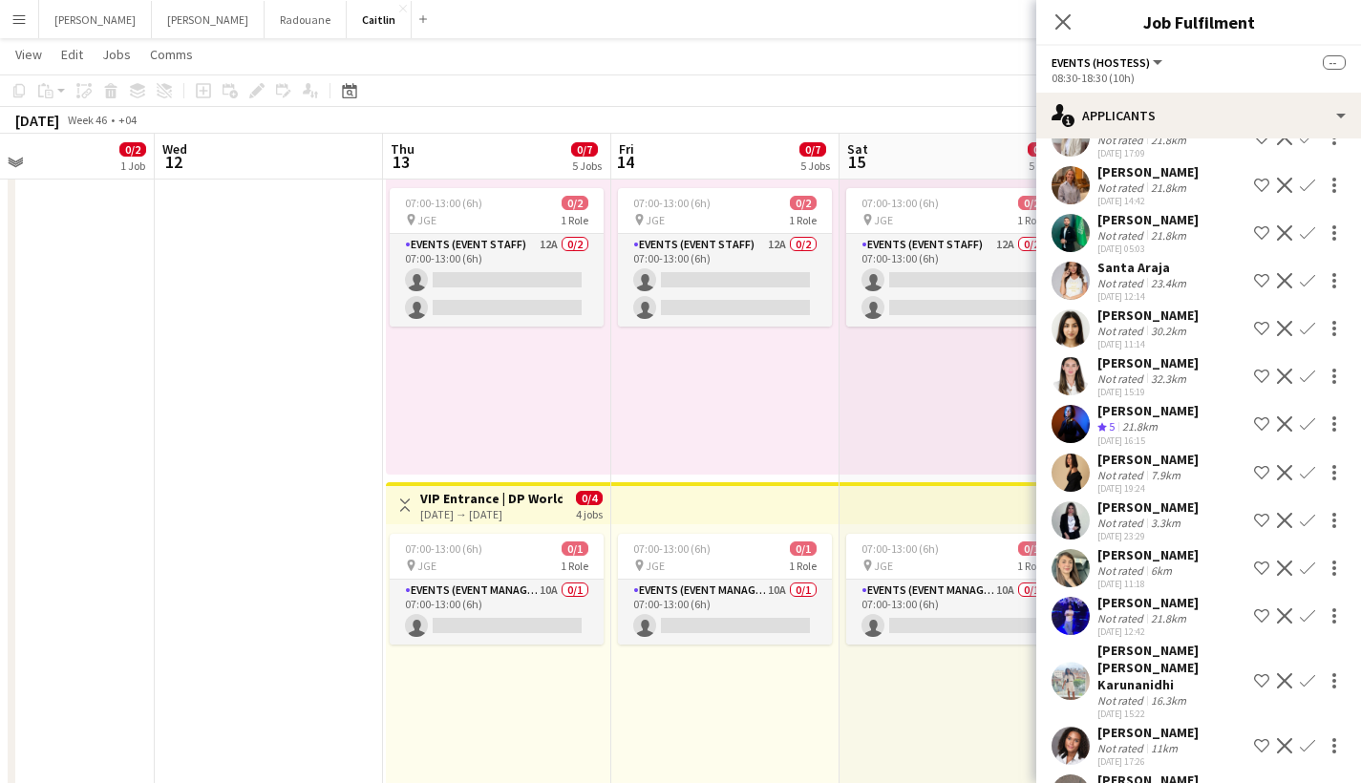
click at [1185, 772] on div "[PERSON_NAME] Not rated 1.5km [DATE] 16:30 Shortlist crew Decline Confirm" at bounding box center [1198, 794] width 325 height 44
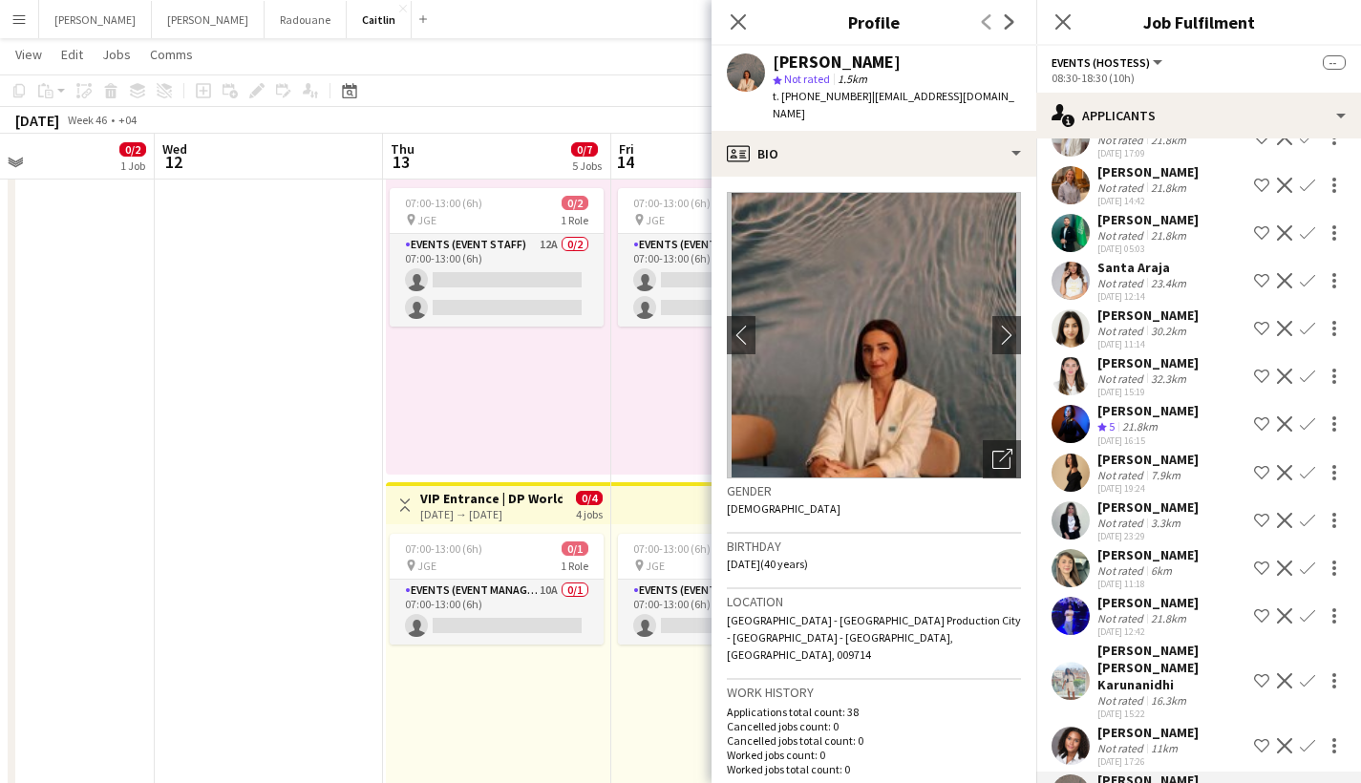
click at [1139, 468] on div "Not rated" at bounding box center [1122, 475] width 50 height 14
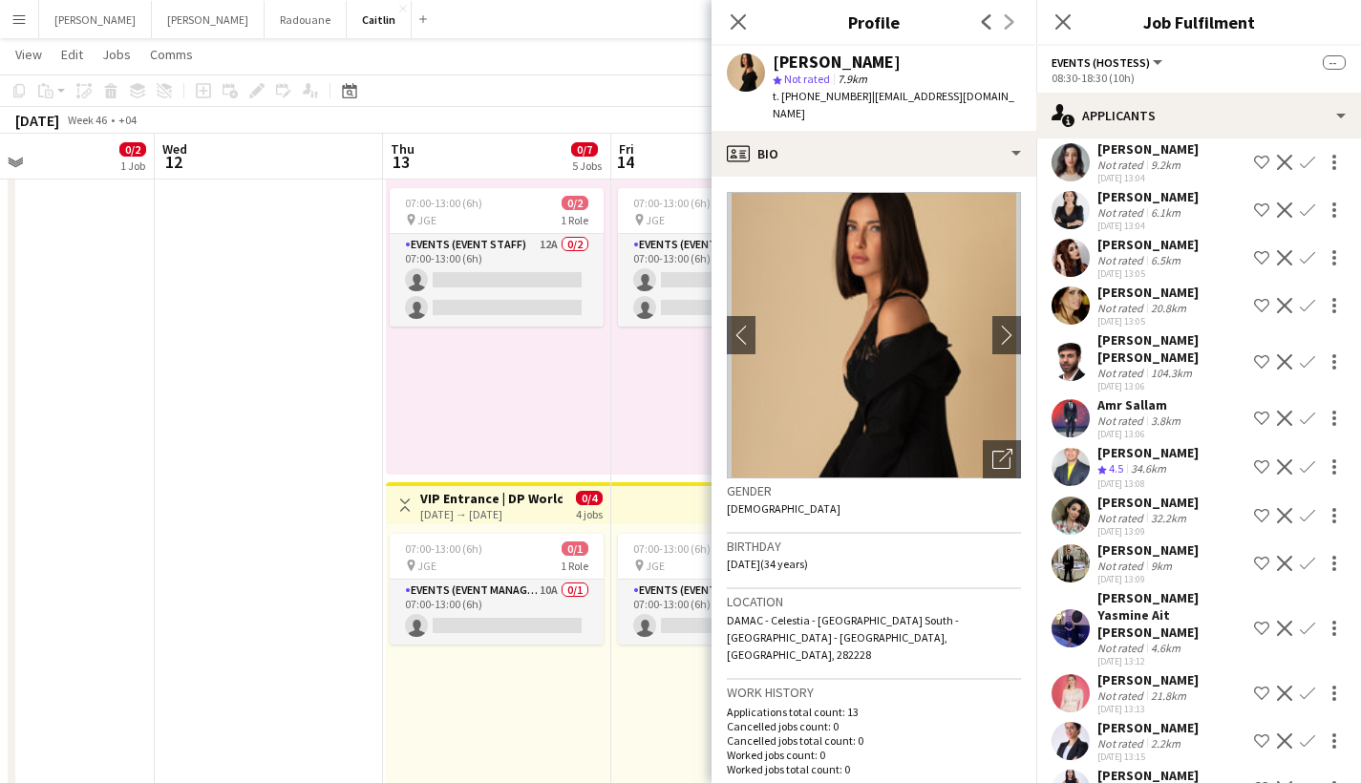
scroll to position [229, 0]
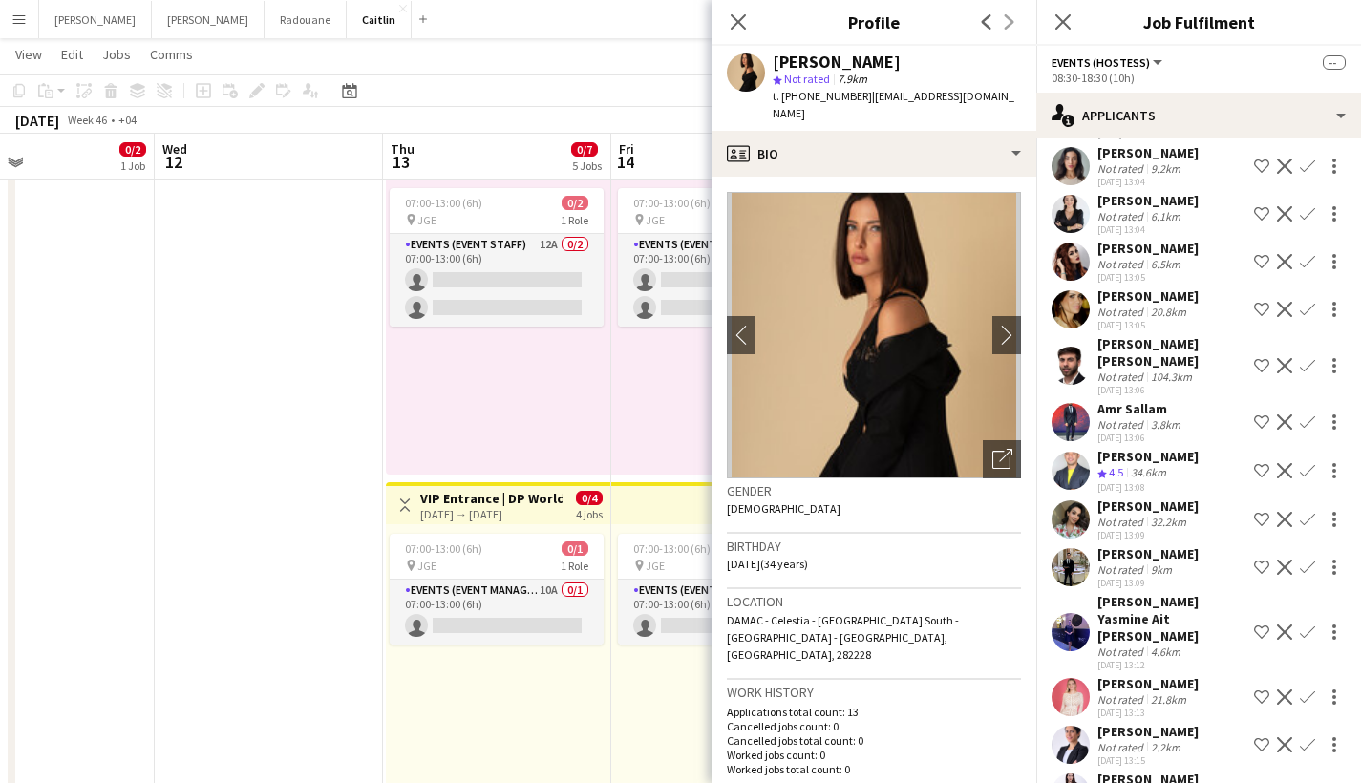
click at [1152, 509] on div "[PERSON_NAME]" at bounding box center [1147, 506] width 101 height 17
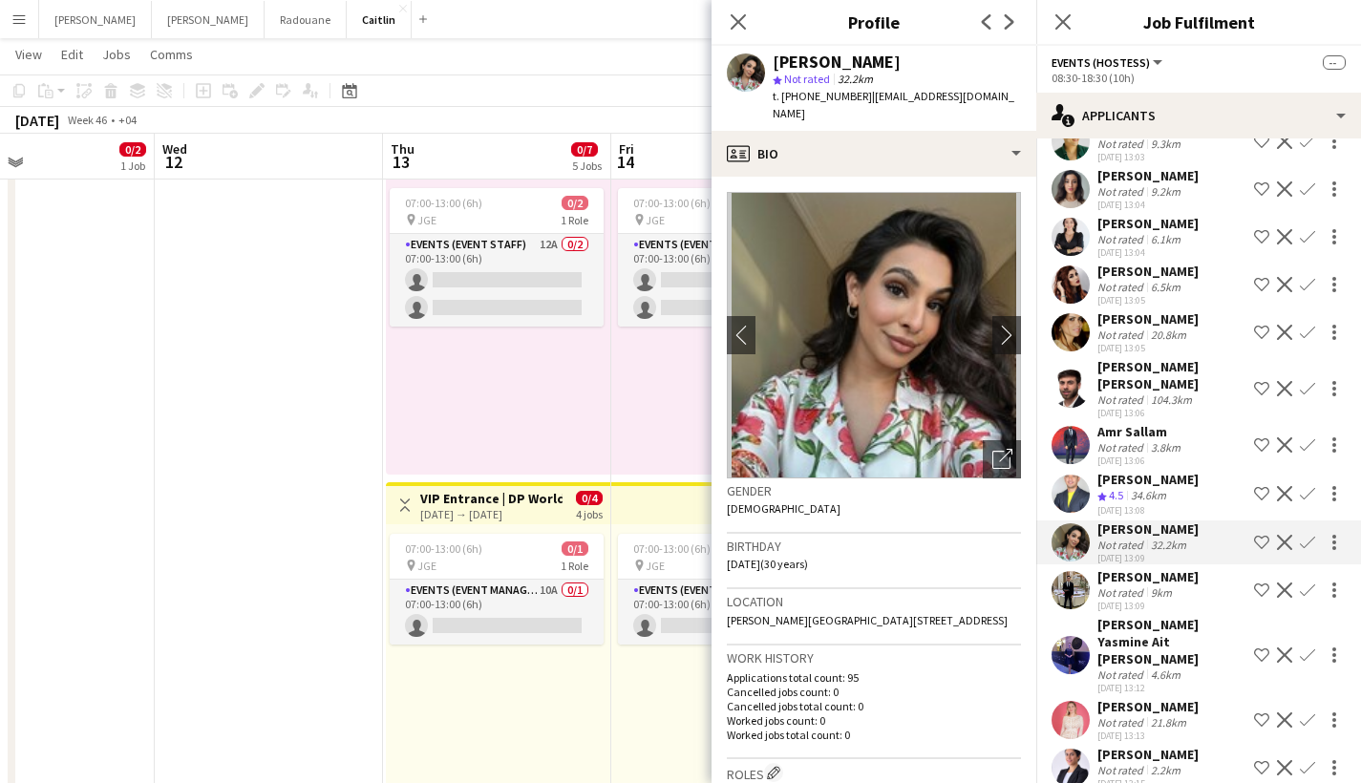
scroll to position [53, 0]
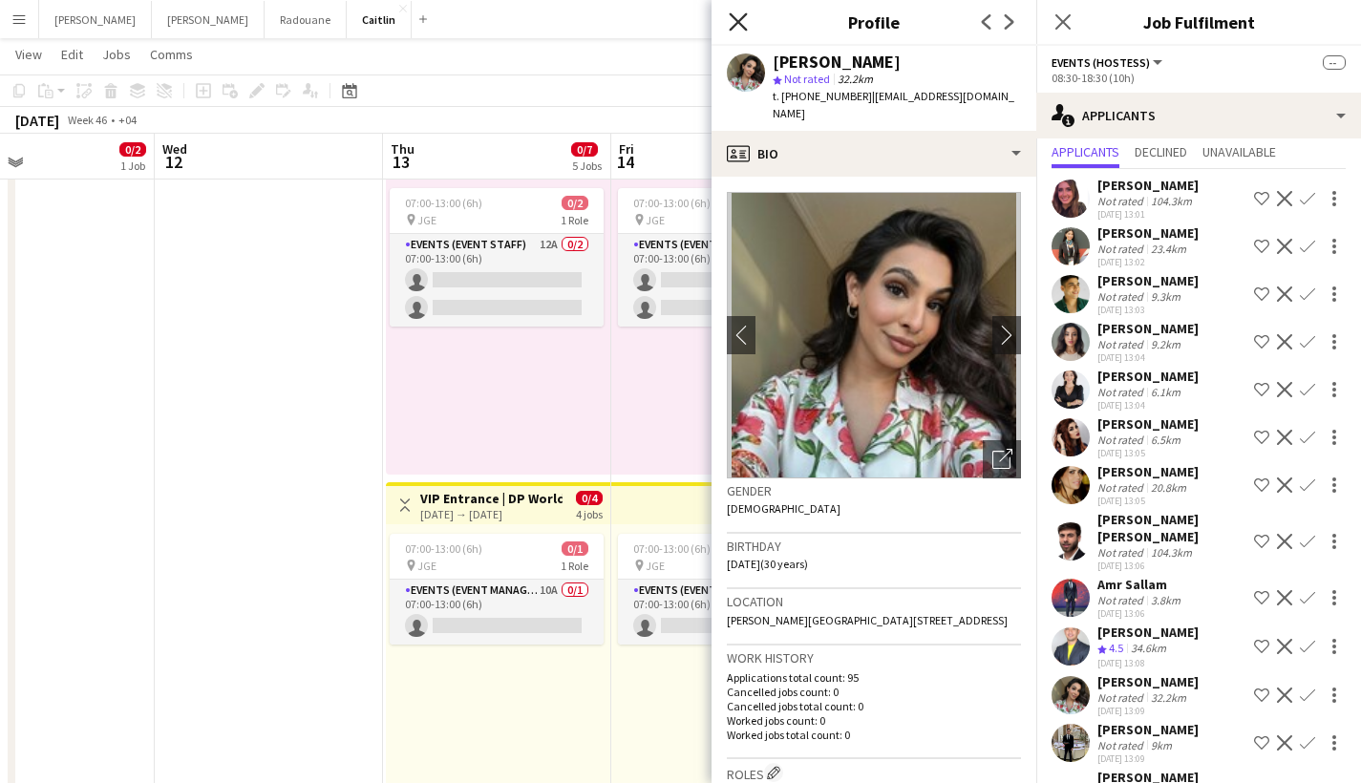
click at [734, 18] on icon at bounding box center [738, 21] width 18 height 18
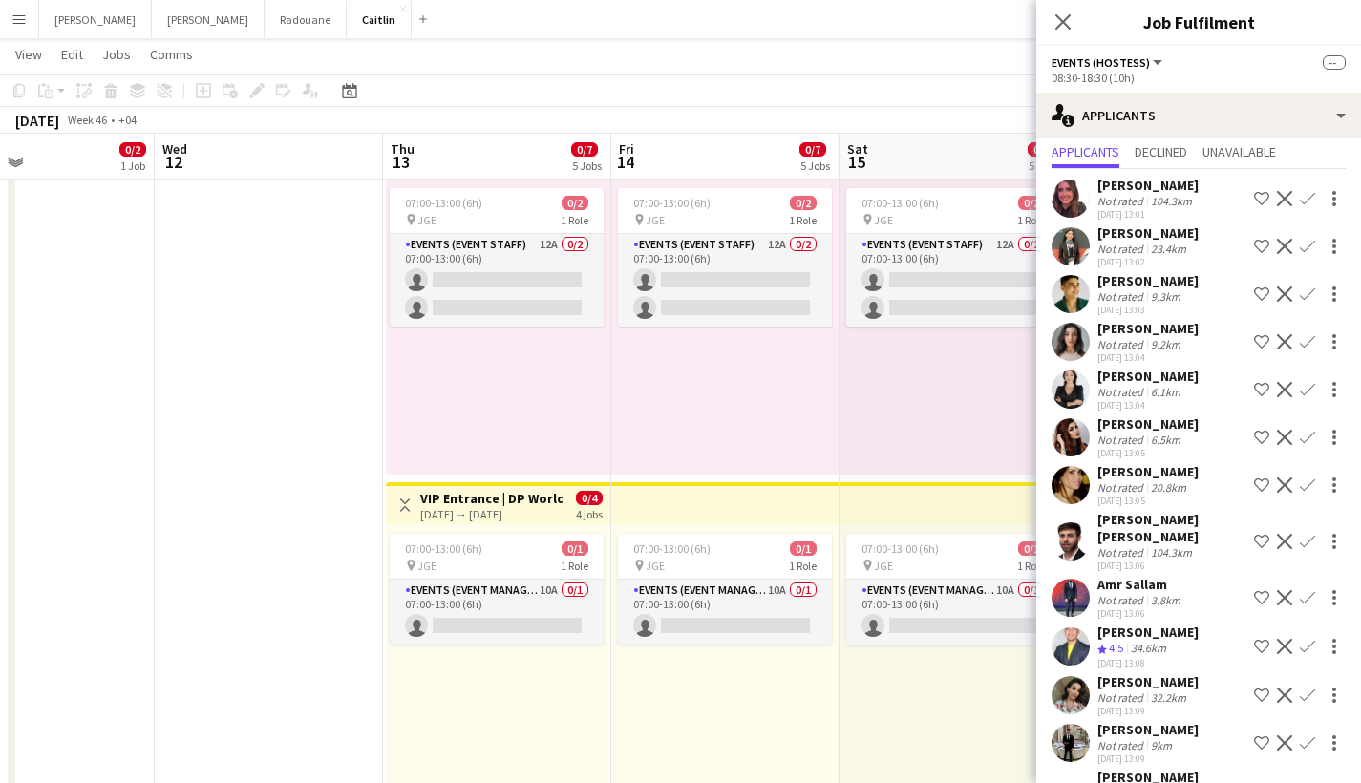
click at [28, 20] on button "Menu" at bounding box center [19, 19] width 38 height 38
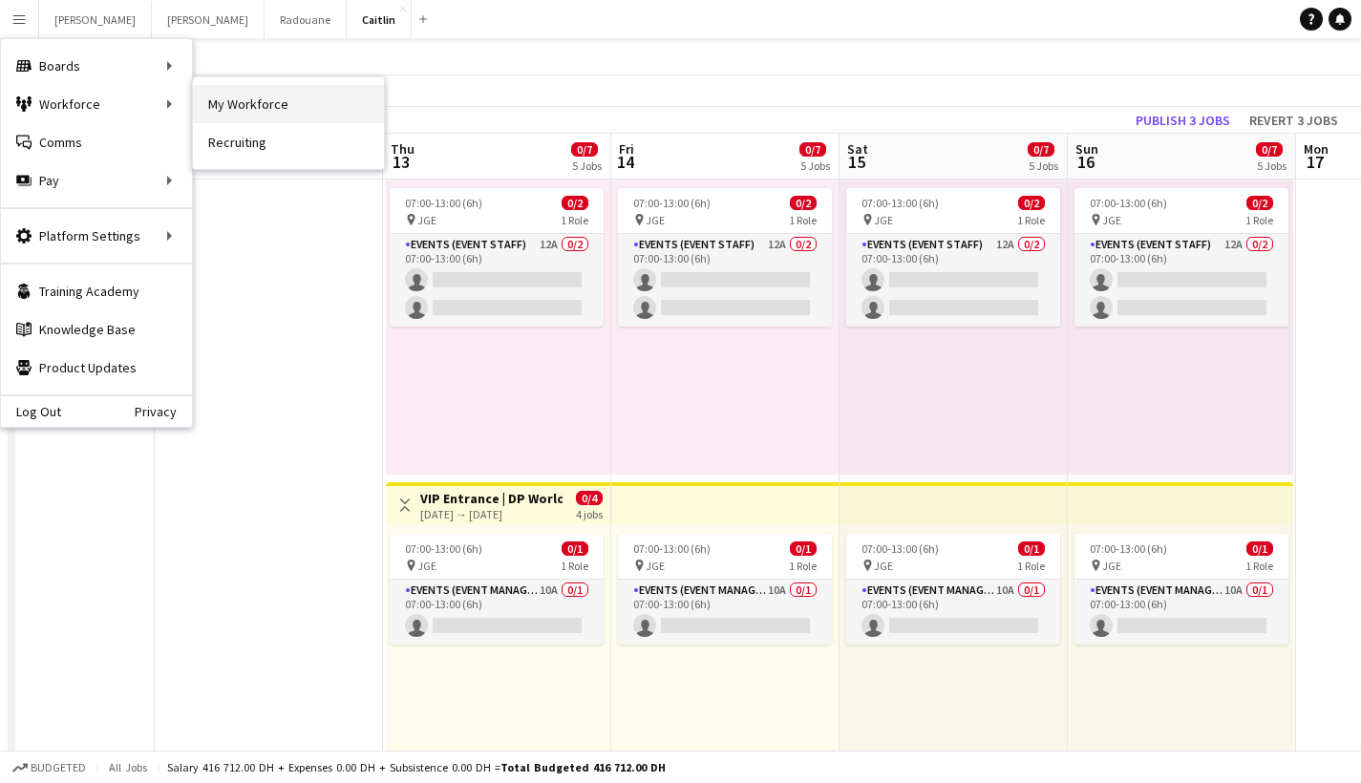
click at [267, 101] on link "My Workforce" at bounding box center [288, 104] width 191 height 38
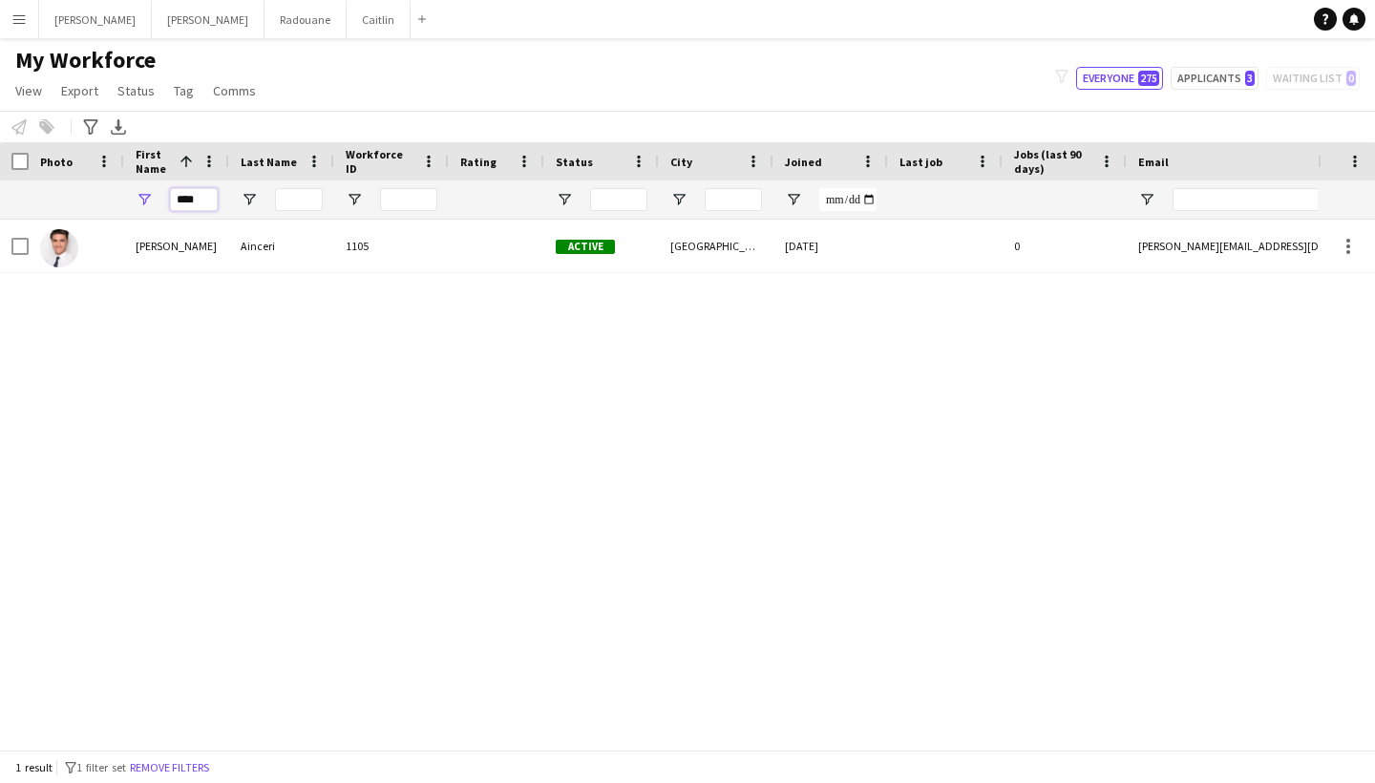
click at [193, 202] on input "****" at bounding box center [194, 199] width 48 height 23
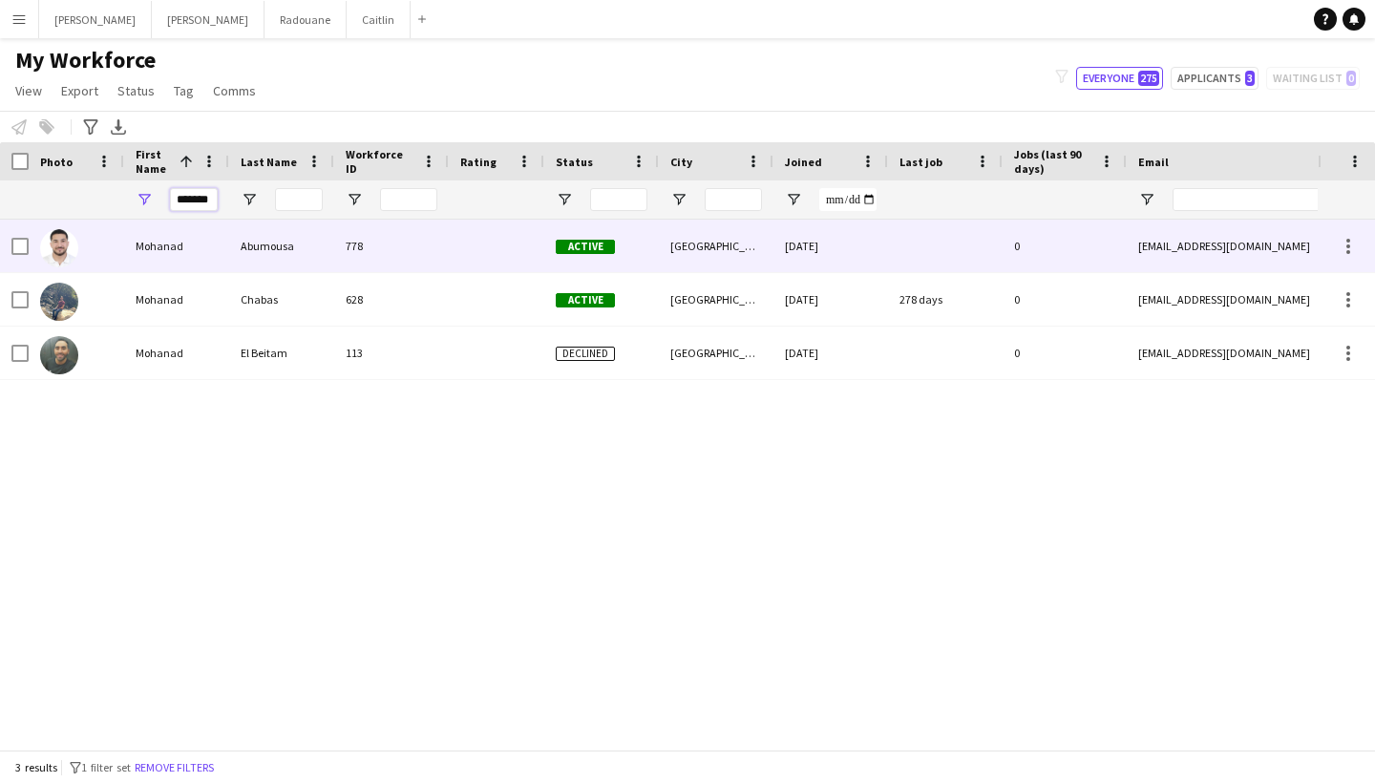
type input "*******"
drag, startPoint x: 189, startPoint y: 230, endPoint x: 186, endPoint y: 251, distance: 21.2
click at [186, 251] on div "Mohanad" at bounding box center [176, 246] width 105 height 53
